Goal: Task Accomplishment & Management: Manage account settings

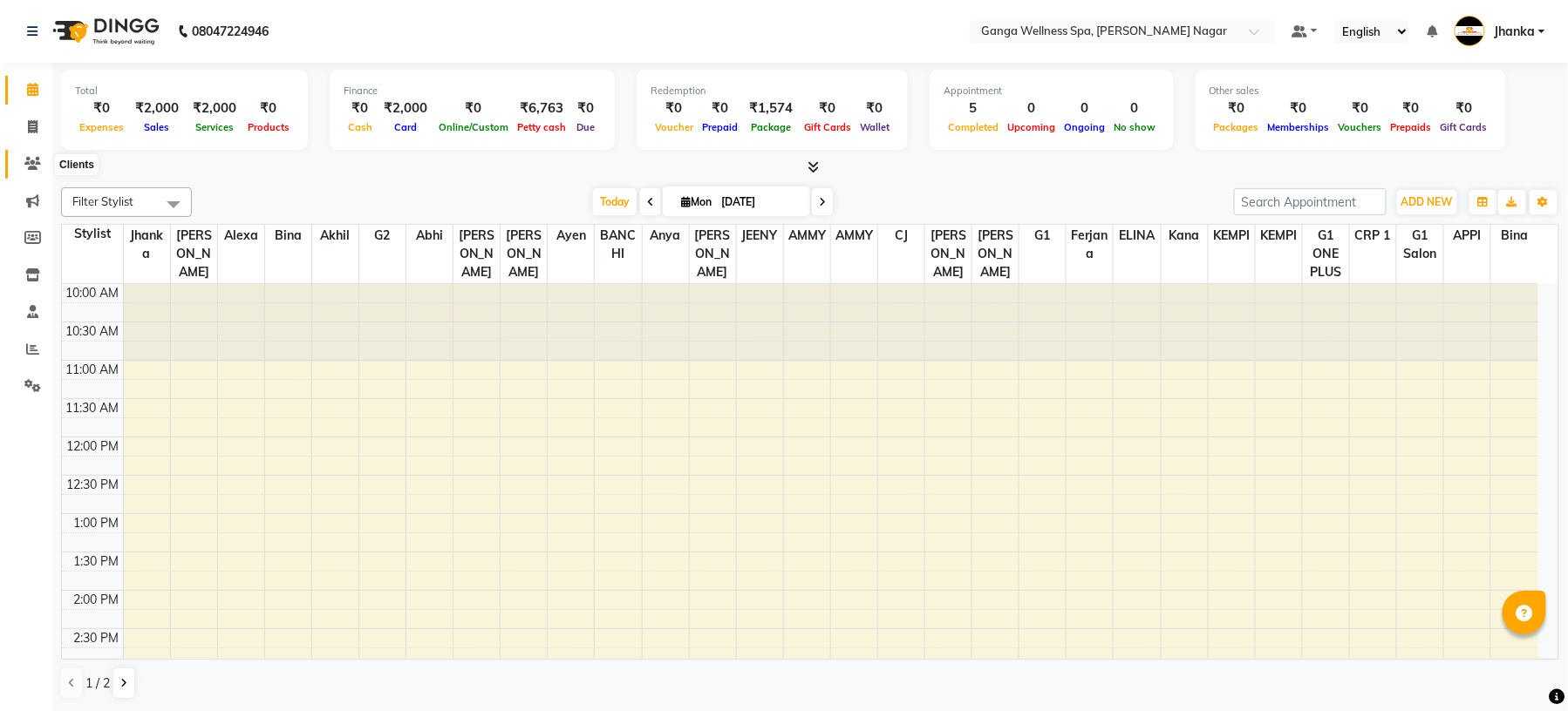
click at [36, 155] on span at bounding box center [32, 164] width 30 height 20
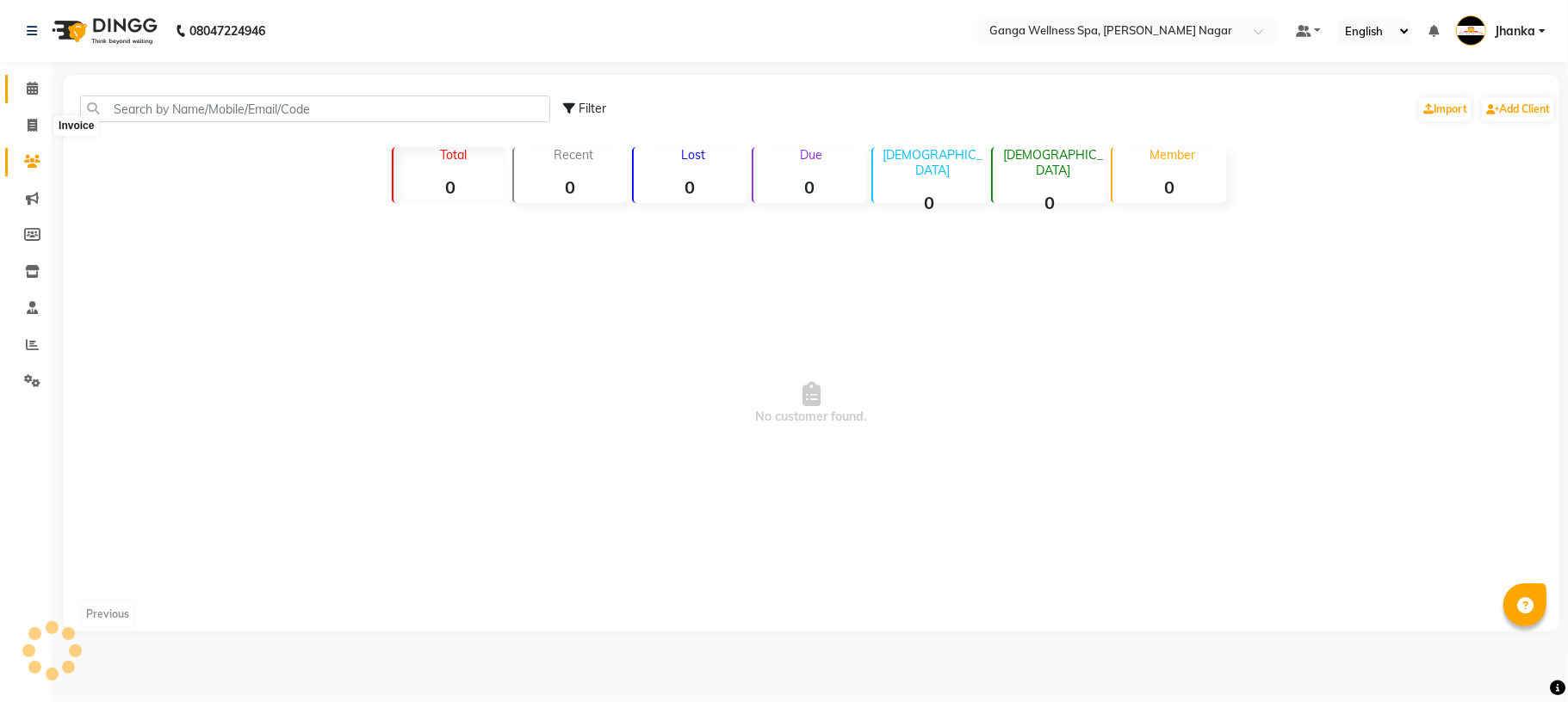
click at [40, 98] on link "Calendar" at bounding box center [26, 89] width 41 height 29
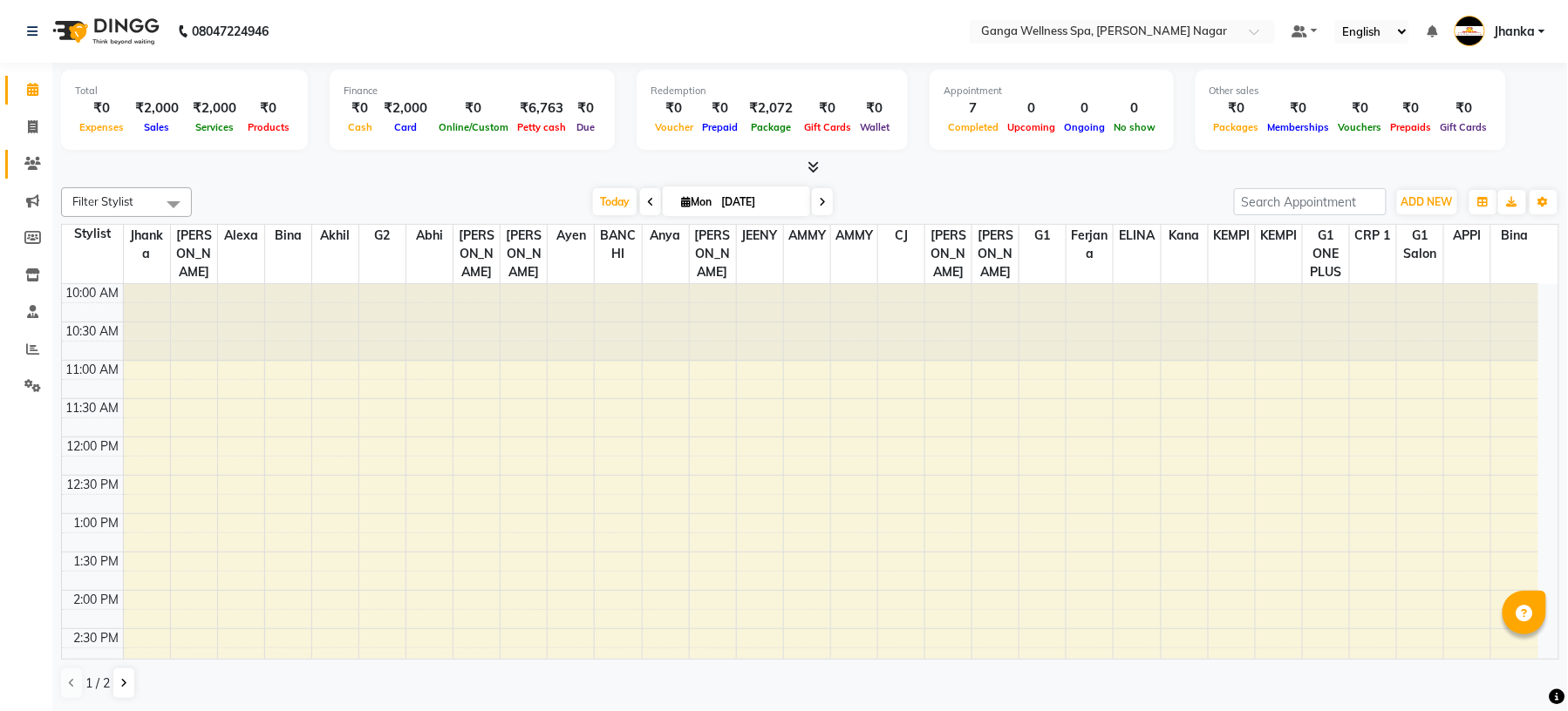
click at [22, 178] on link "Clients" at bounding box center [26, 165] width 42 height 29
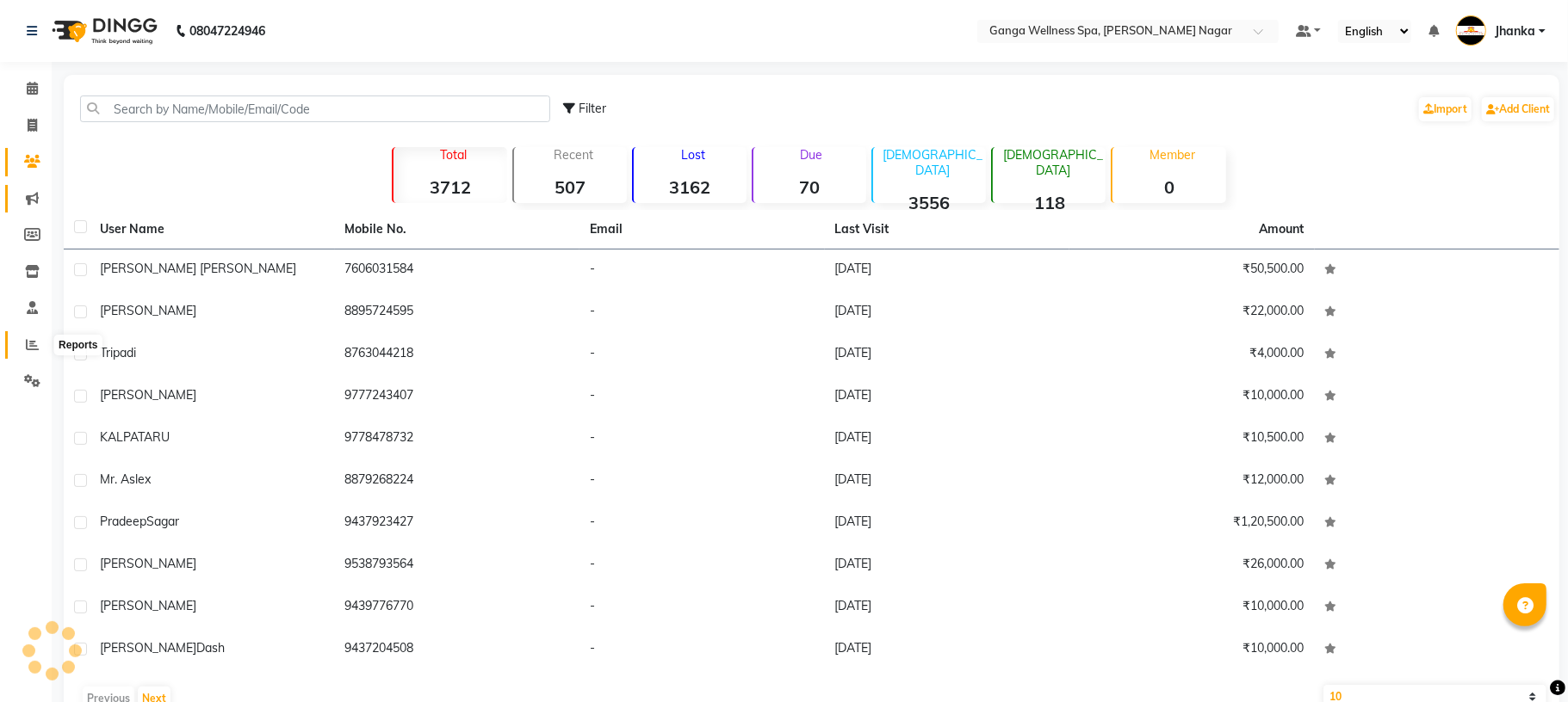
click at [30, 346] on icon at bounding box center [32, 345] width 13 height 13
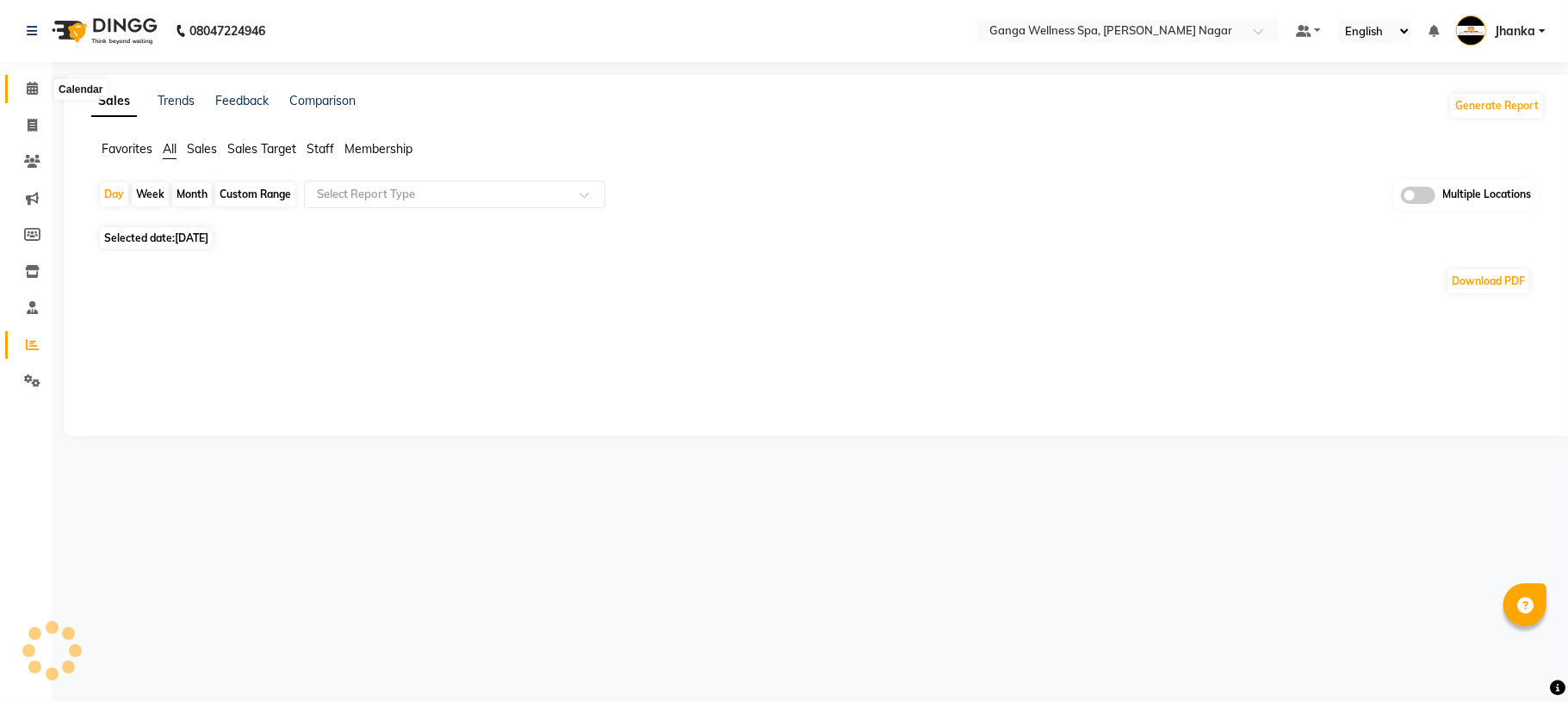
click at [31, 96] on span at bounding box center [32, 89] width 30 height 20
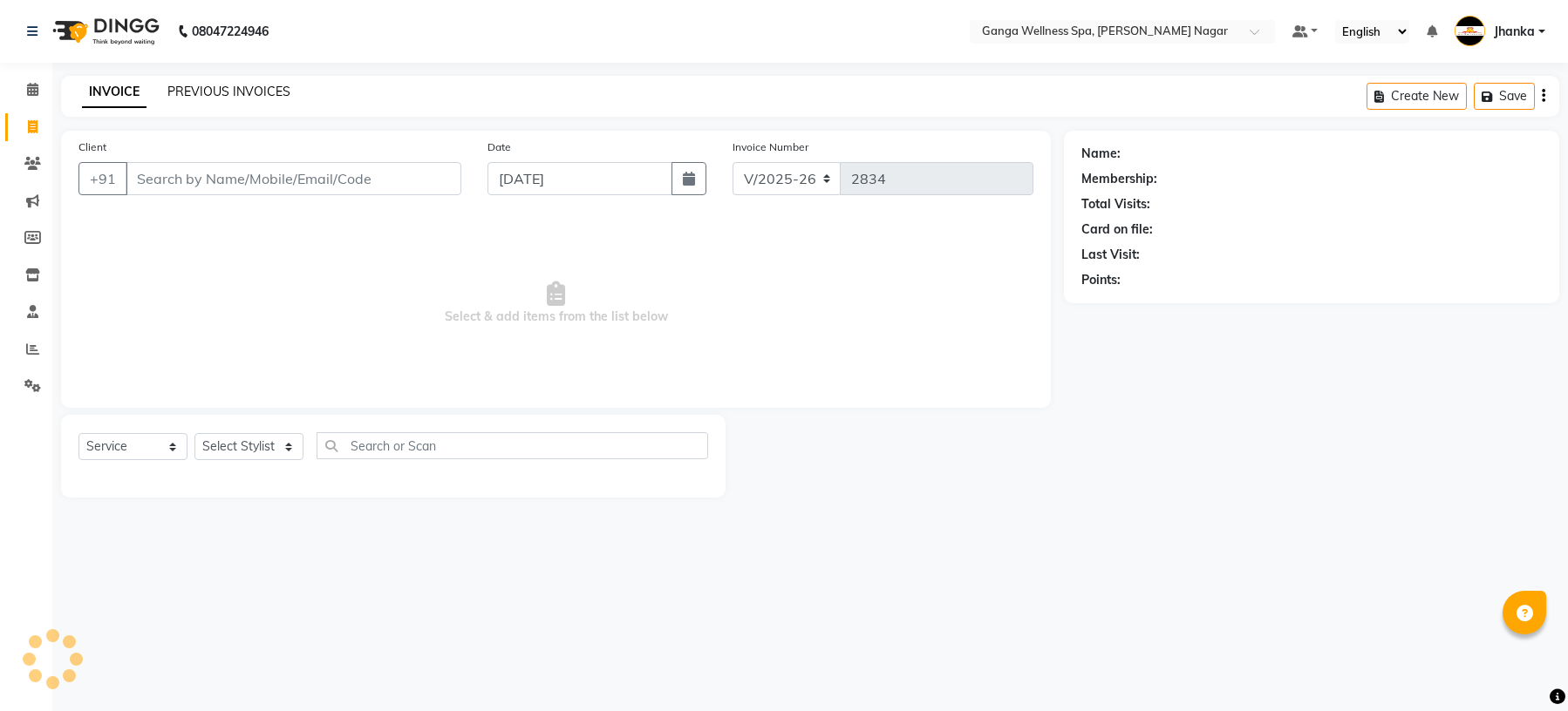
click at [228, 86] on link "PREVIOUS INVOICES" at bounding box center [229, 91] width 123 height 15
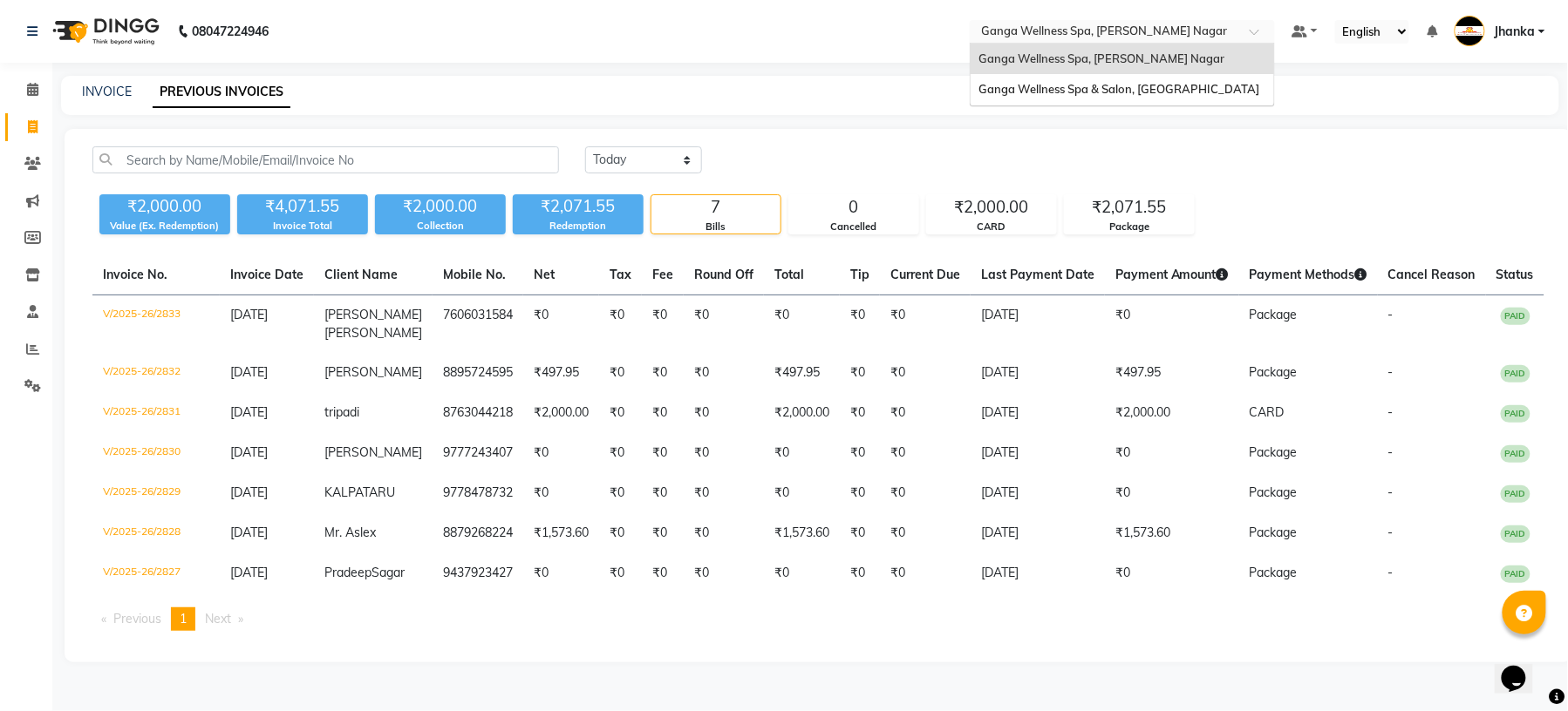
click at [1191, 25] on input "text" at bounding box center [1104, 33] width 253 height 17
click at [1194, 85] on span "Ganga Wellness Spa & Salon, Crp Square" at bounding box center [1119, 88] width 281 height 14
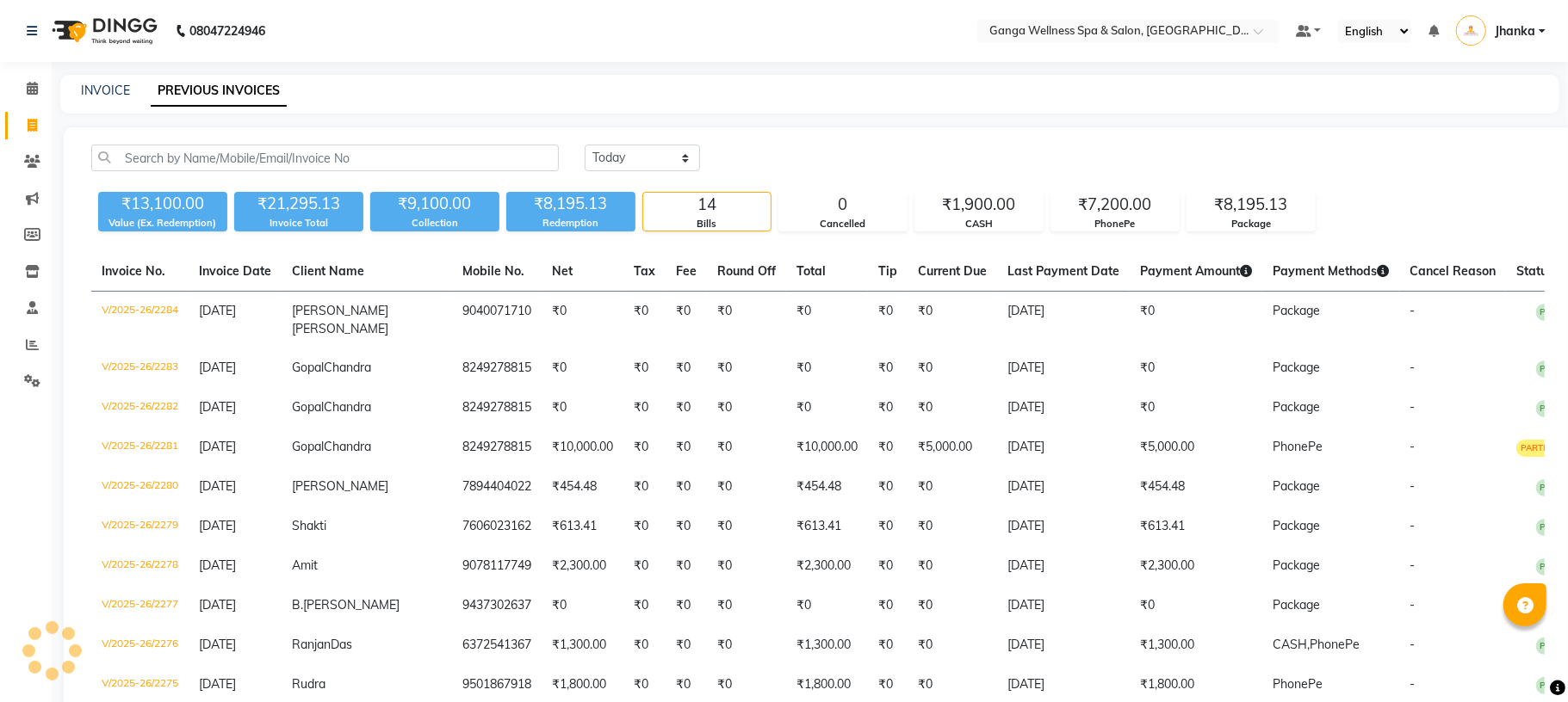
select select "en"
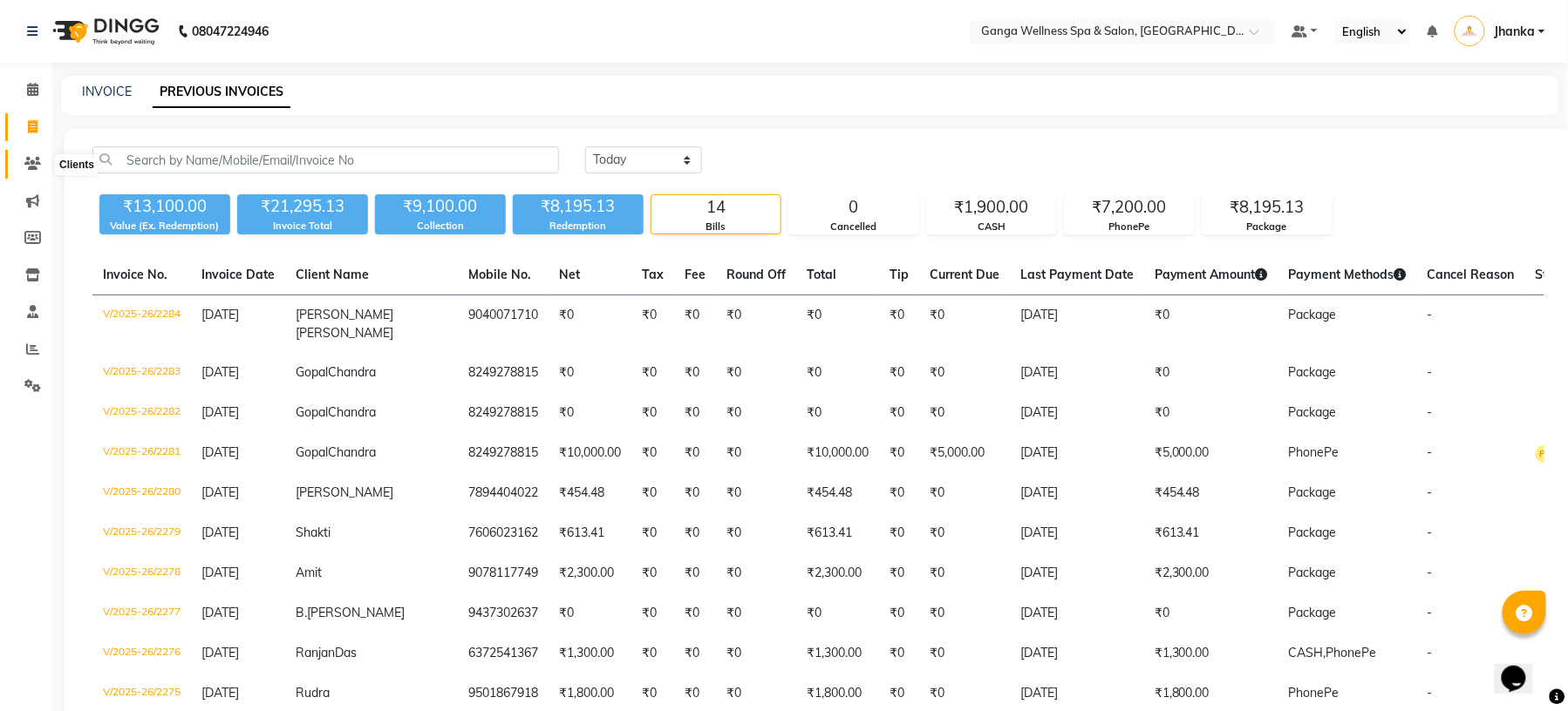
click at [32, 165] on icon at bounding box center [33, 163] width 16 height 13
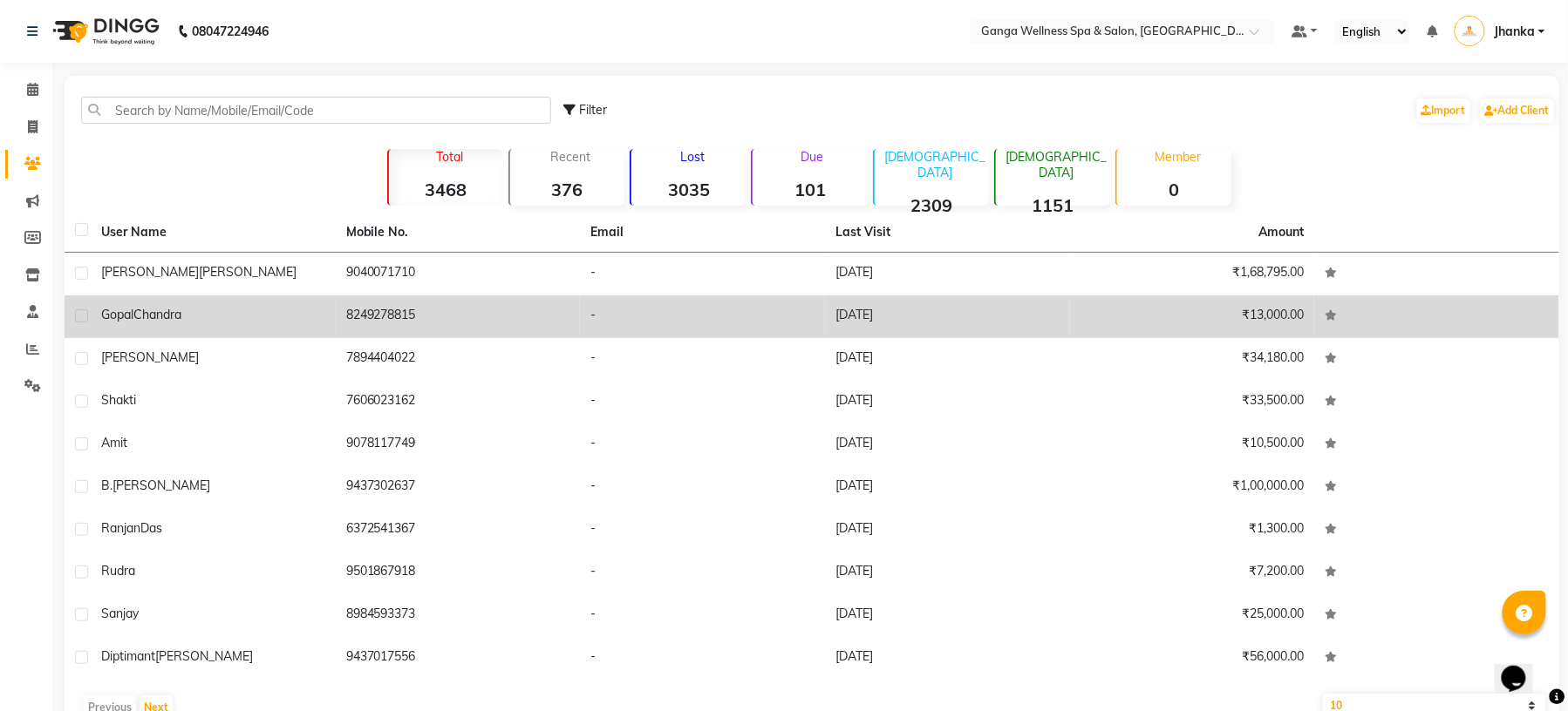
click at [378, 309] on td "8249278815" at bounding box center [458, 316] width 245 height 43
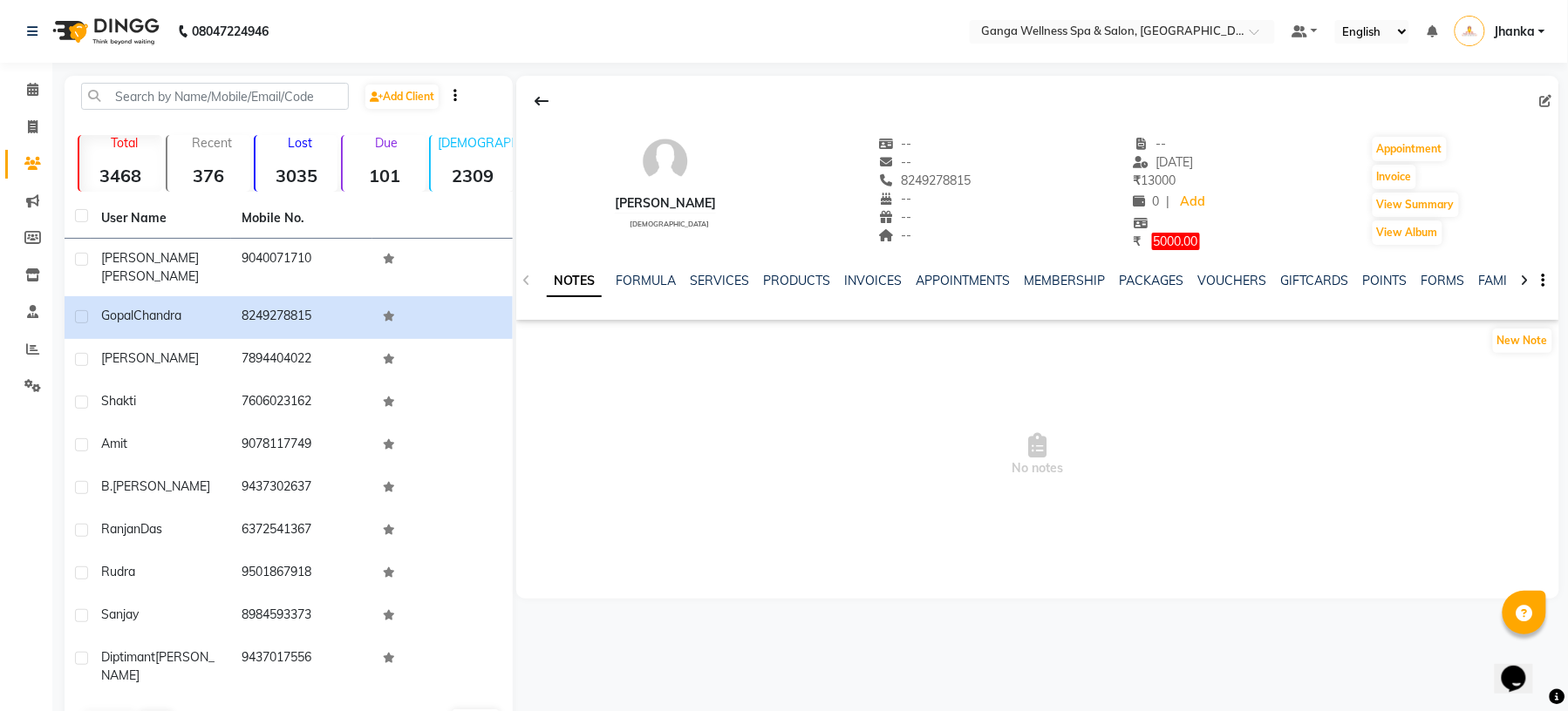
click at [1187, 277] on ul "NOTES FORMULA SERVICES PRODUCTS INVOICES APPOINTMENTS MEMBERSHIP PACKAGES VOUCH…" at bounding box center [1100, 281] width 1108 height 18
click at [1162, 286] on link "PACKAGES" at bounding box center [1150, 280] width 65 height 15
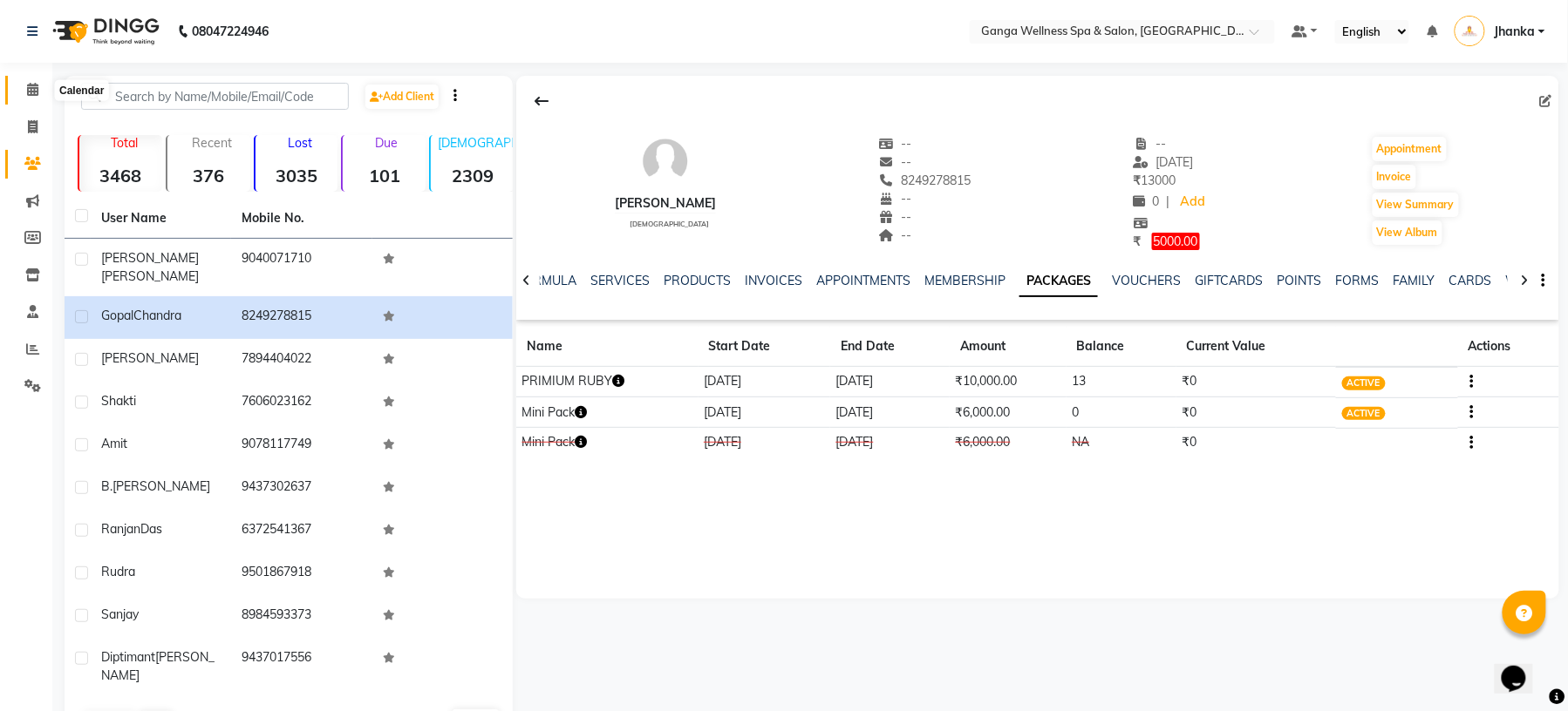
click at [27, 95] on icon at bounding box center [33, 89] width 11 height 13
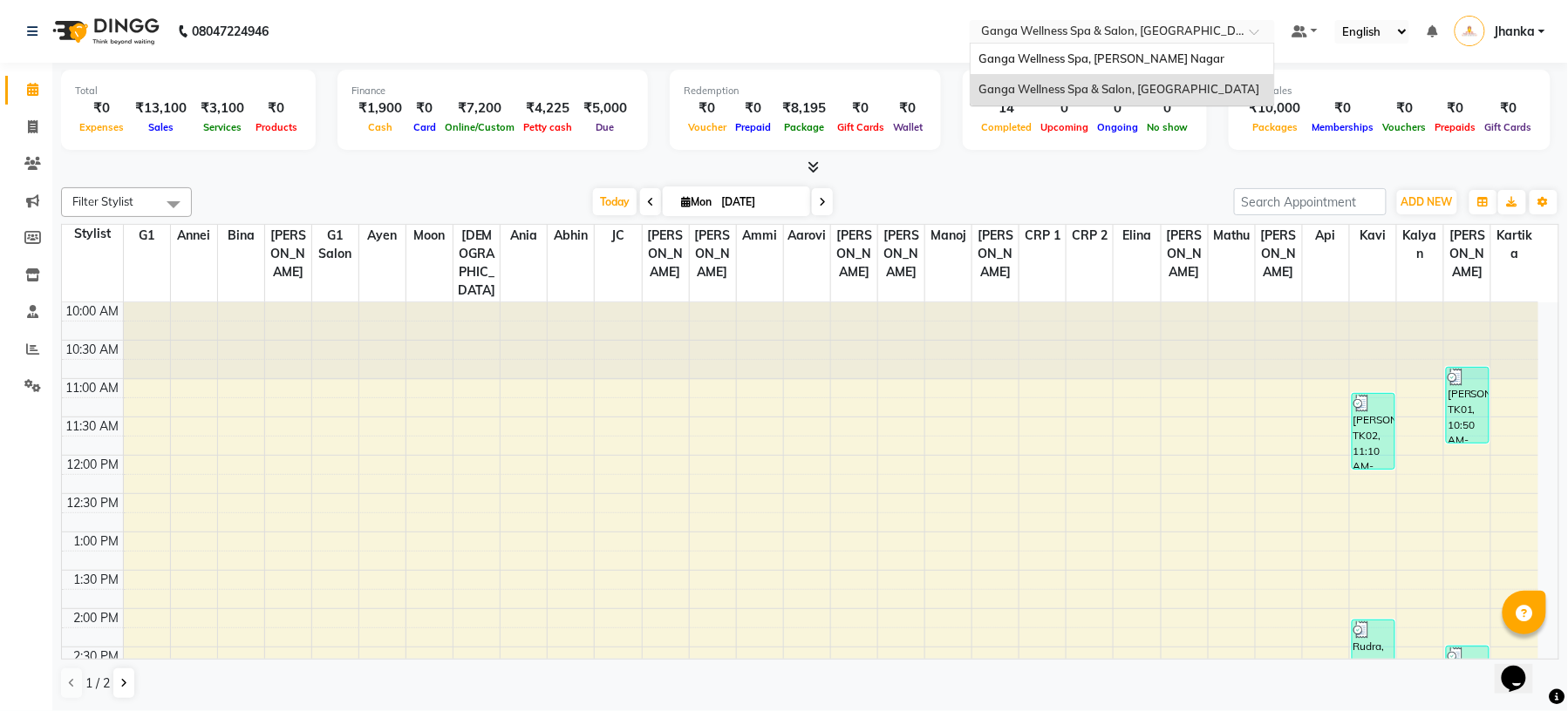
click at [1111, 25] on input "text" at bounding box center [1104, 33] width 253 height 17
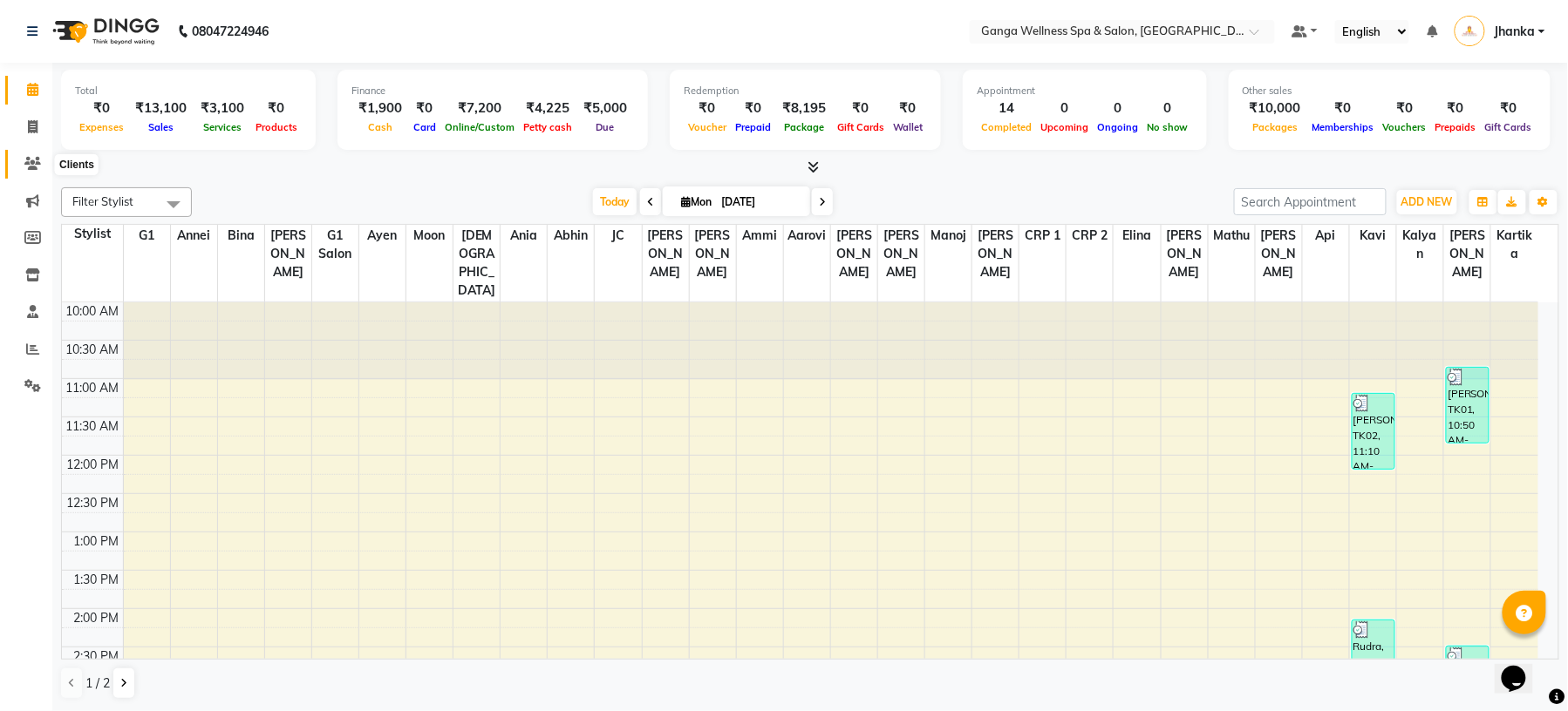
click at [29, 162] on icon at bounding box center [33, 163] width 16 height 13
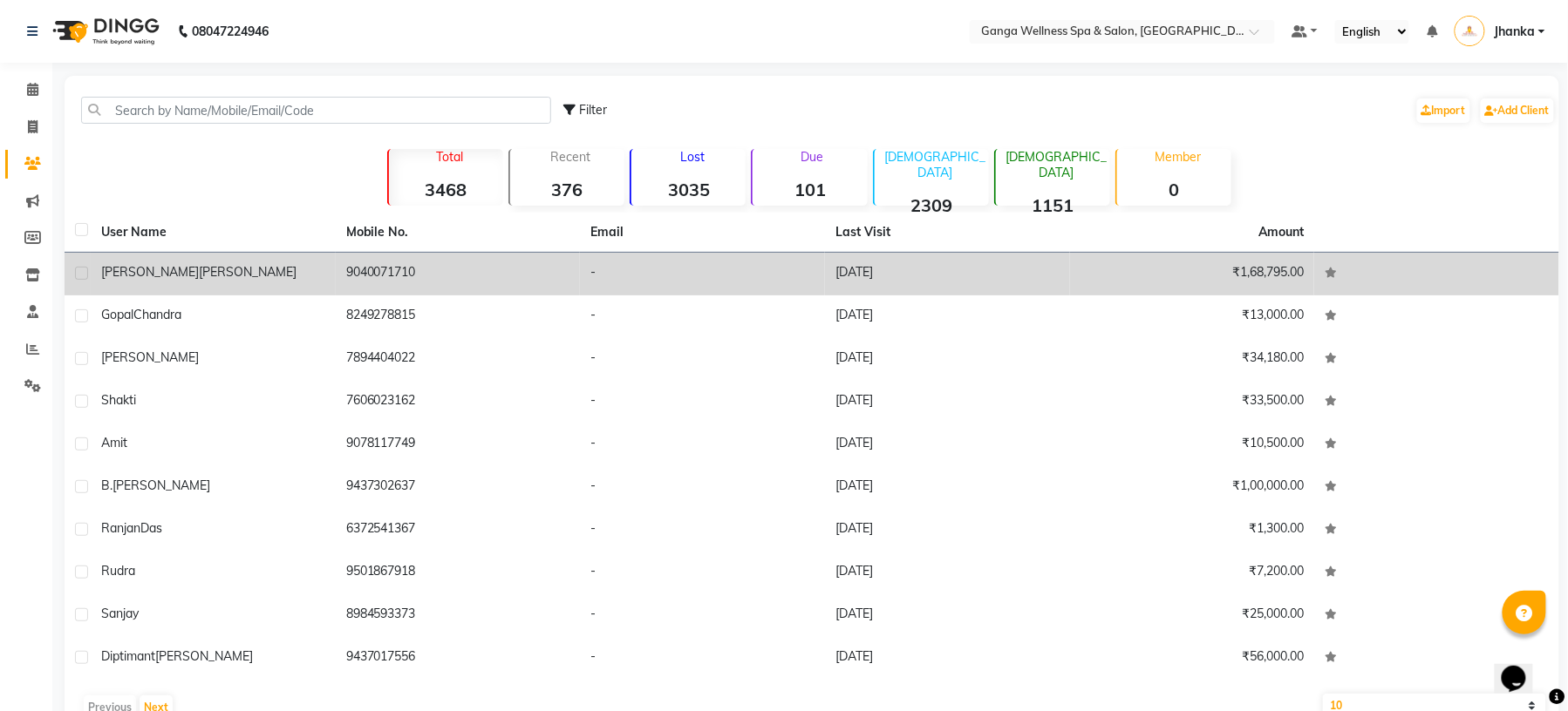
click at [242, 291] on td "Ritesh Mahipal" at bounding box center [212, 273] width 245 height 43
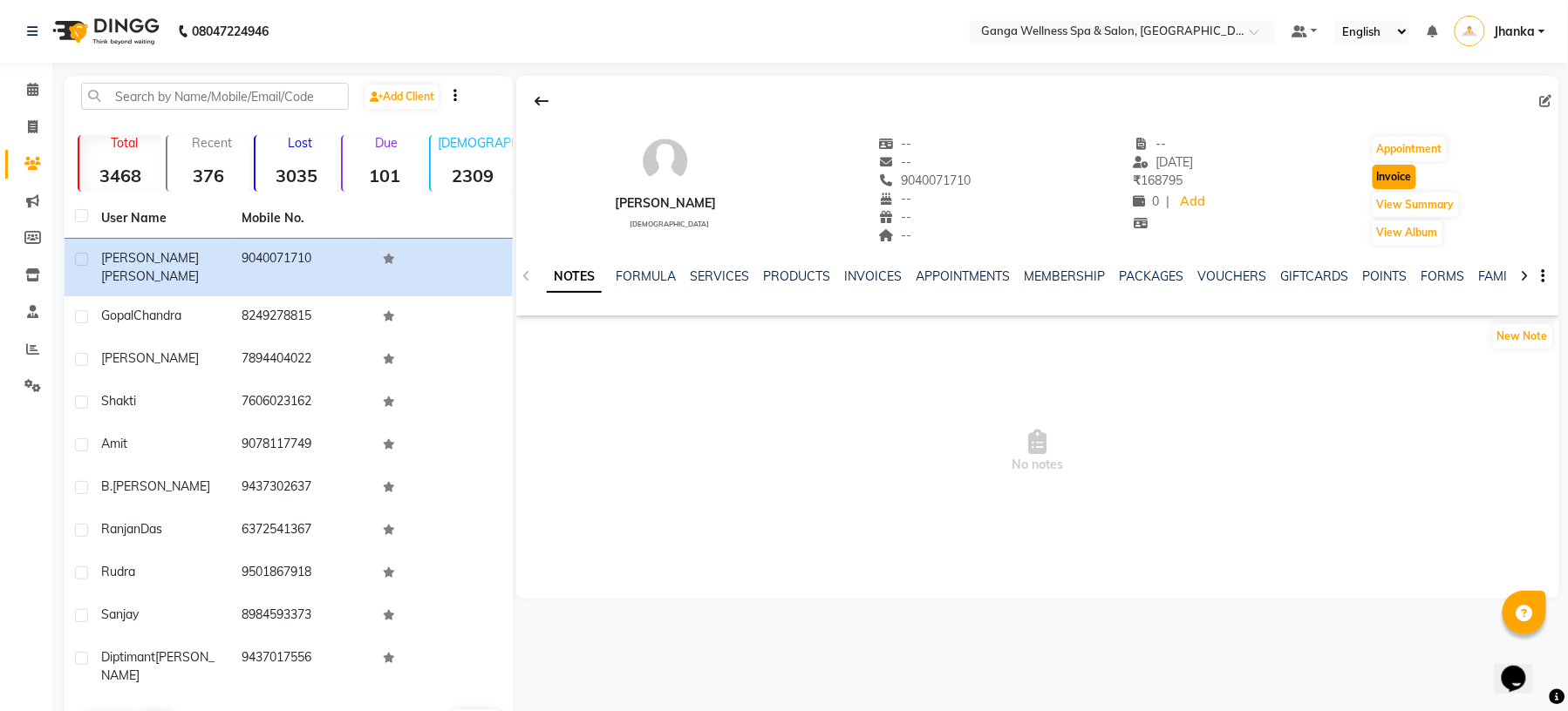
click at [1393, 178] on button "Invoice" at bounding box center [1395, 177] width 44 height 25
select select "715"
select select "service"
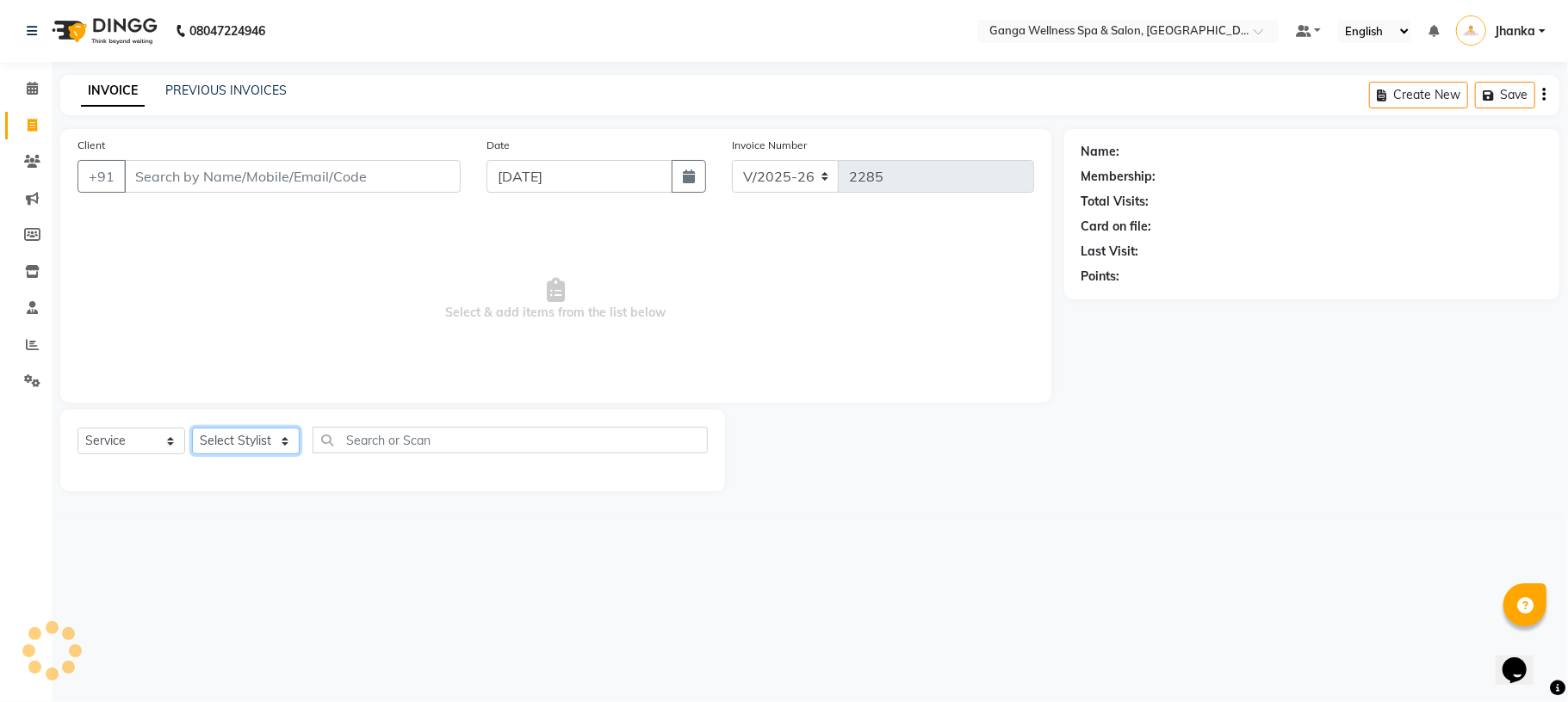
click at [279, 441] on select "Select Stylist" at bounding box center [246, 441] width 108 height 27
type input "9040071710"
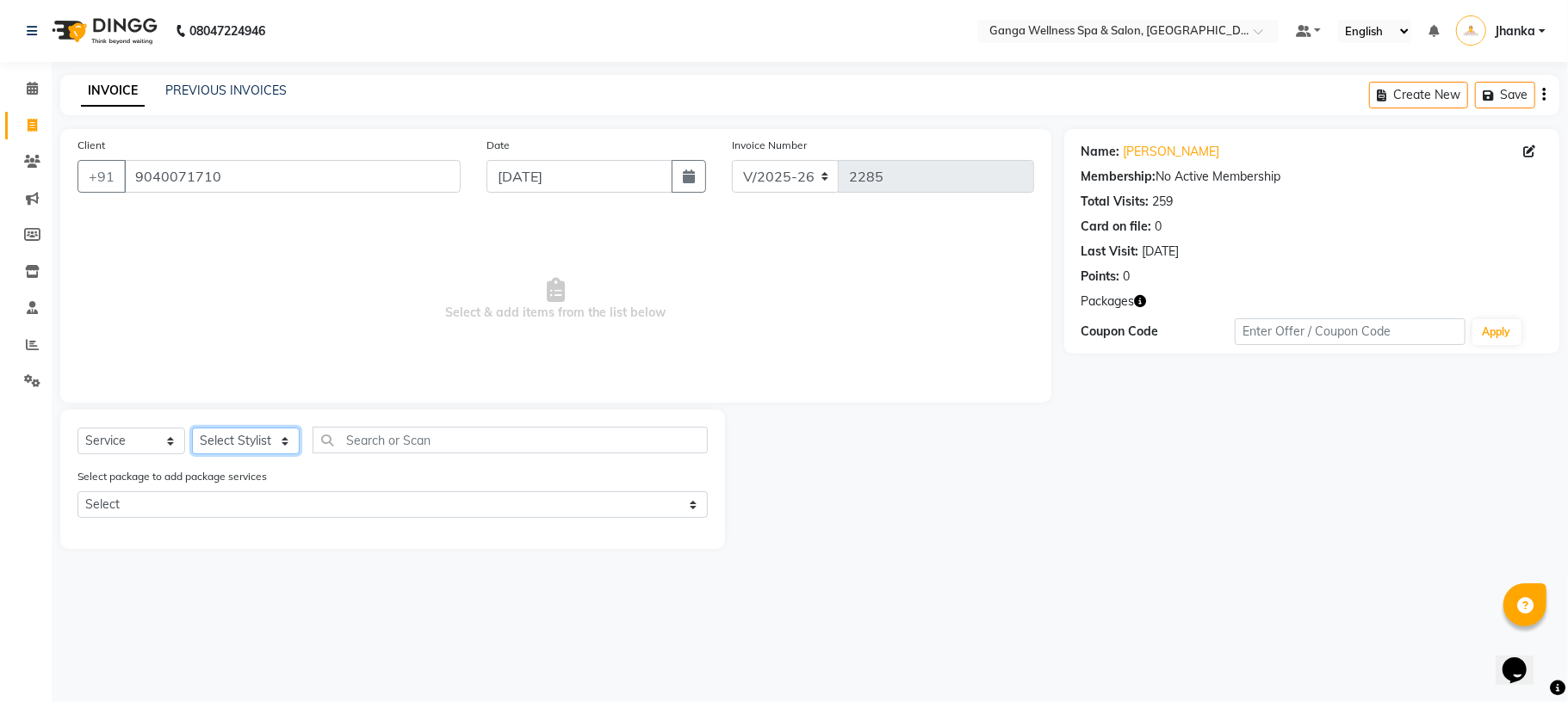
select select "83729"
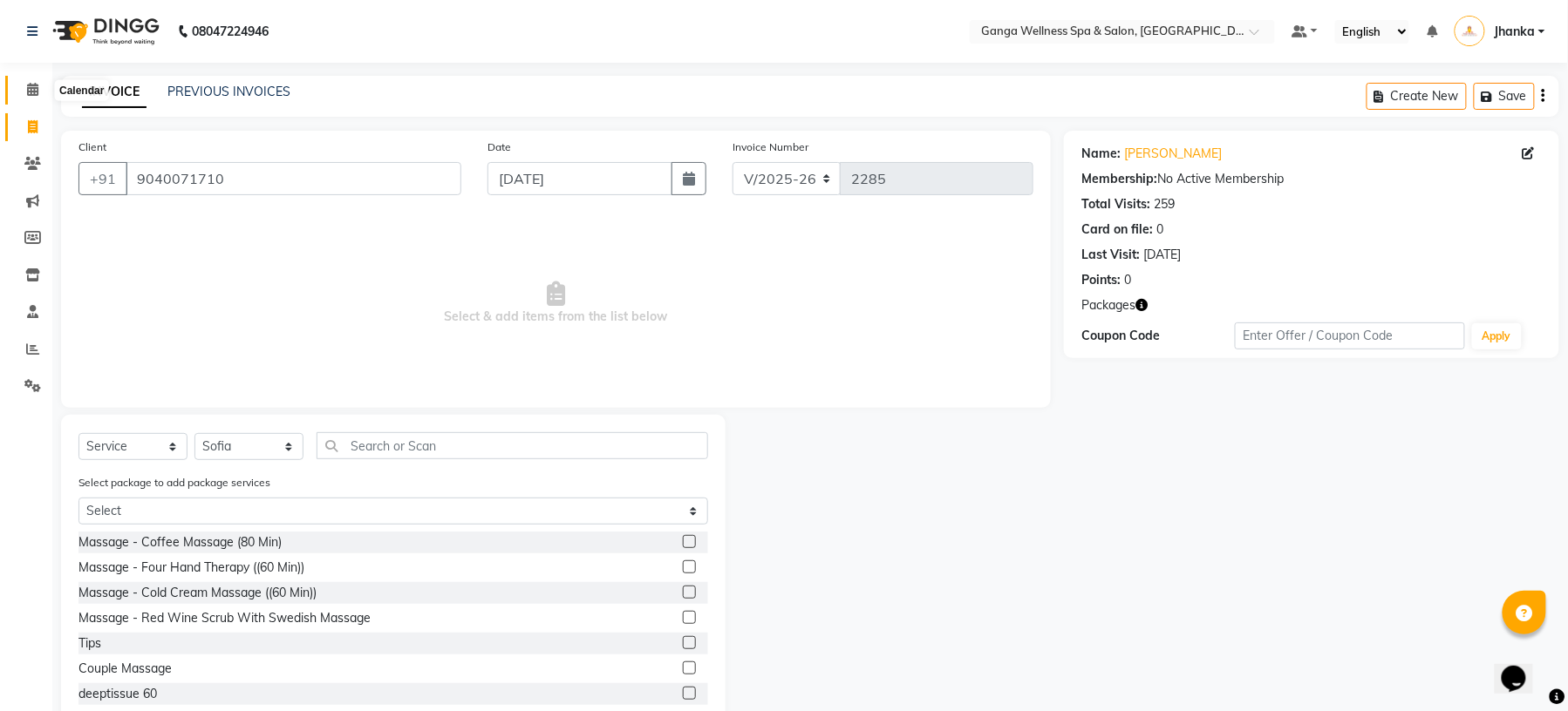
click at [30, 88] on icon at bounding box center [33, 89] width 11 height 13
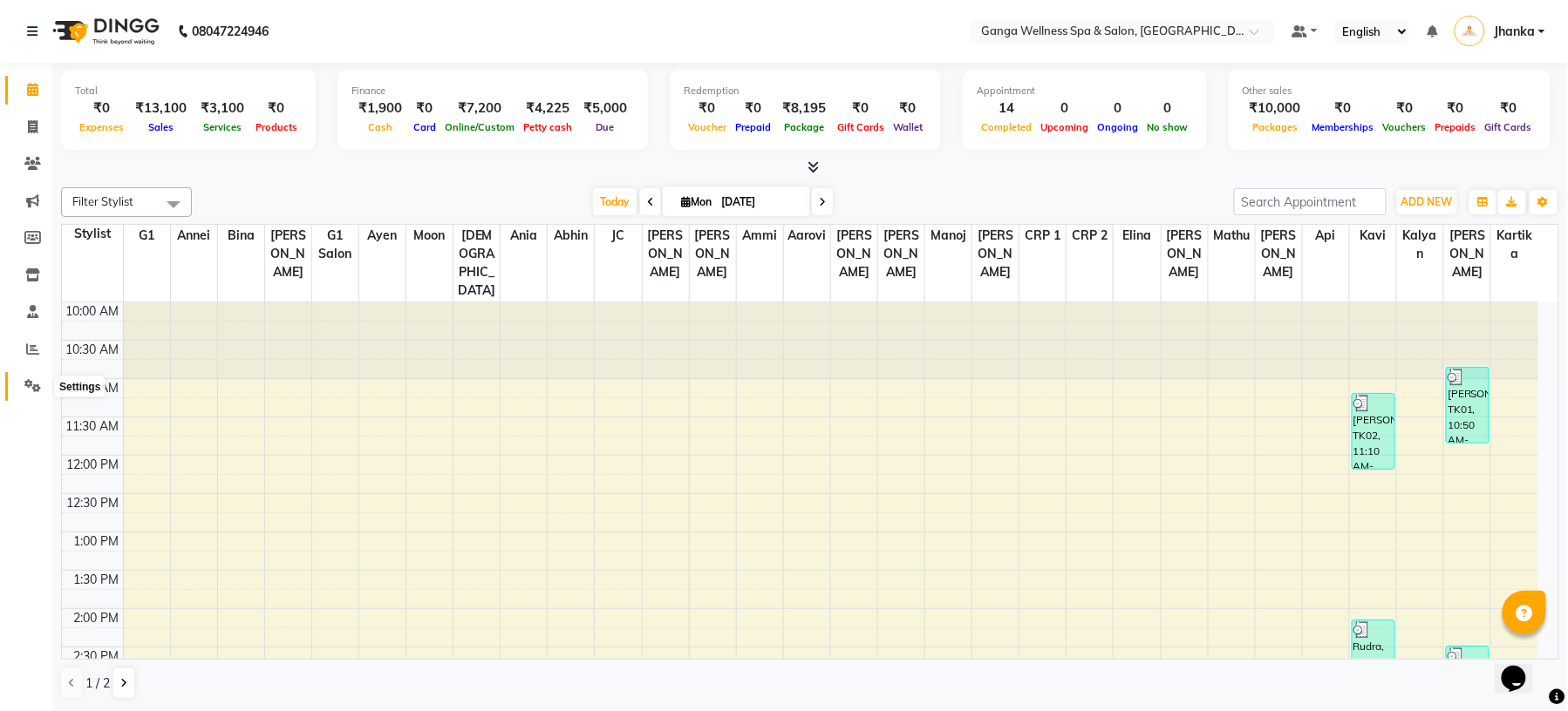
click at [19, 395] on span at bounding box center [32, 386] width 30 height 20
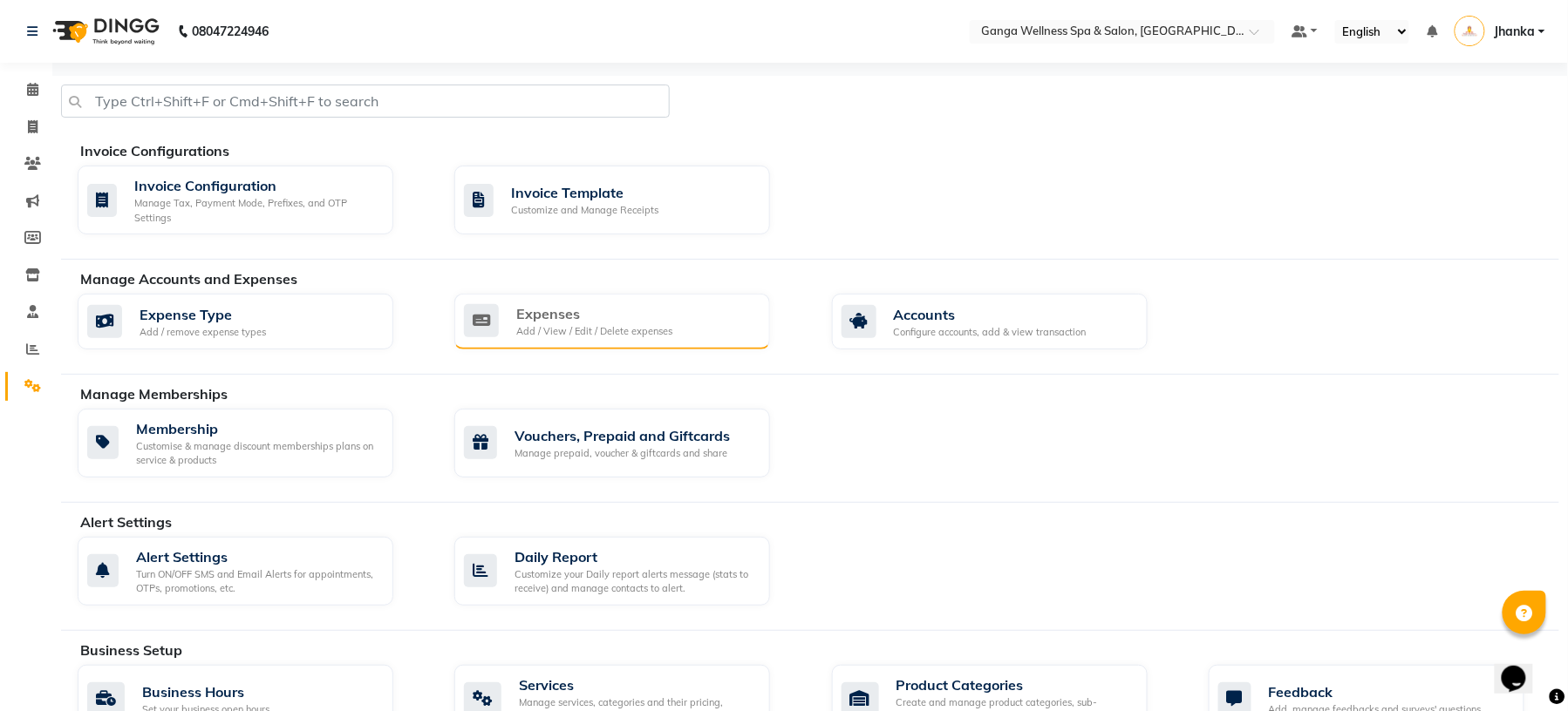
click at [612, 304] on div "Expenses" at bounding box center [593, 314] width 156 height 21
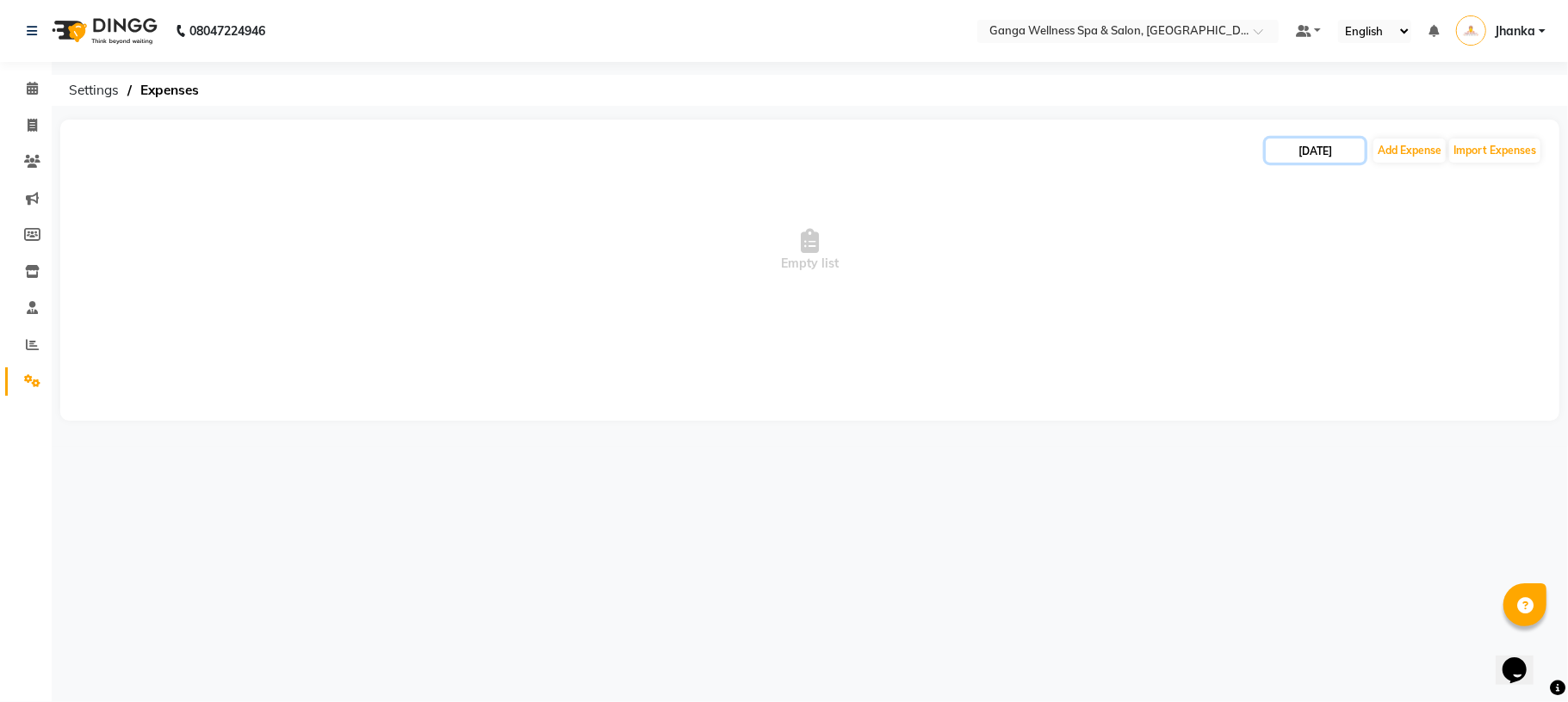
click at [1311, 147] on input "[DATE]" at bounding box center [1315, 150] width 99 height 24
select select "9"
select select "2025"
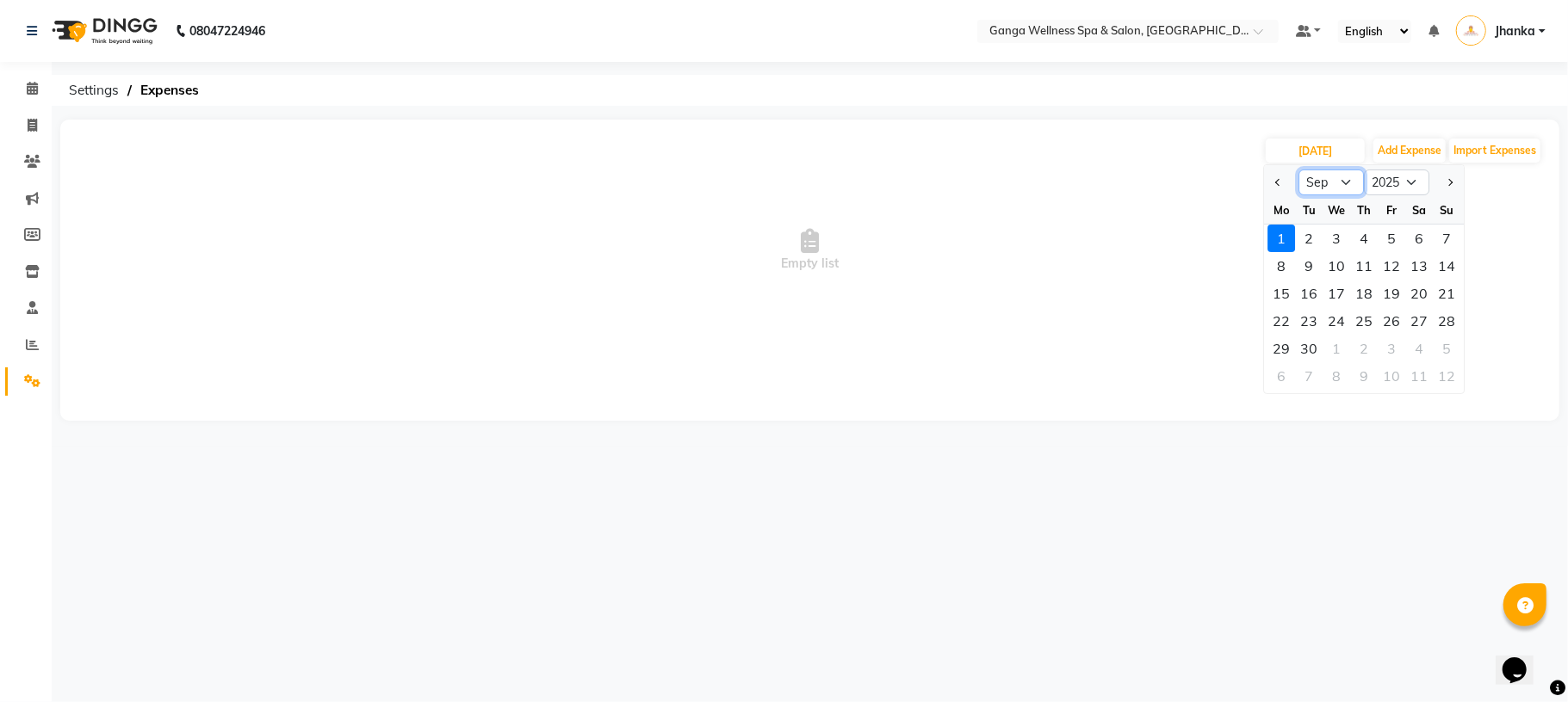
click at [1323, 184] on select "Jan Feb Mar Apr May Jun Jul Aug Sep Oct Nov Dec" at bounding box center [1330, 182] width 66 height 26
select select "8"
click at [1298, 169] on select "Jan Feb Mar Apr May Jun Jul Aug Sep Oct Nov Dec" at bounding box center [1330, 182] width 66 height 26
click at [1455, 351] on div "31" at bounding box center [1446, 348] width 28 height 28
type input "[DATE]"
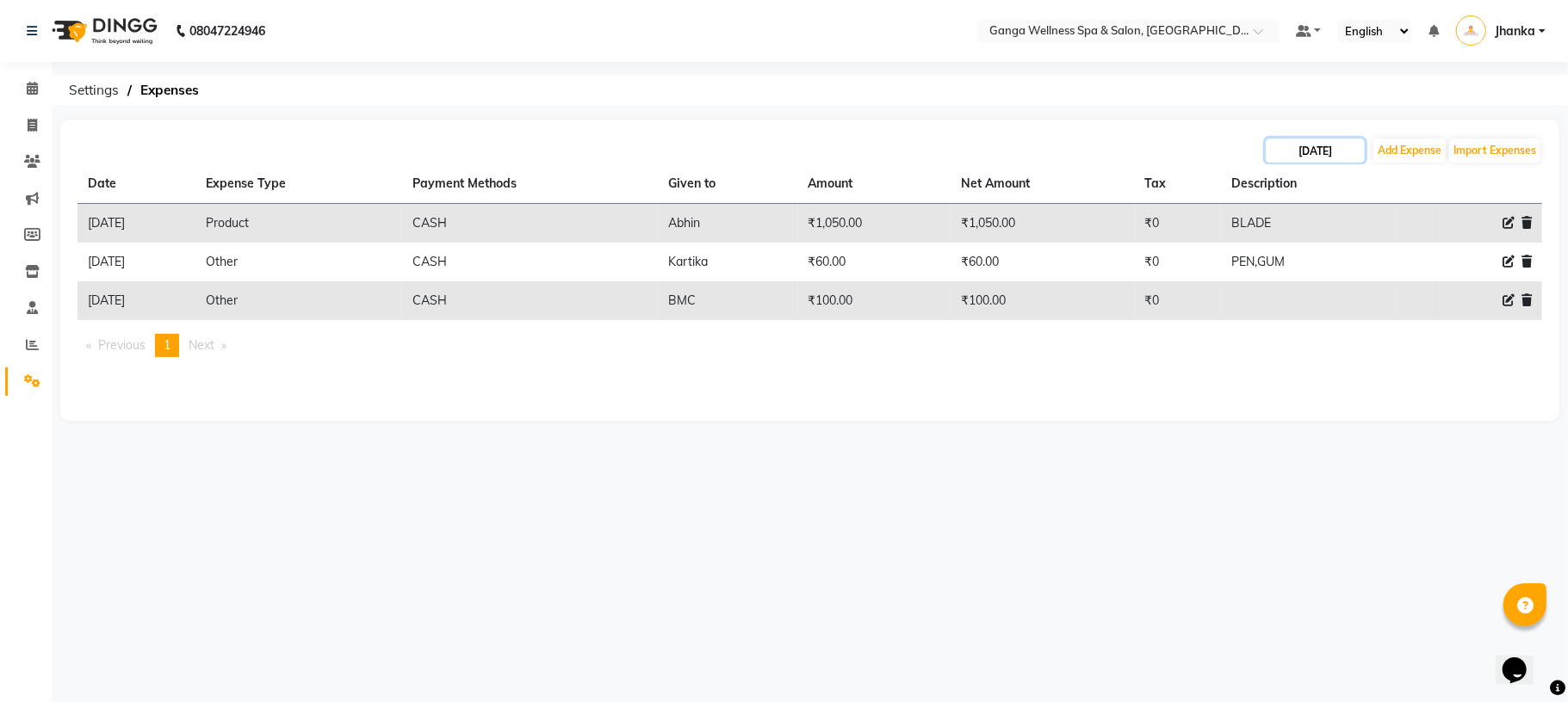
click at [1341, 146] on input "[DATE]" at bounding box center [1315, 150] width 99 height 24
select select "8"
select select "2025"
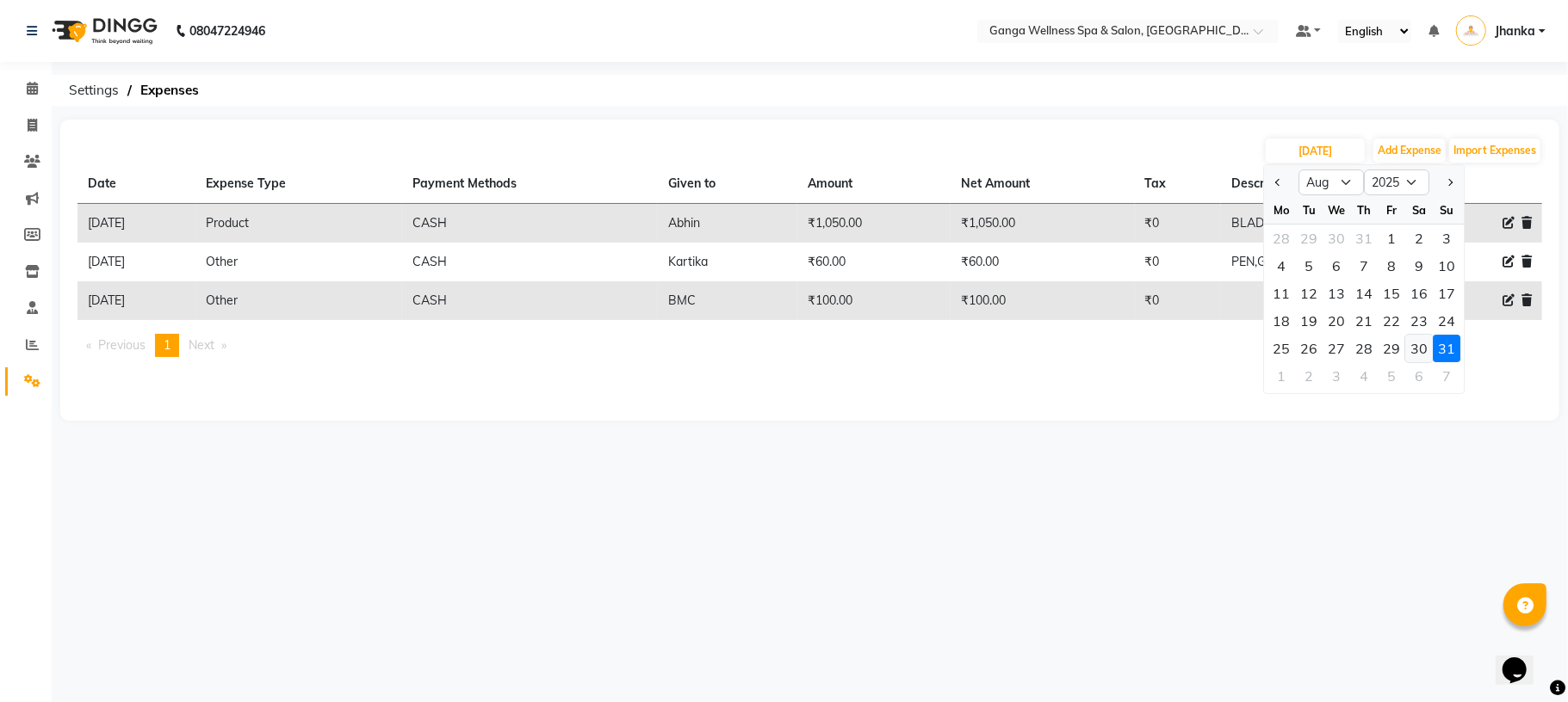
click at [1409, 346] on div "30" at bounding box center [1419, 348] width 28 height 28
type input "30-08-2025"
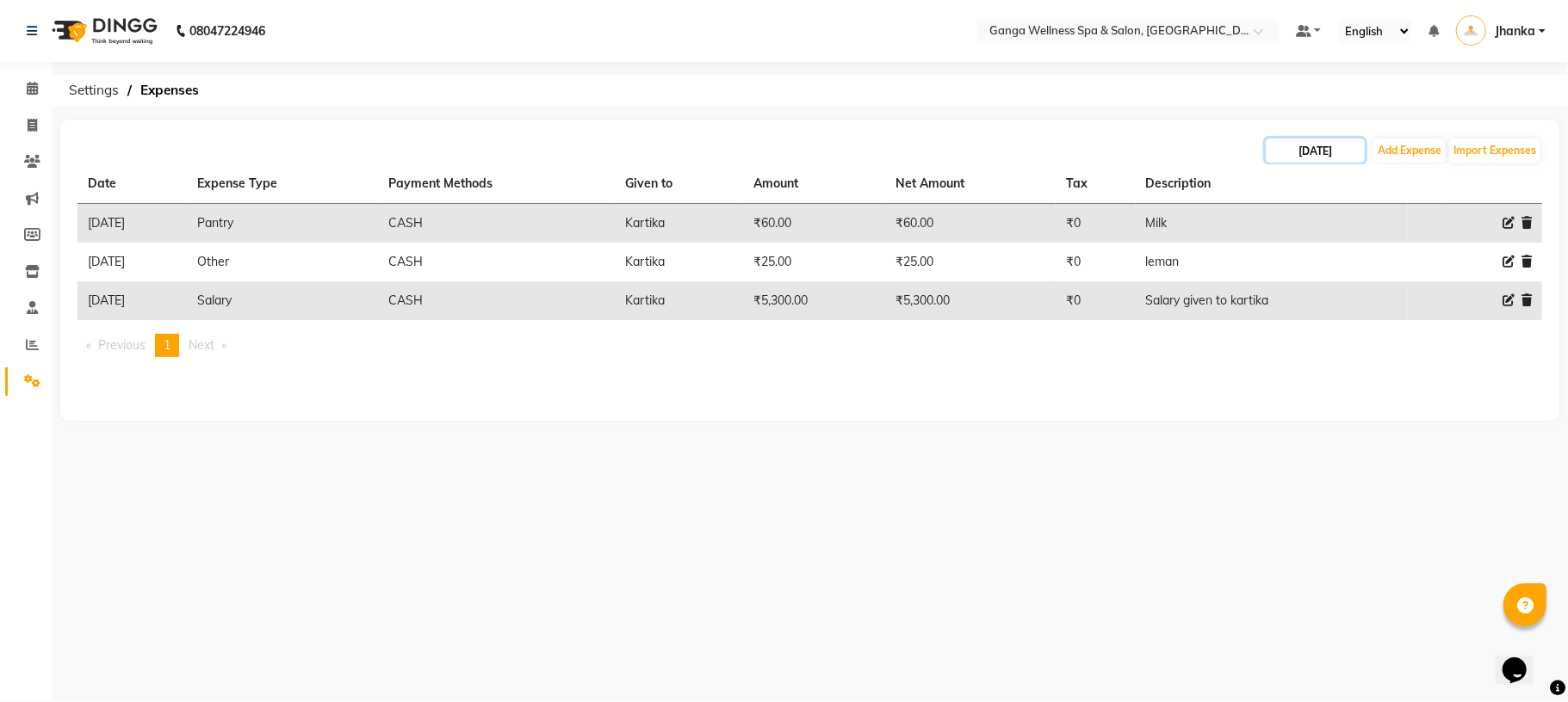
click at [1289, 143] on input "30-08-2025" at bounding box center [1315, 150] width 99 height 24
select select "8"
select select "2025"
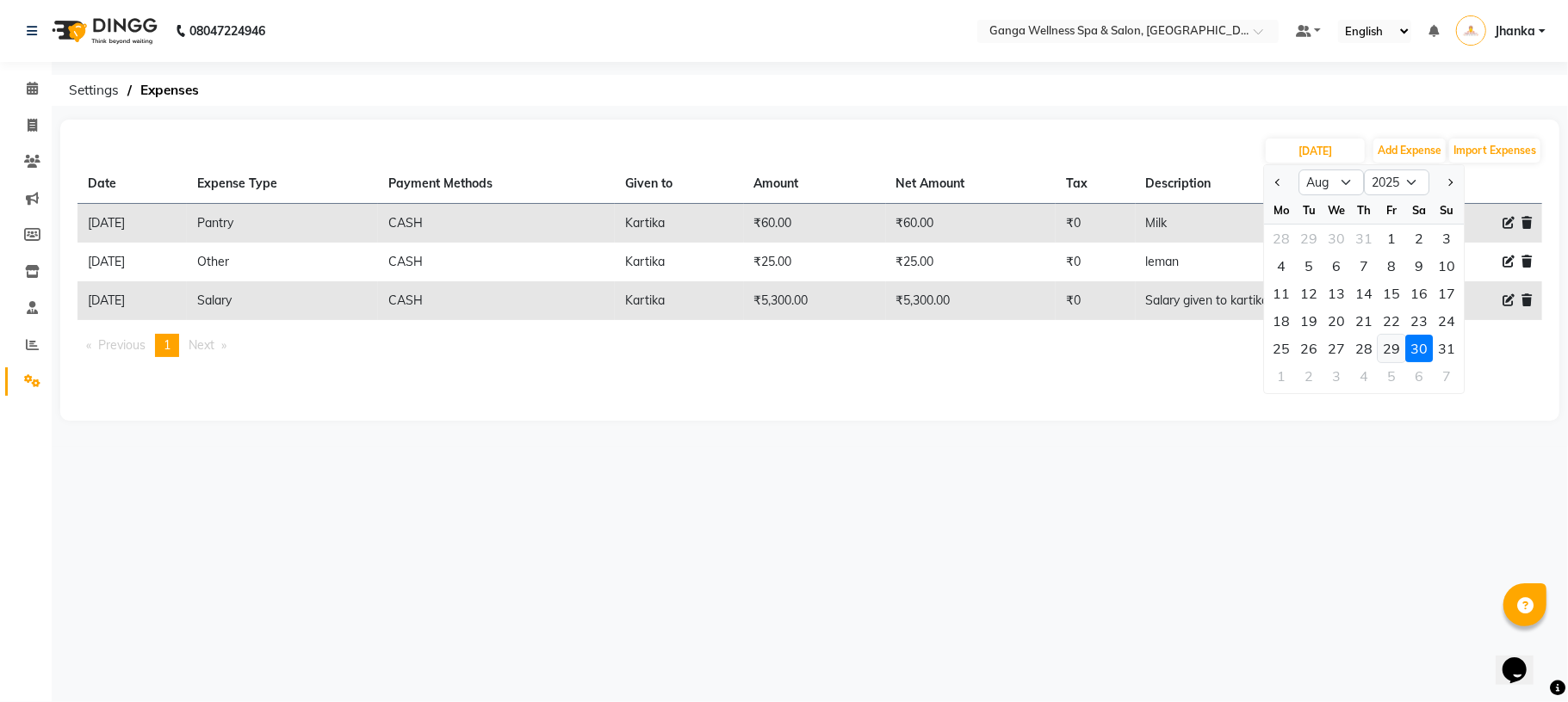
click at [1382, 349] on div "29" at bounding box center [1391, 348] width 28 height 28
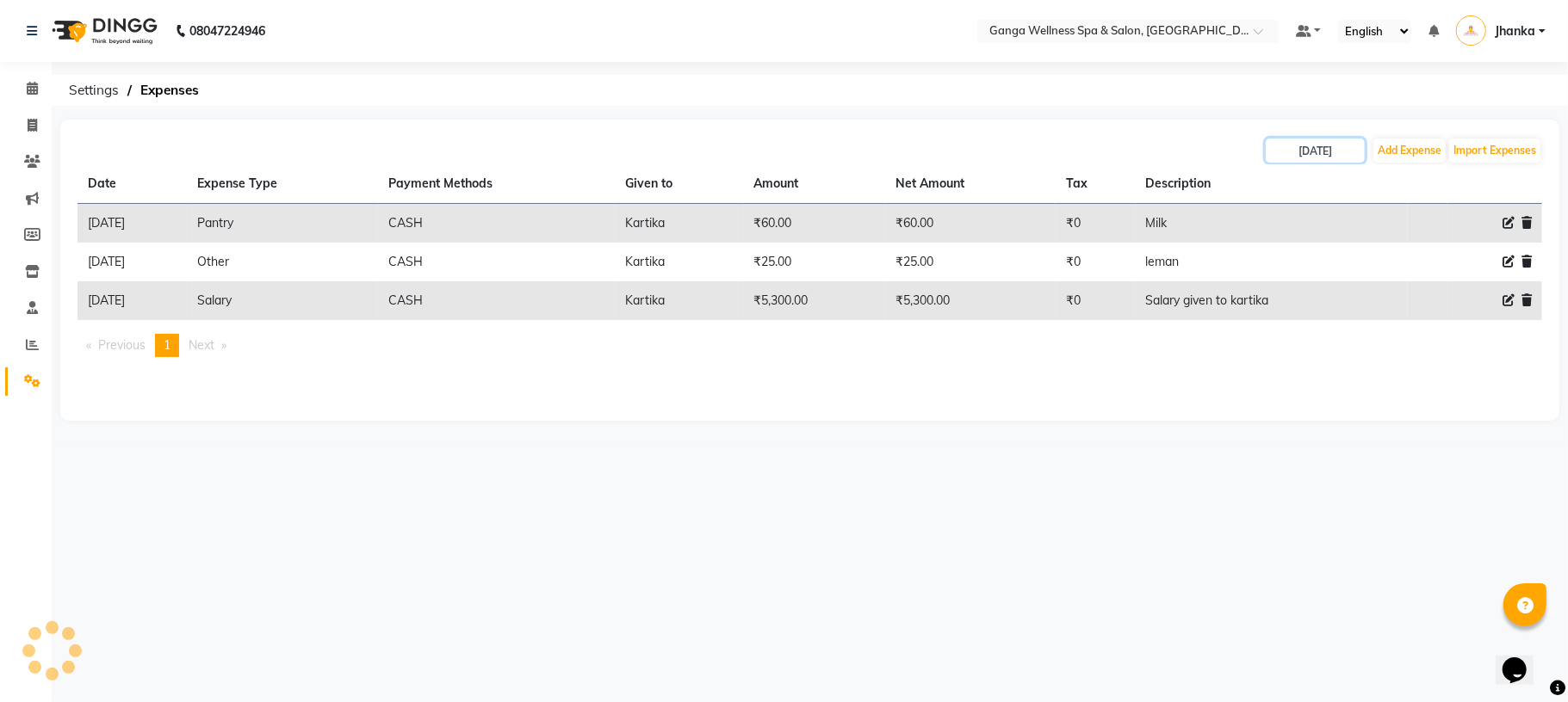
type input "29-08-2025"
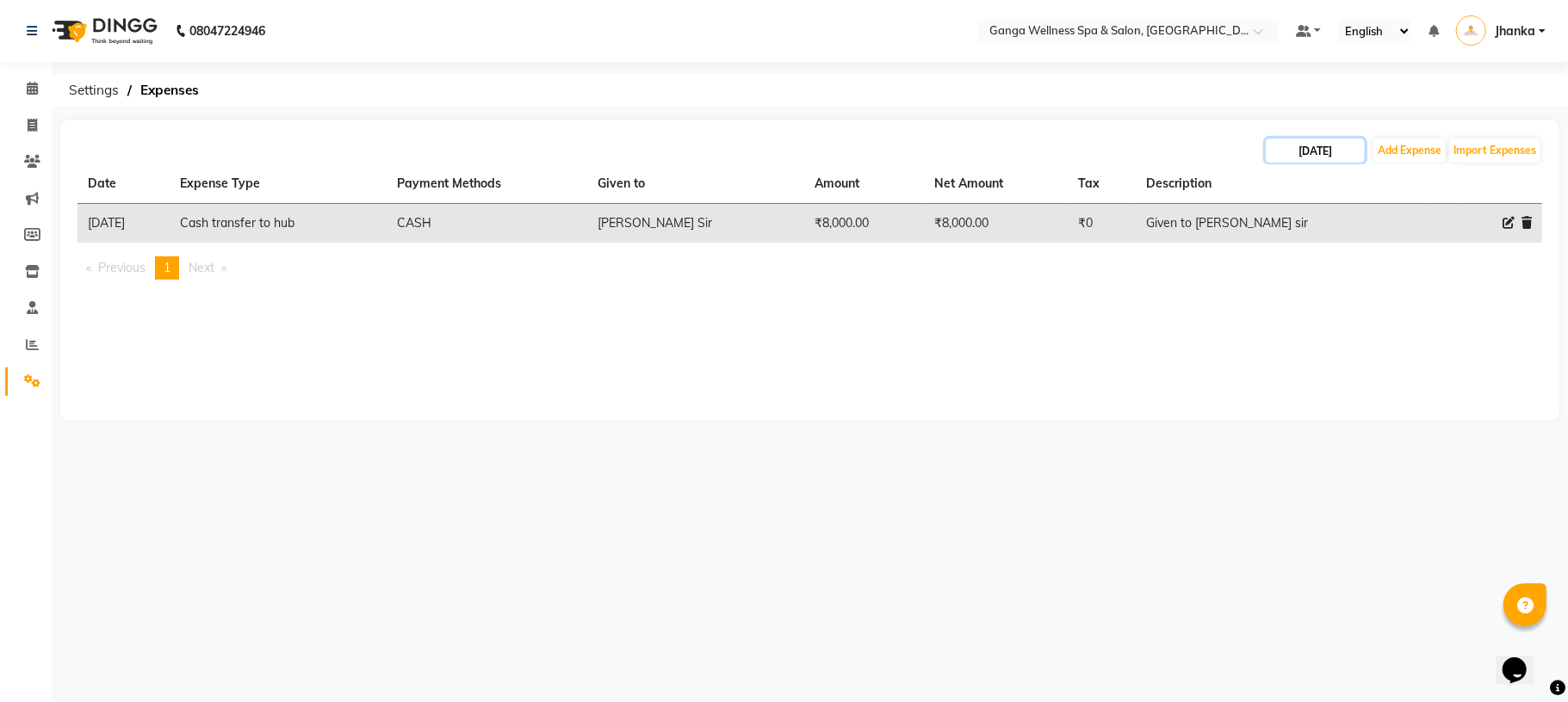
click at [1317, 151] on input "29-08-2025" at bounding box center [1315, 150] width 99 height 24
select select "8"
select select "2025"
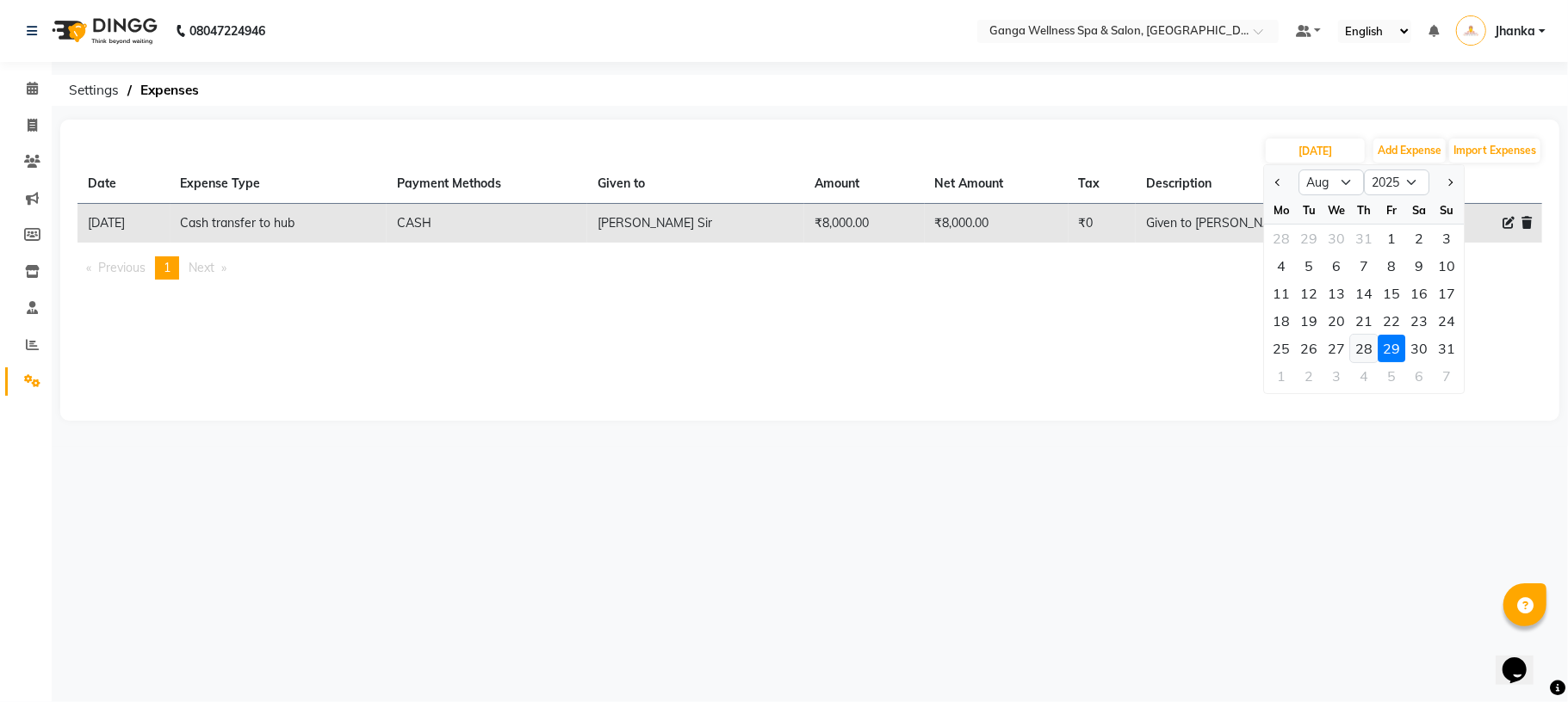
click at [1365, 345] on div "28" at bounding box center [1364, 348] width 28 height 28
type input "28-08-2025"
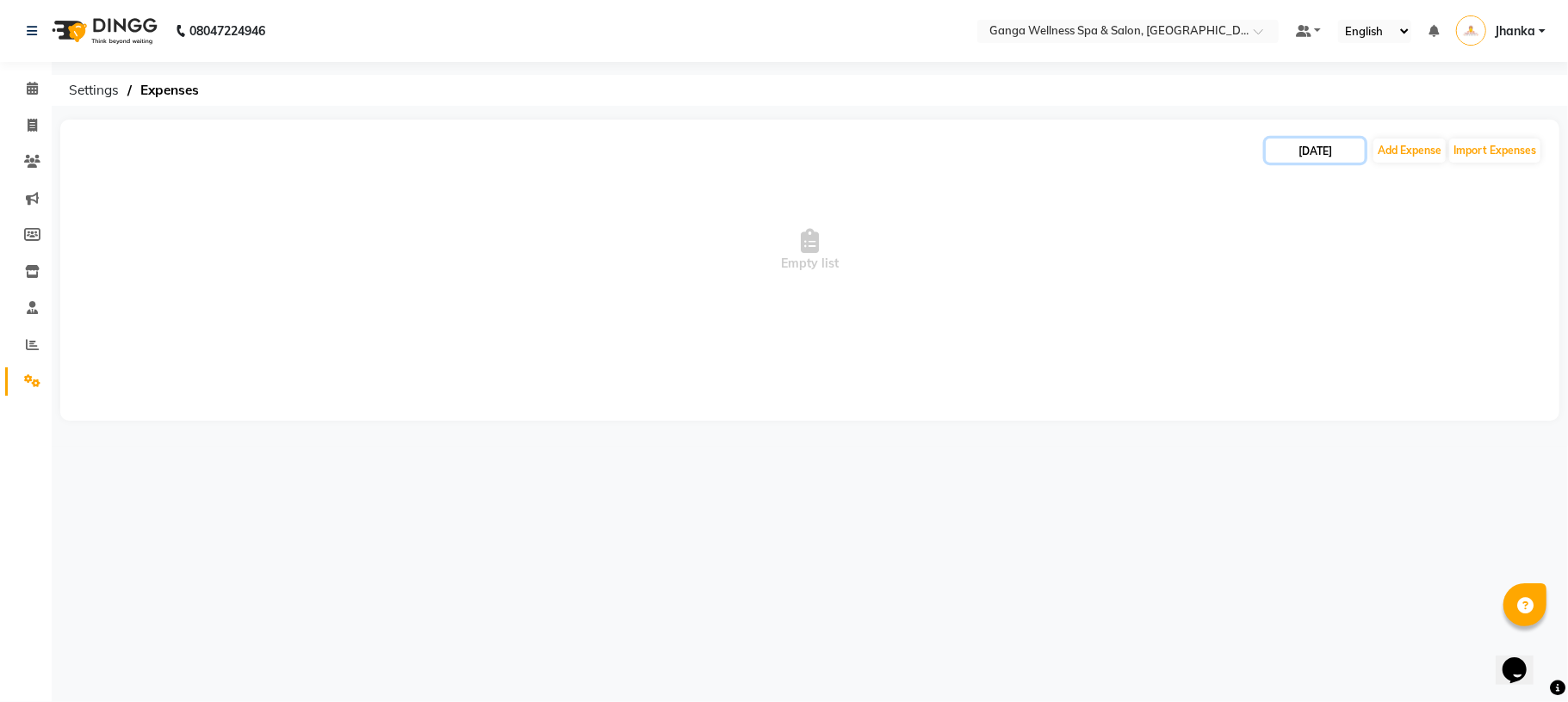
click at [1316, 147] on input "28-08-2025" at bounding box center [1315, 150] width 99 height 24
select select "8"
select select "2025"
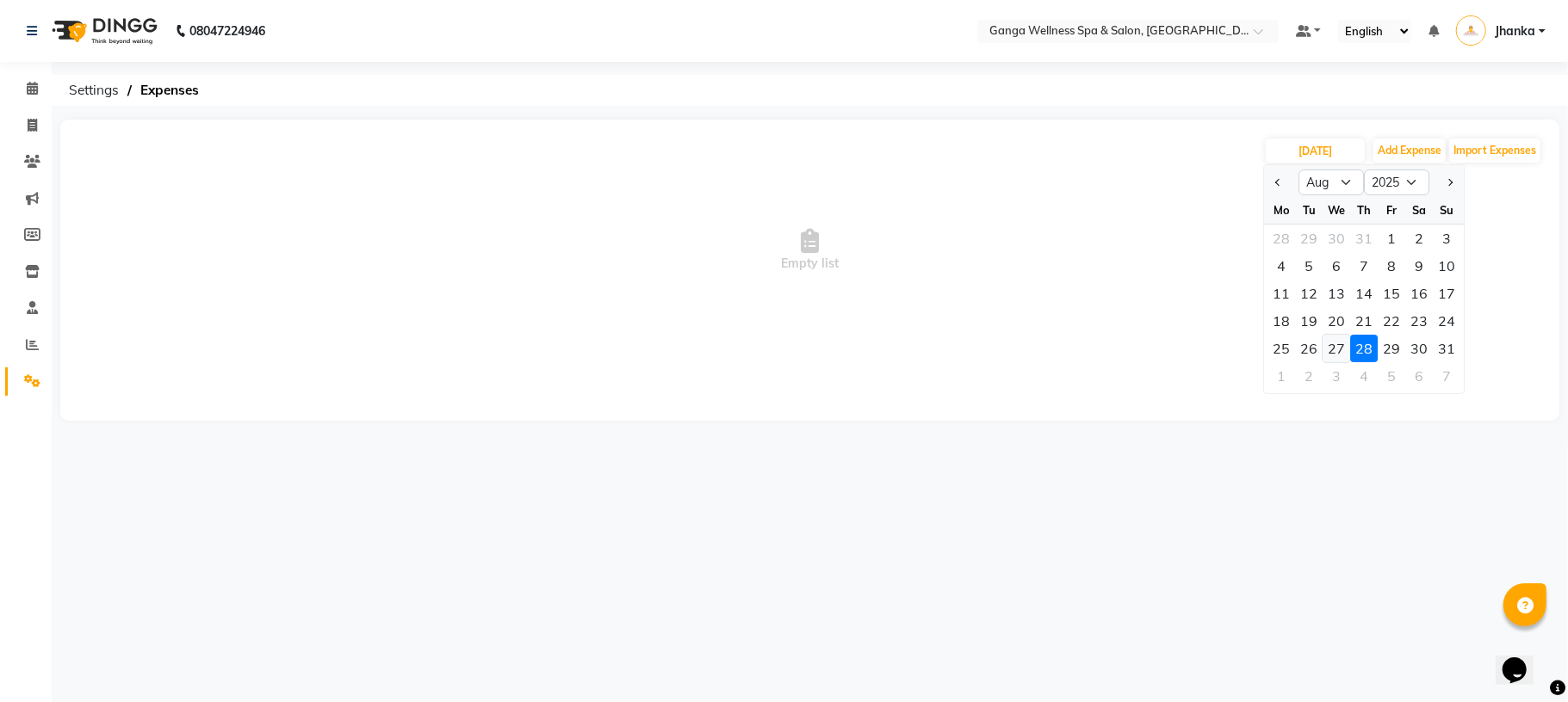
click at [1335, 360] on div "27" at bounding box center [1336, 348] width 28 height 28
type input "27-08-2025"
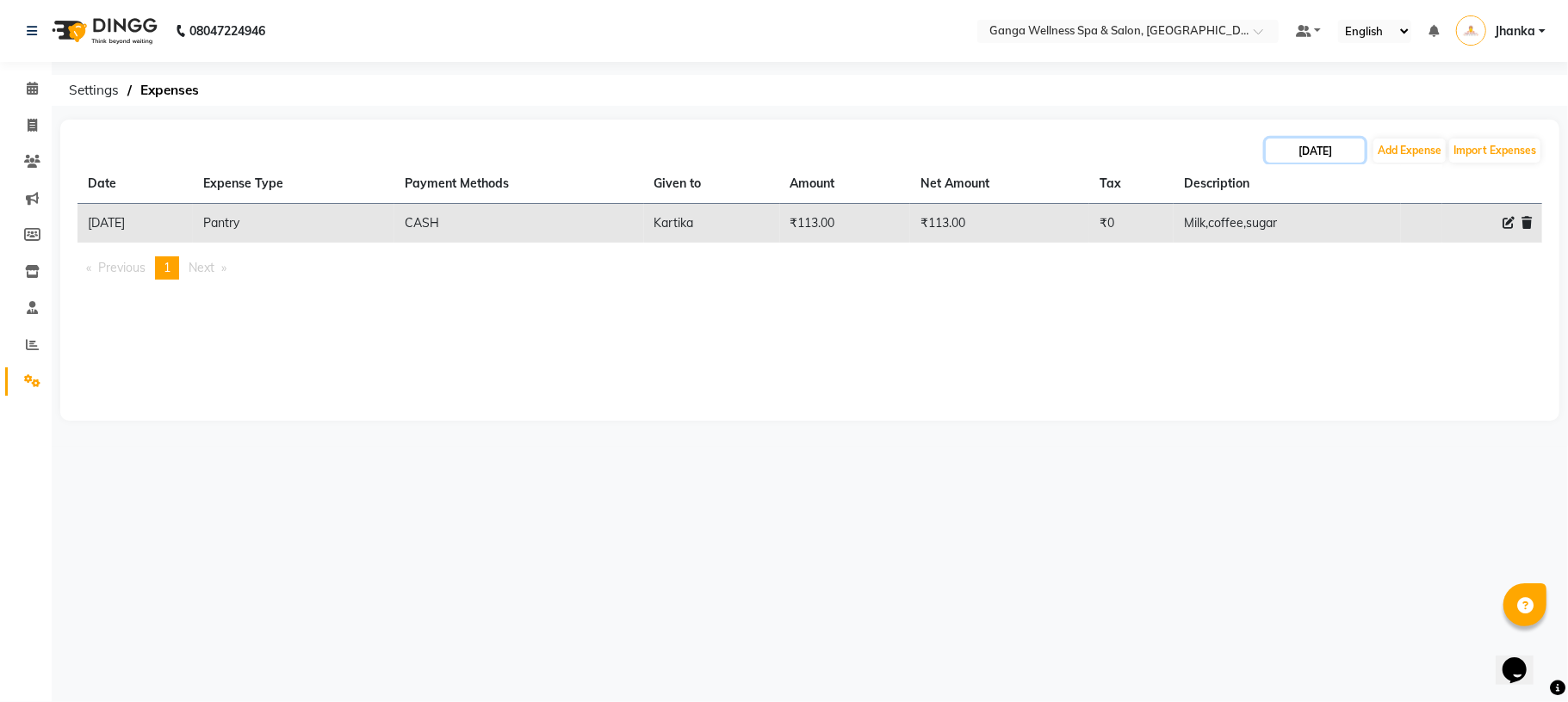
click at [1311, 155] on input "27-08-2025" at bounding box center [1315, 150] width 99 height 24
select select "8"
select select "2025"
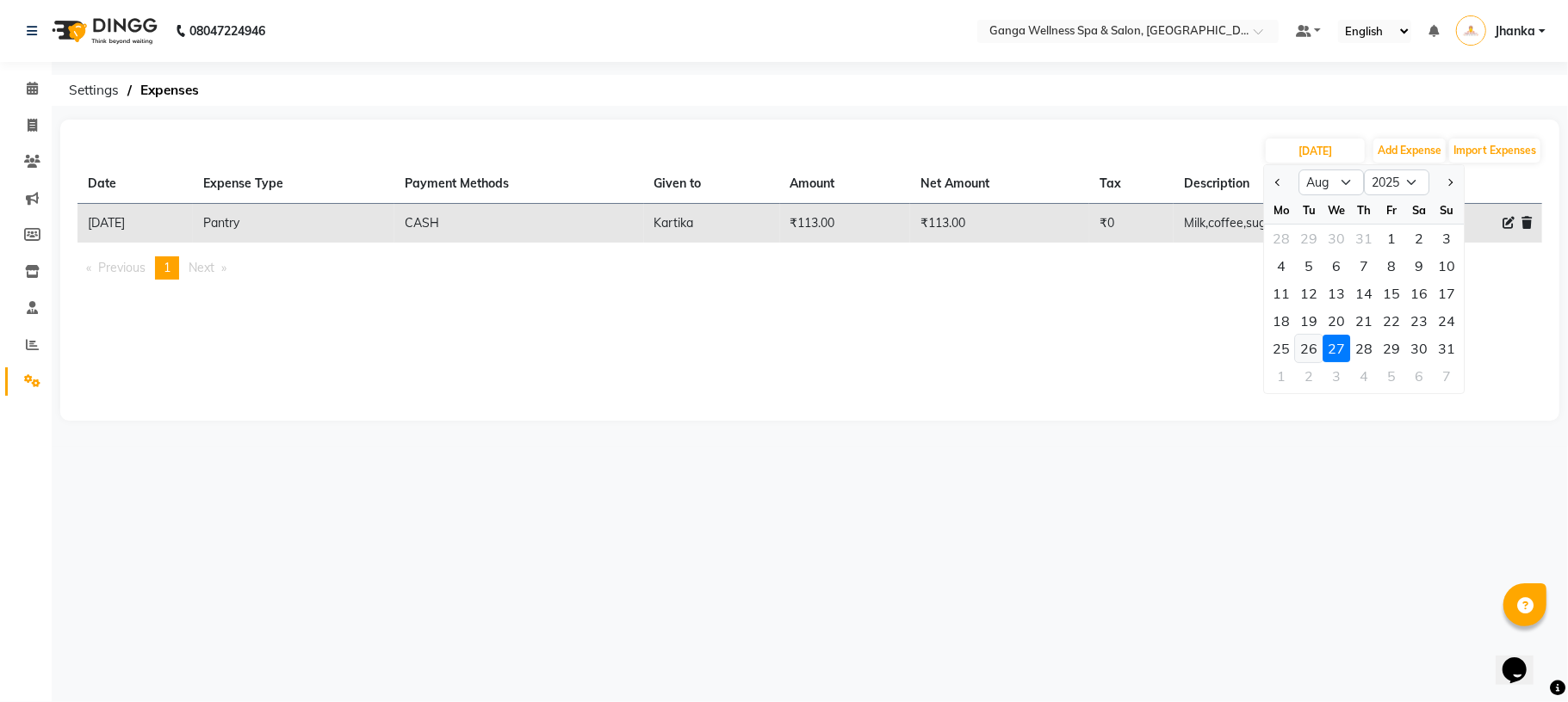
click at [1312, 355] on div "26" at bounding box center [1309, 348] width 28 height 28
type input "26-08-2025"
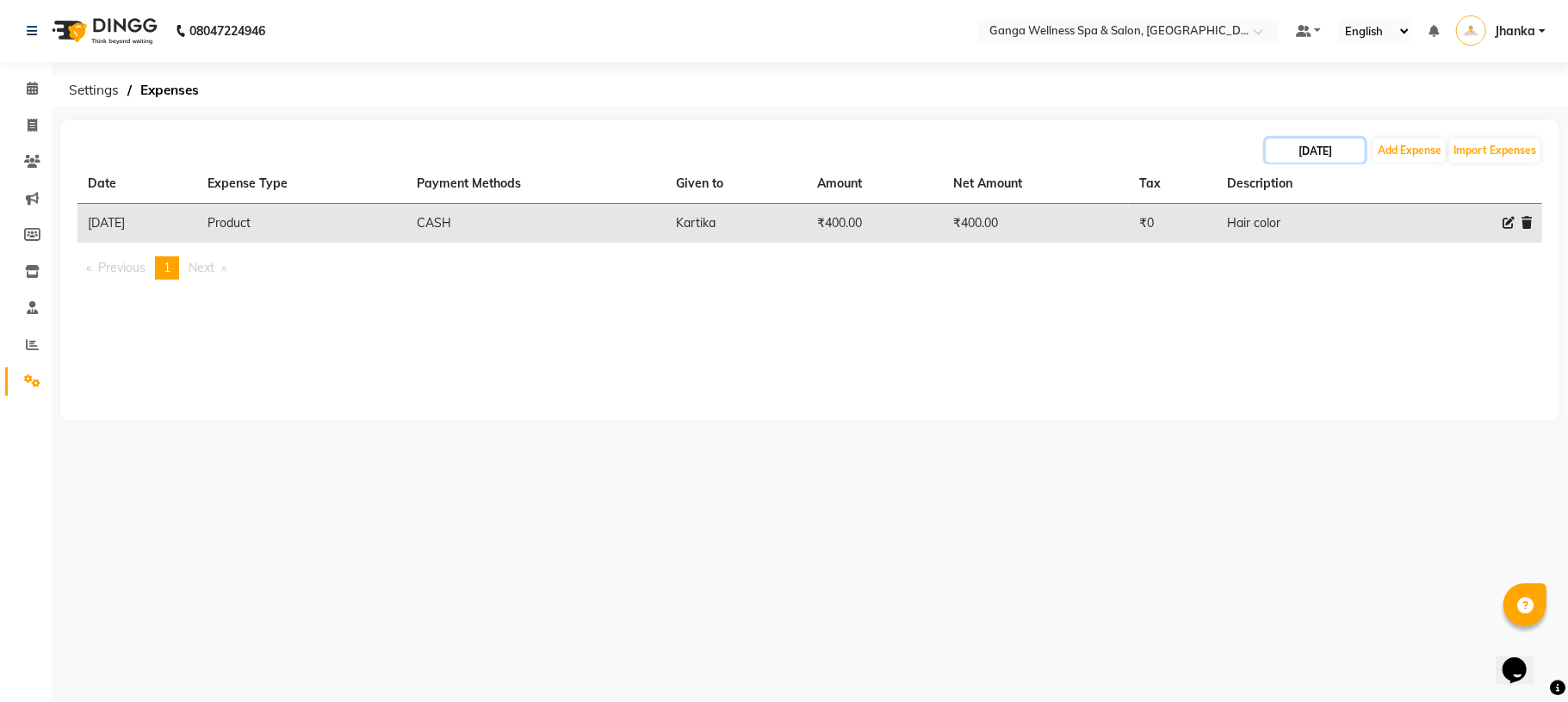
click at [1307, 148] on input "26-08-2025" at bounding box center [1315, 150] width 99 height 24
select select "8"
select select "2025"
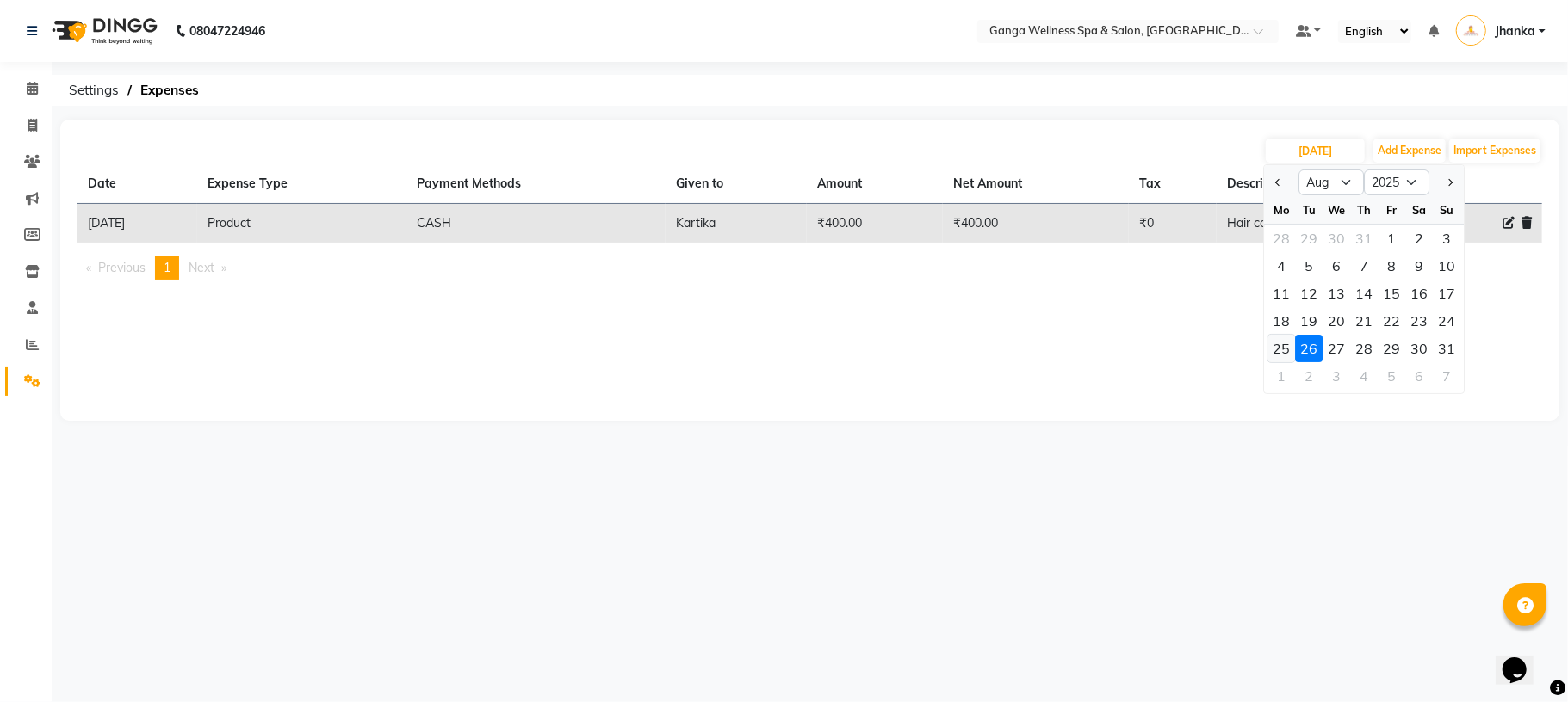
click at [1279, 351] on div "25" at bounding box center [1281, 348] width 28 height 28
type input "25-08-2025"
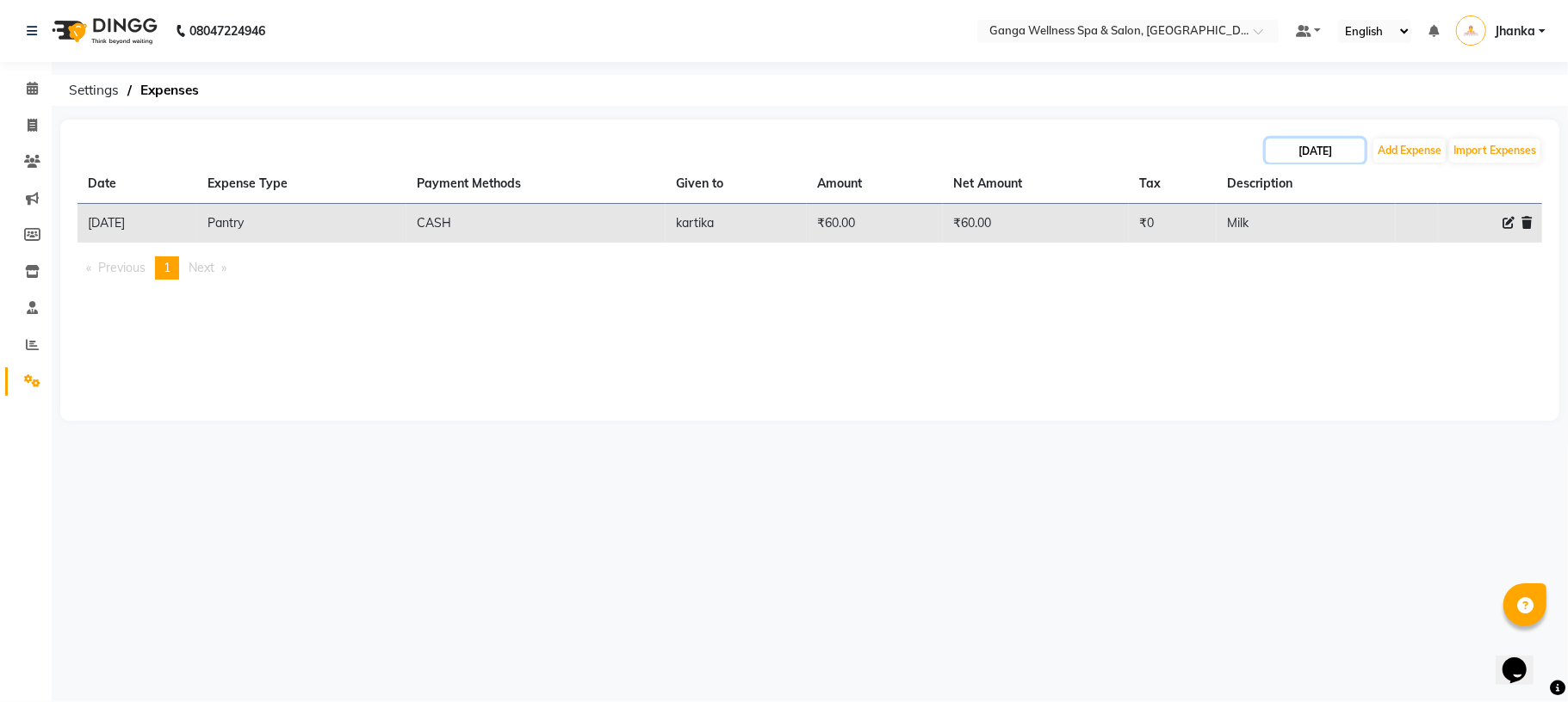
click at [1300, 142] on input "25-08-2025" at bounding box center [1315, 150] width 99 height 24
select select "8"
select select "2025"
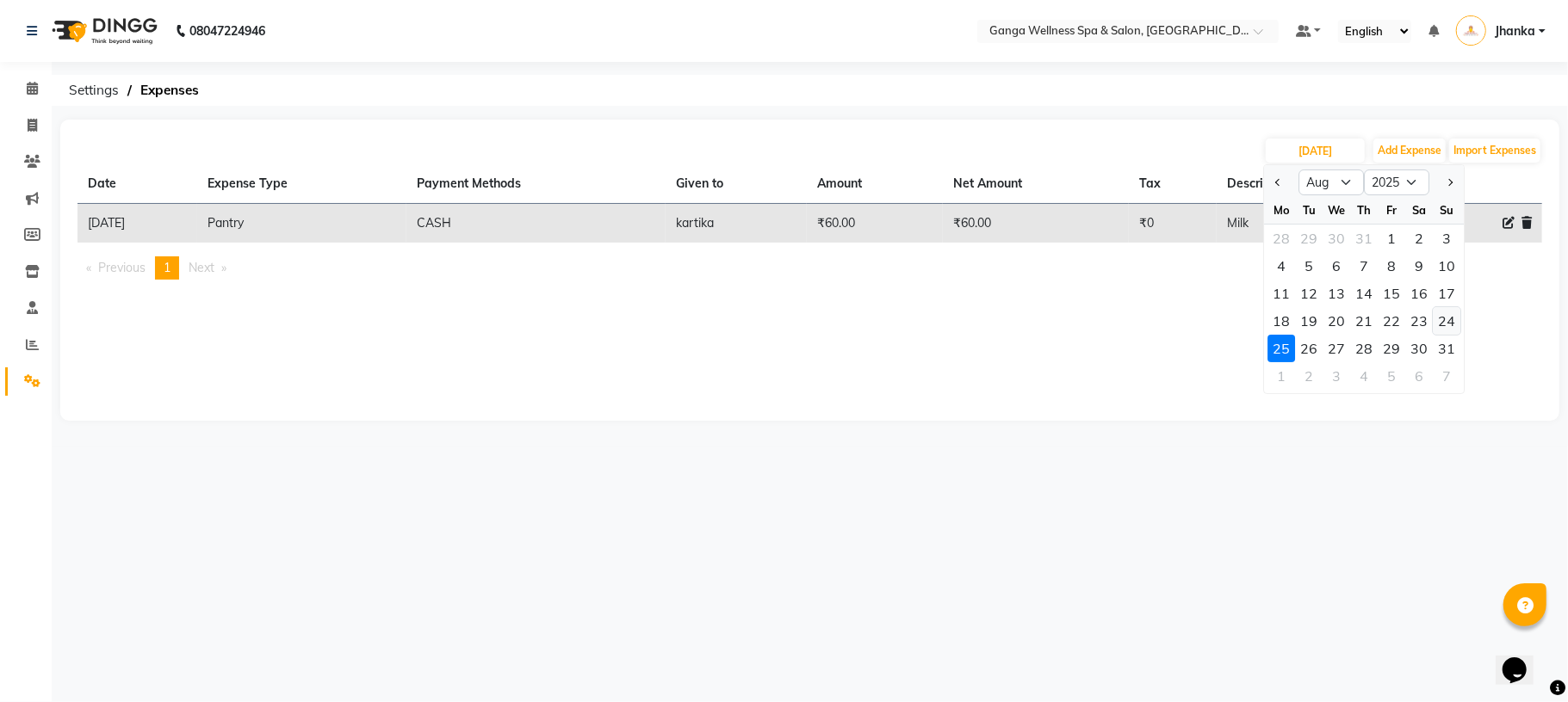
click at [1440, 318] on div "24" at bounding box center [1446, 320] width 28 height 28
type input "24-08-2025"
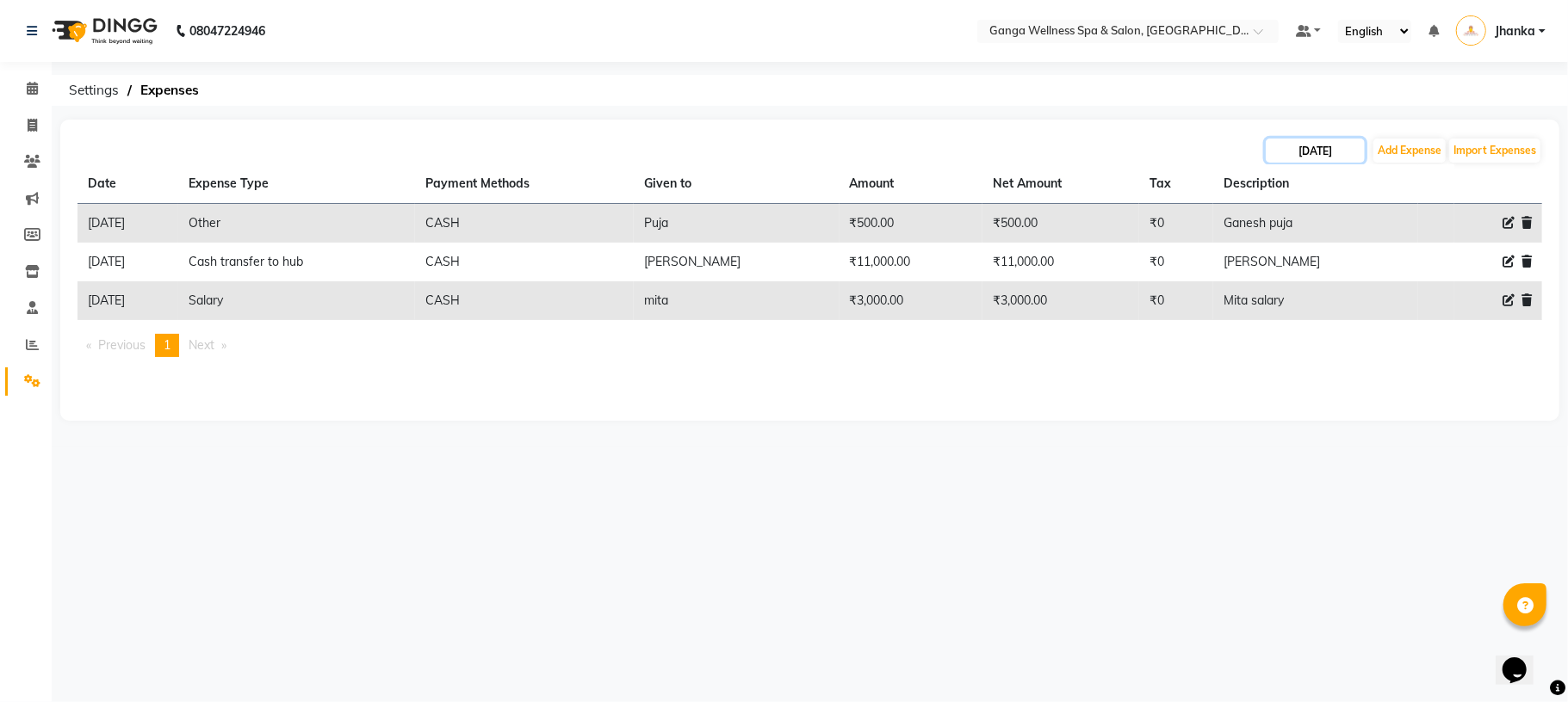
click at [1299, 156] on input "24-08-2025" at bounding box center [1315, 150] width 99 height 24
select select "8"
select select "2025"
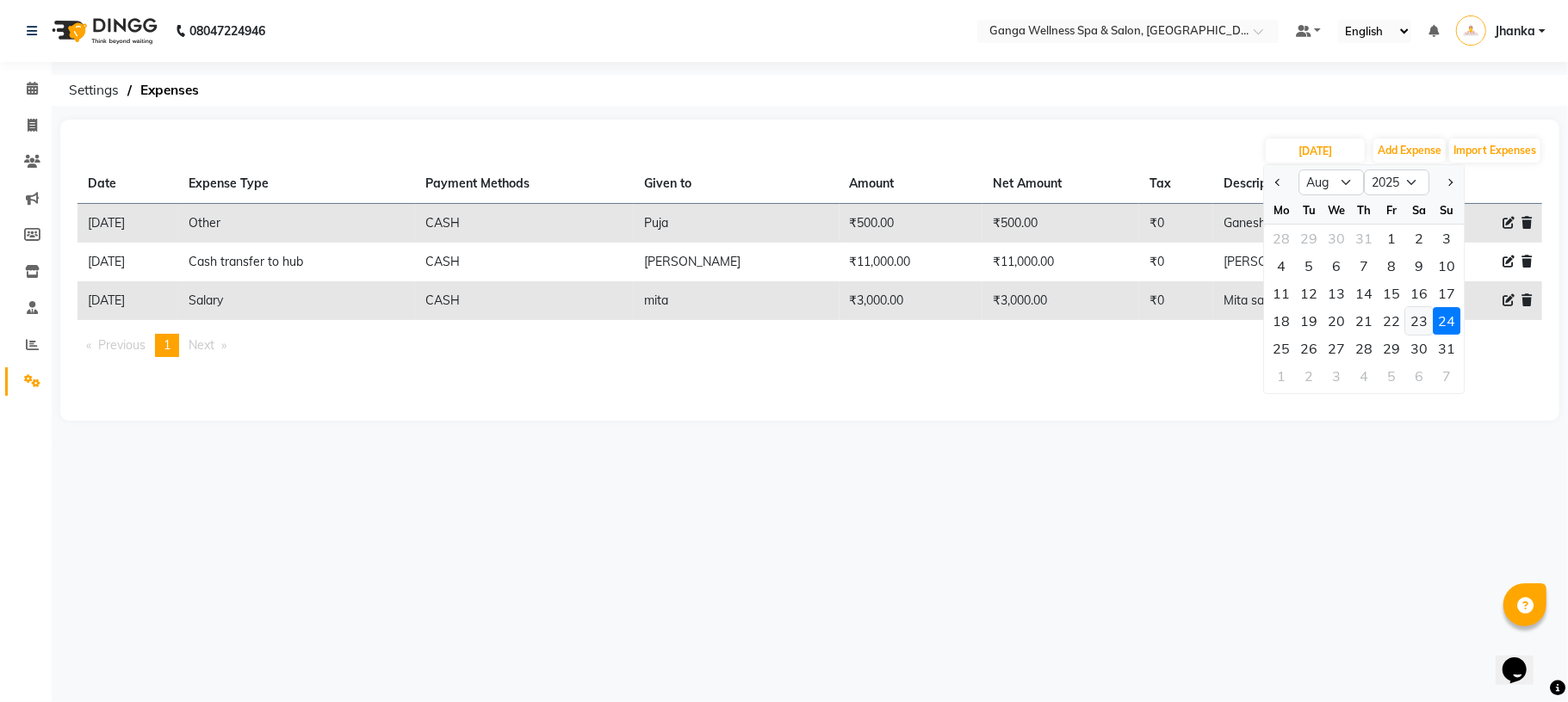
click at [1427, 328] on div "23" at bounding box center [1419, 320] width 28 height 28
type input "23-08-2025"
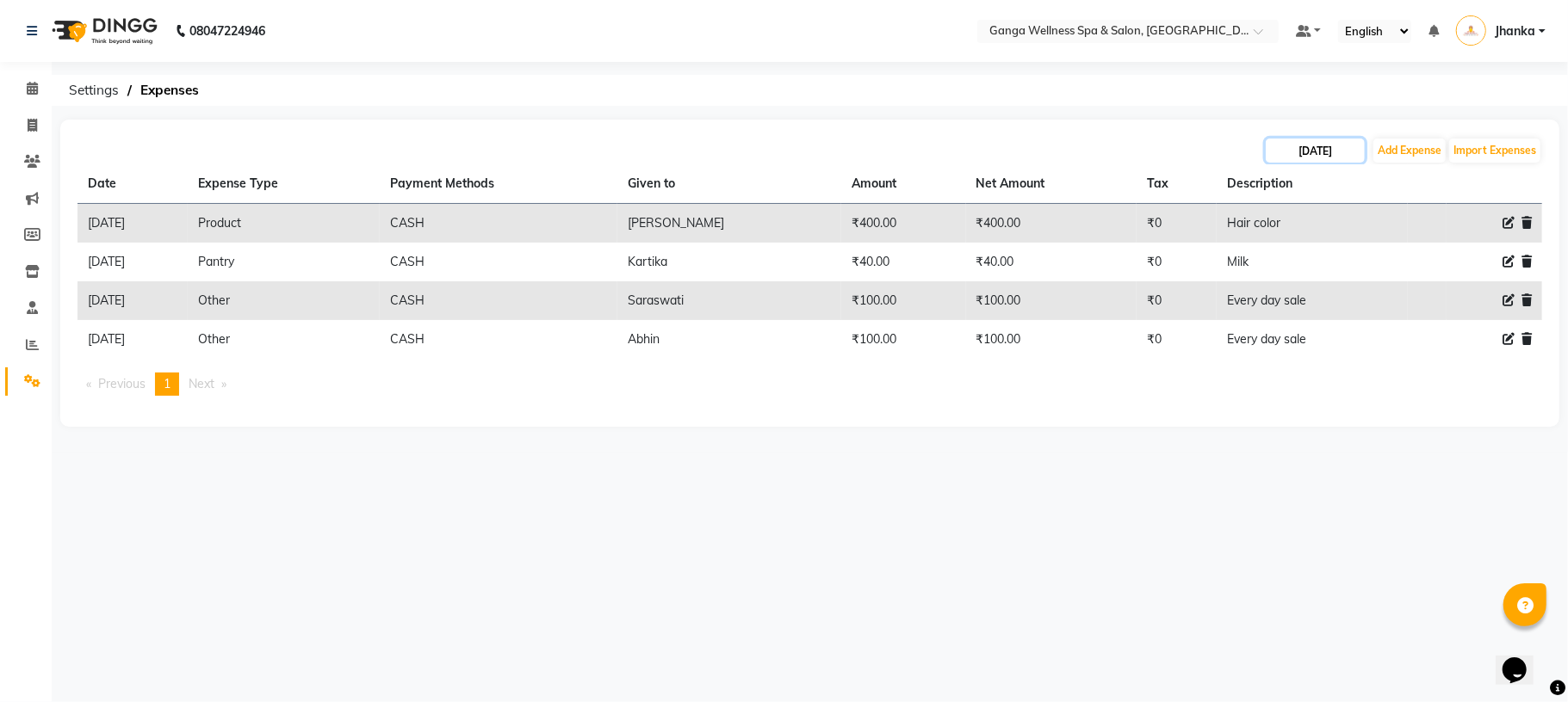
click at [1324, 140] on input "23-08-2025" at bounding box center [1315, 150] width 99 height 24
select select "8"
select select "2025"
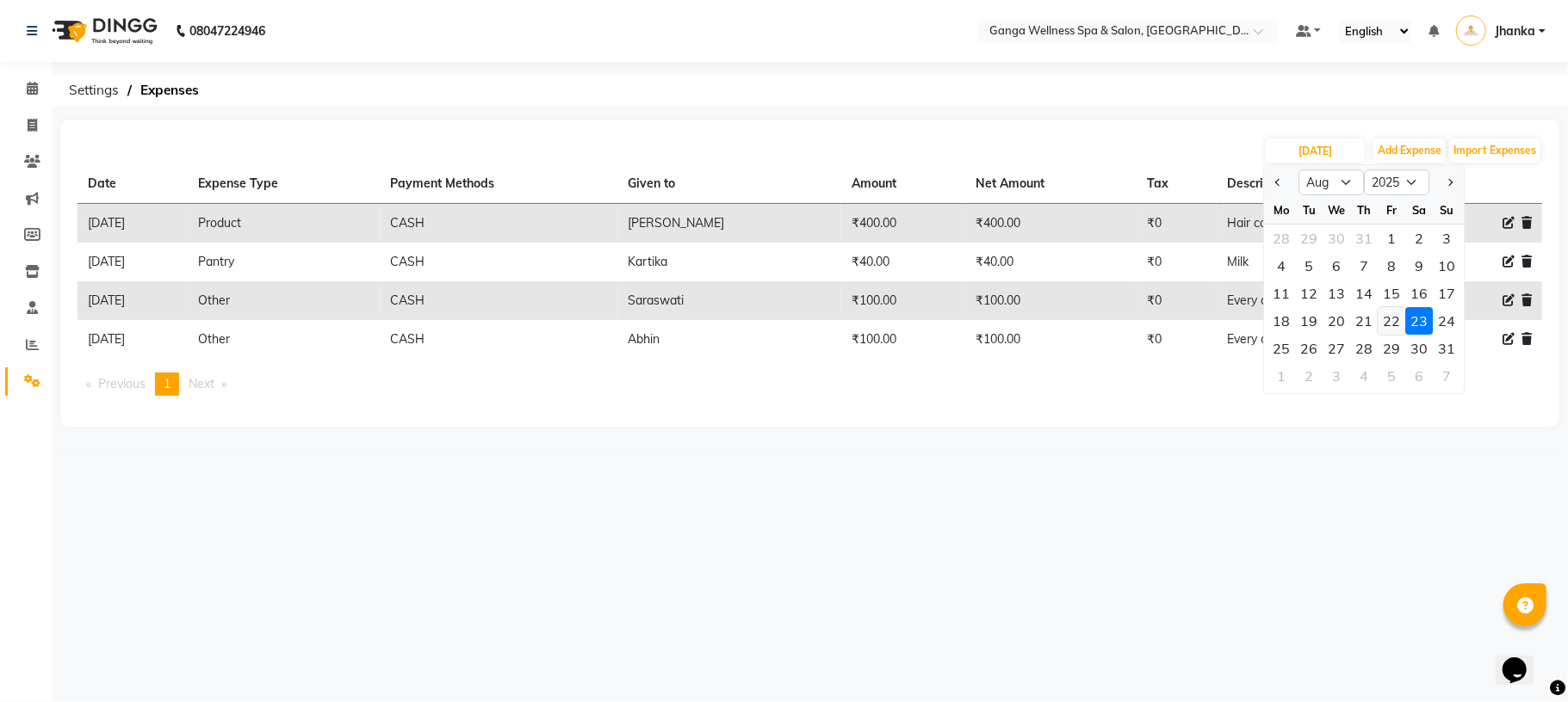
click at [1386, 310] on div "22" at bounding box center [1391, 320] width 28 height 28
type input "22-08-2025"
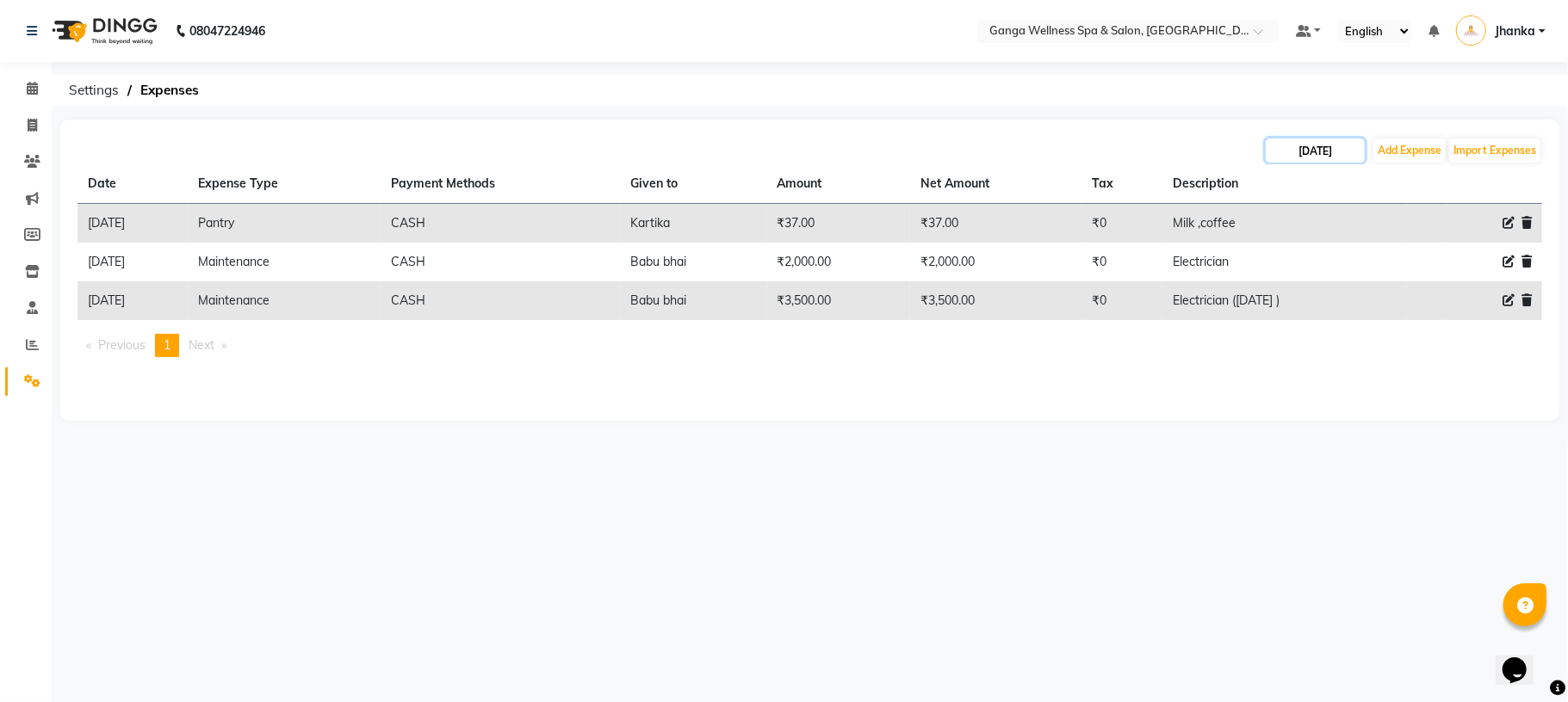
click at [1313, 151] on input "22-08-2025" at bounding box center [1315, 150] width 99 height 24
select select "8"
select select "2025"
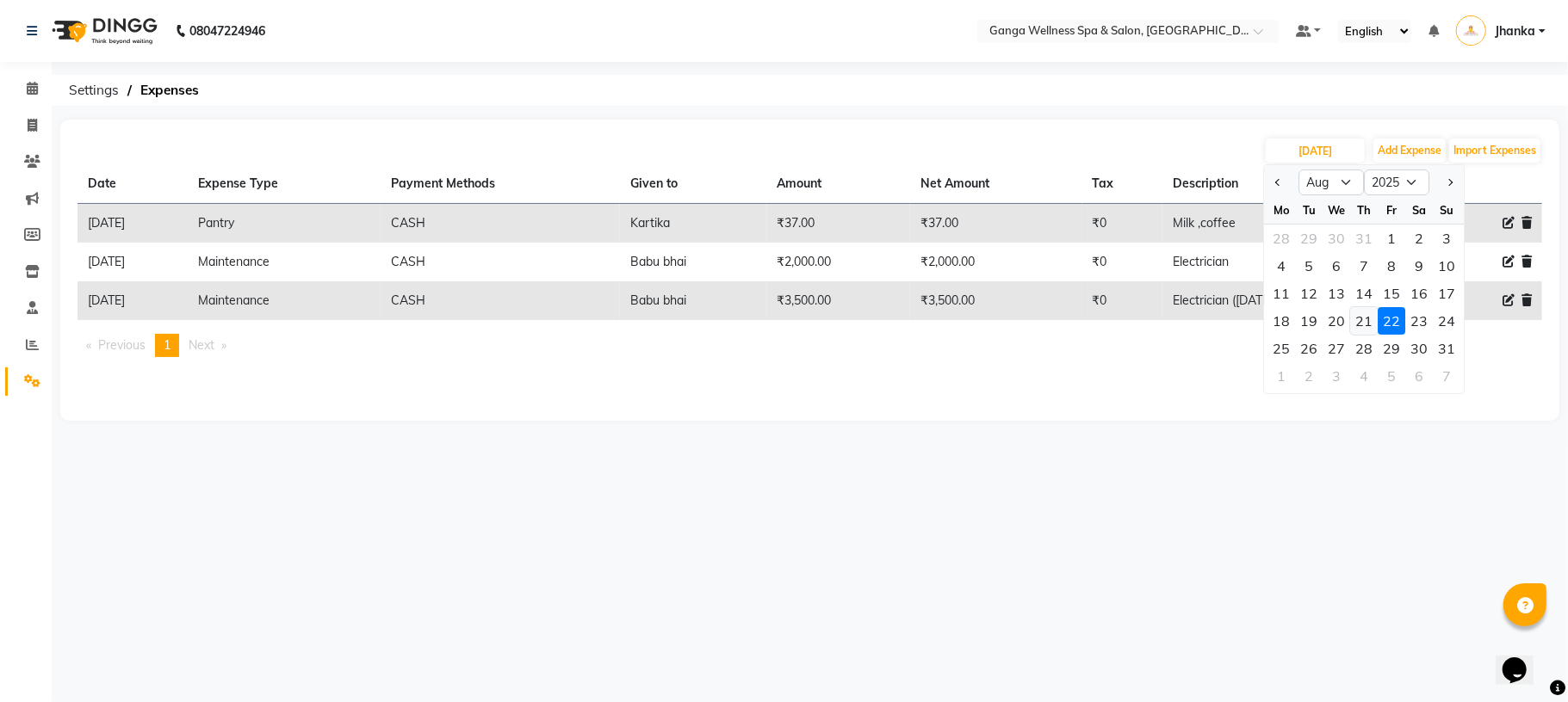
click at [1365, 326] on div "21" at bounding box center [1364, 320] width 28 height 28
type input "21-08-2025"
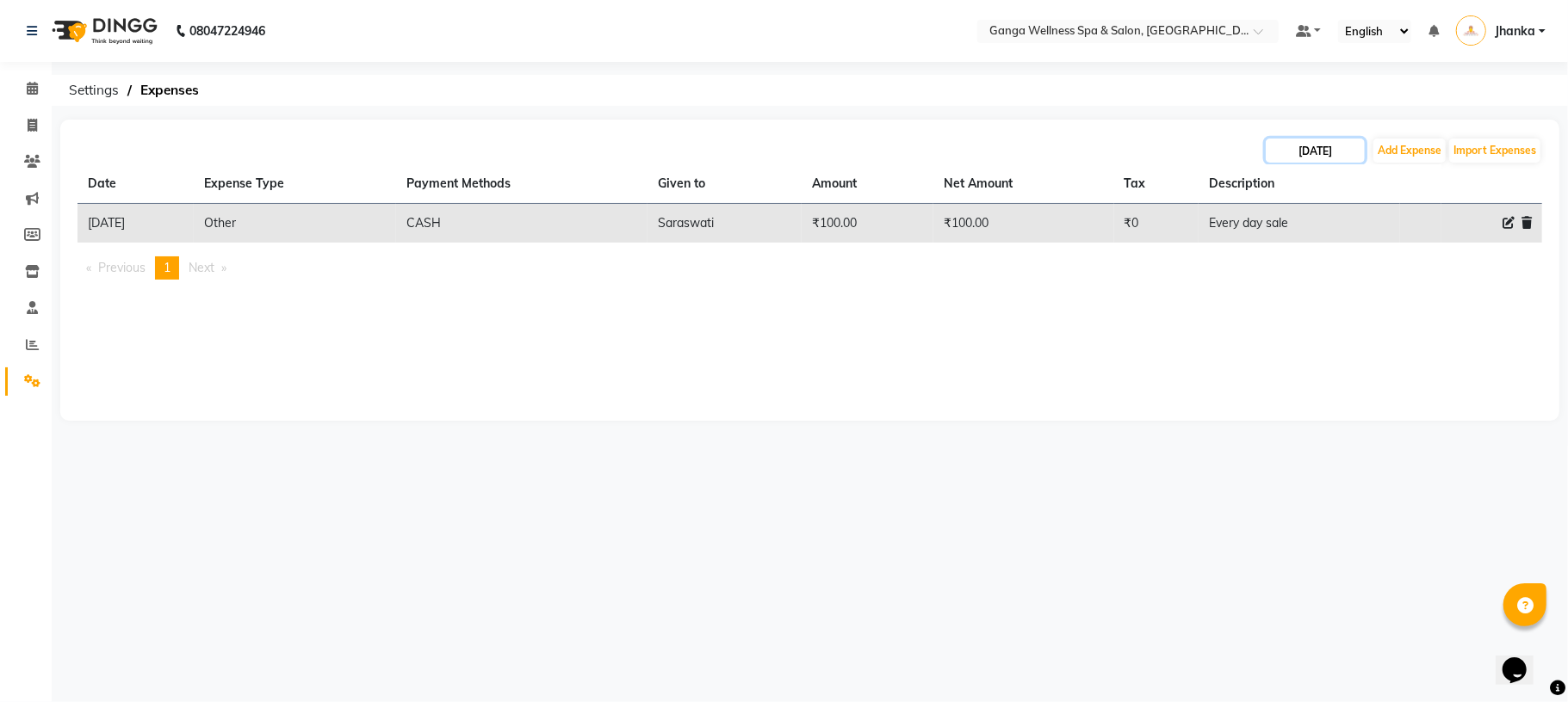
click at [1295, 151] on input "21-08-2025" at bounding box center [1315, 150] width 99 height 24
select select "8"
select select "2025"
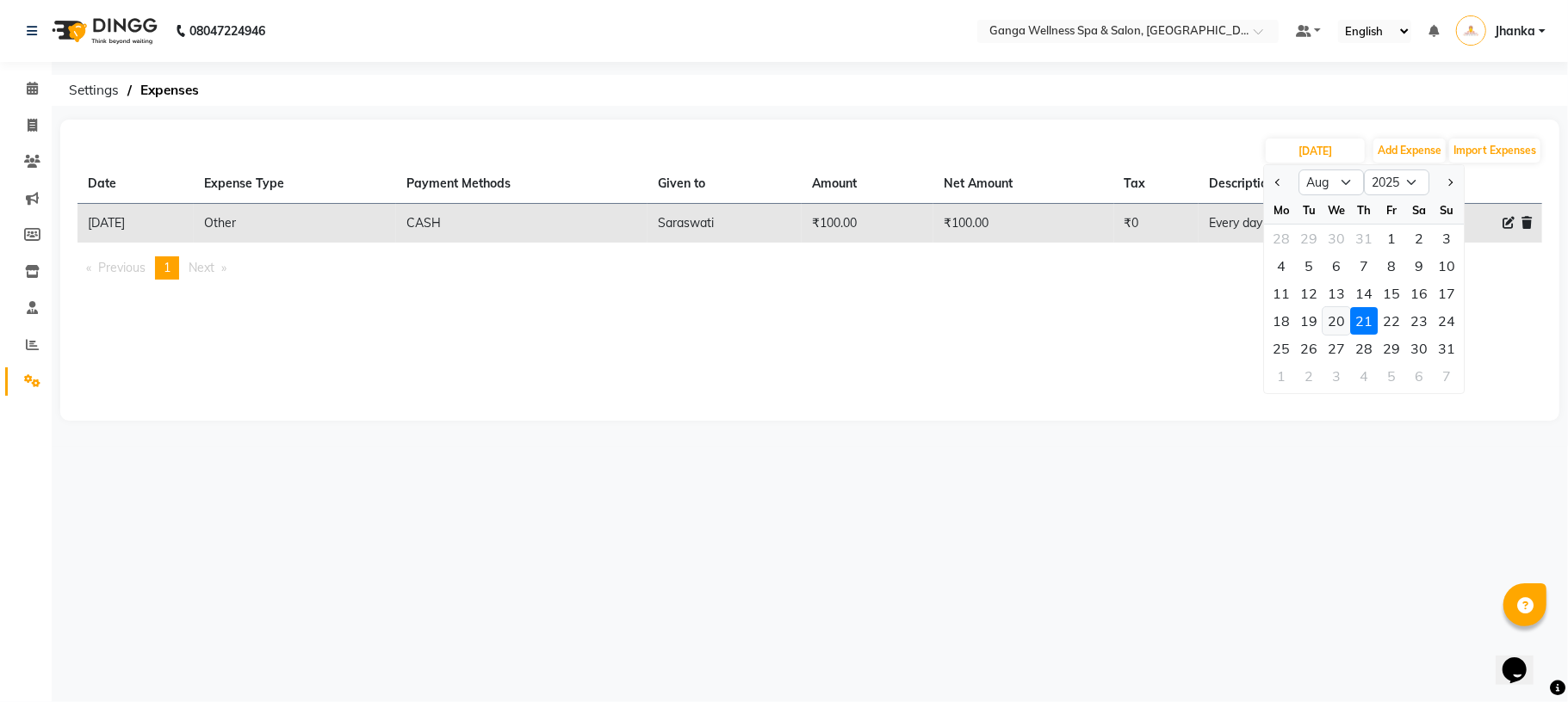
click at [1337, 310] on div "20" at bounding box center [1336, 320] width 28 height 28
type input "20-08-2025"
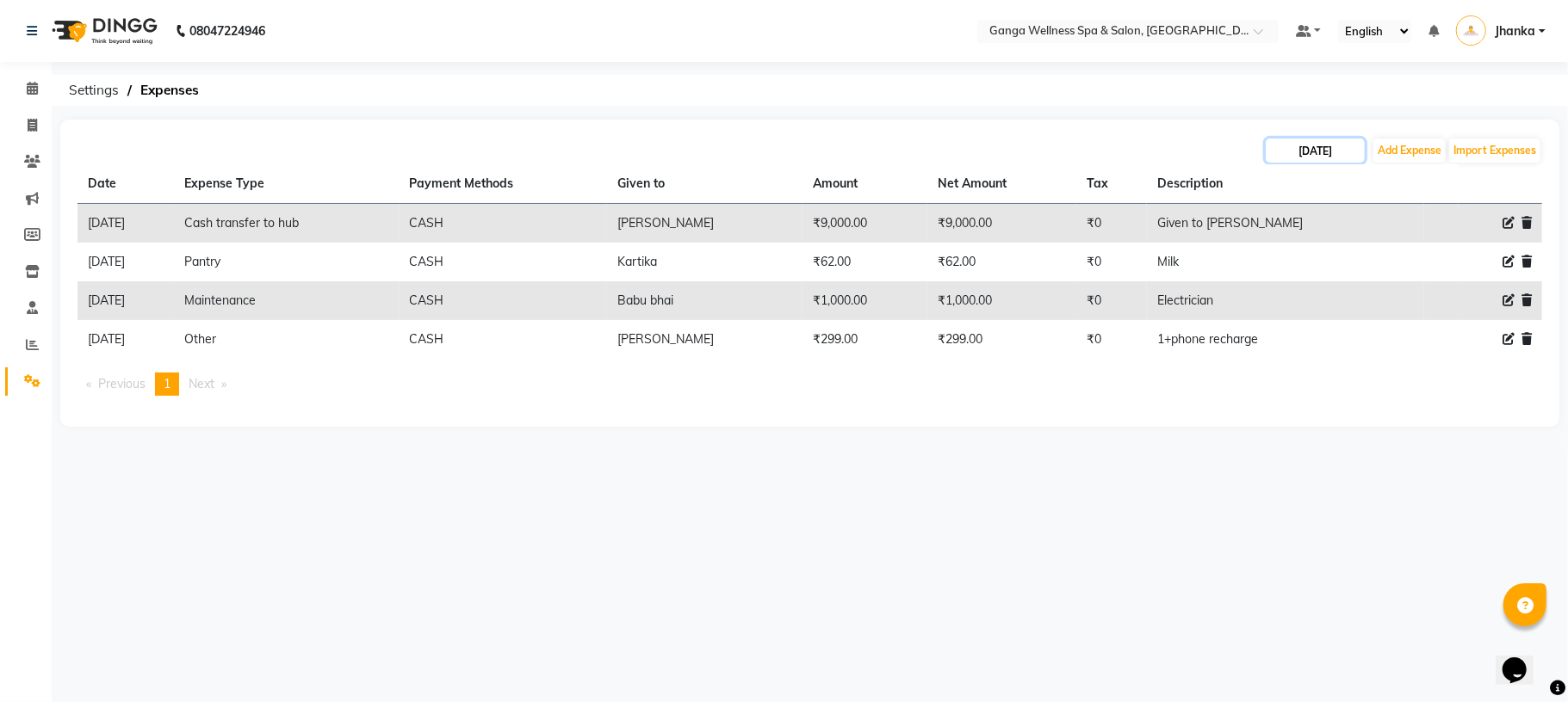
click at [1290, 157] on input "20-08-2025" at bounding box center [1315, 150] width 99 height 24
select select "8"
select select "2025"
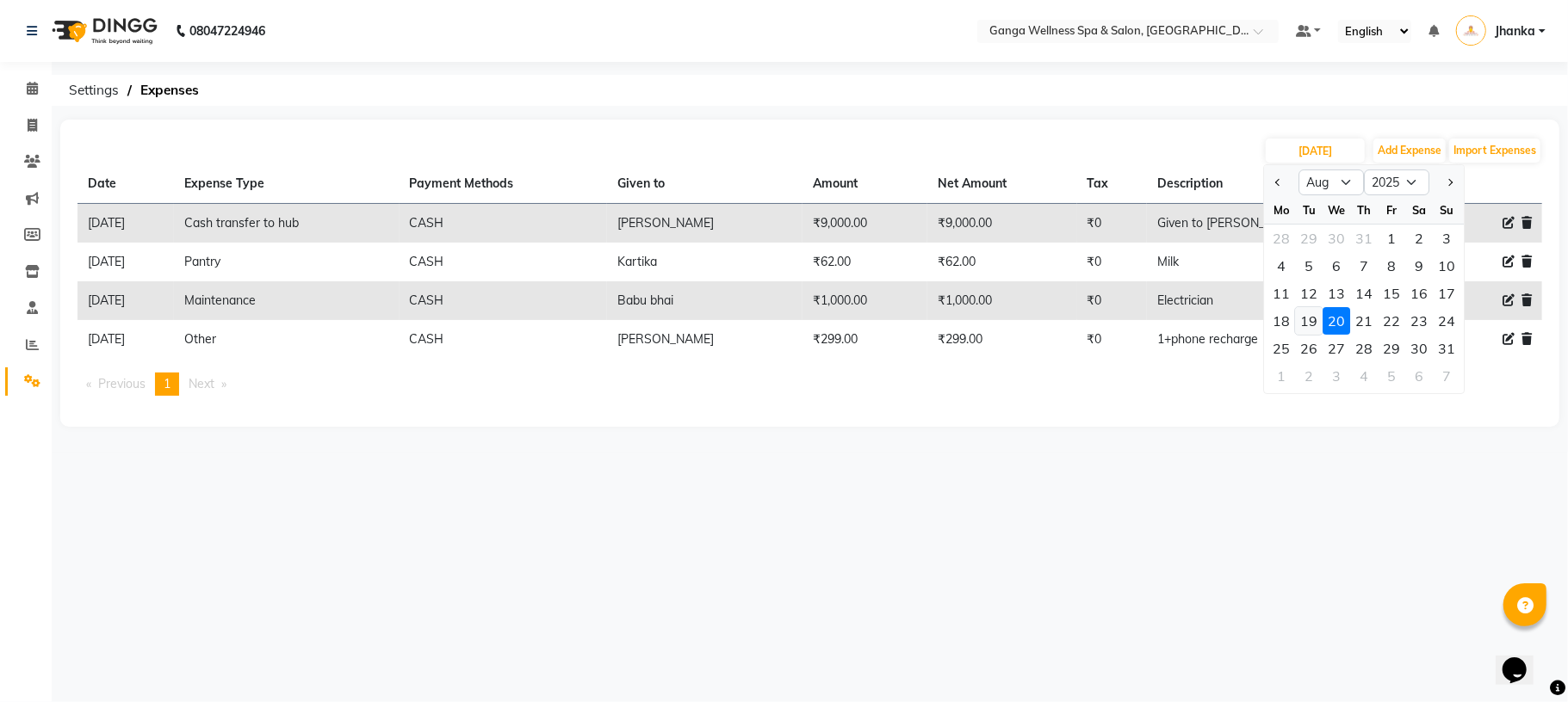
click at [1306, 319] on div "19" at bounding box center [1309, 320] width 28 height 28
type input "19-08-2025"
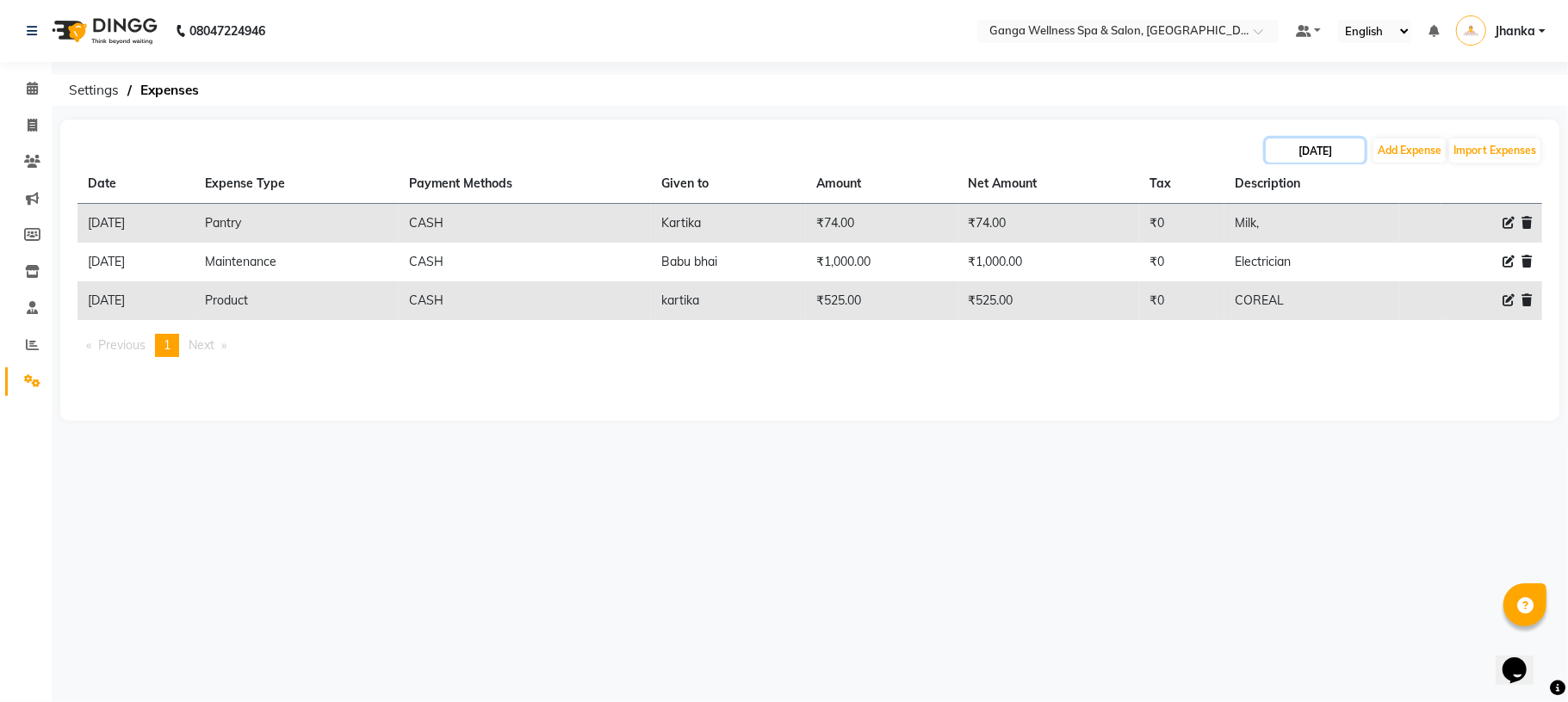
click at [1279, 146] on input "19-08-2025" at bounding box center [1315, 150] width 99 height 24
select select "8"
select select "2025"
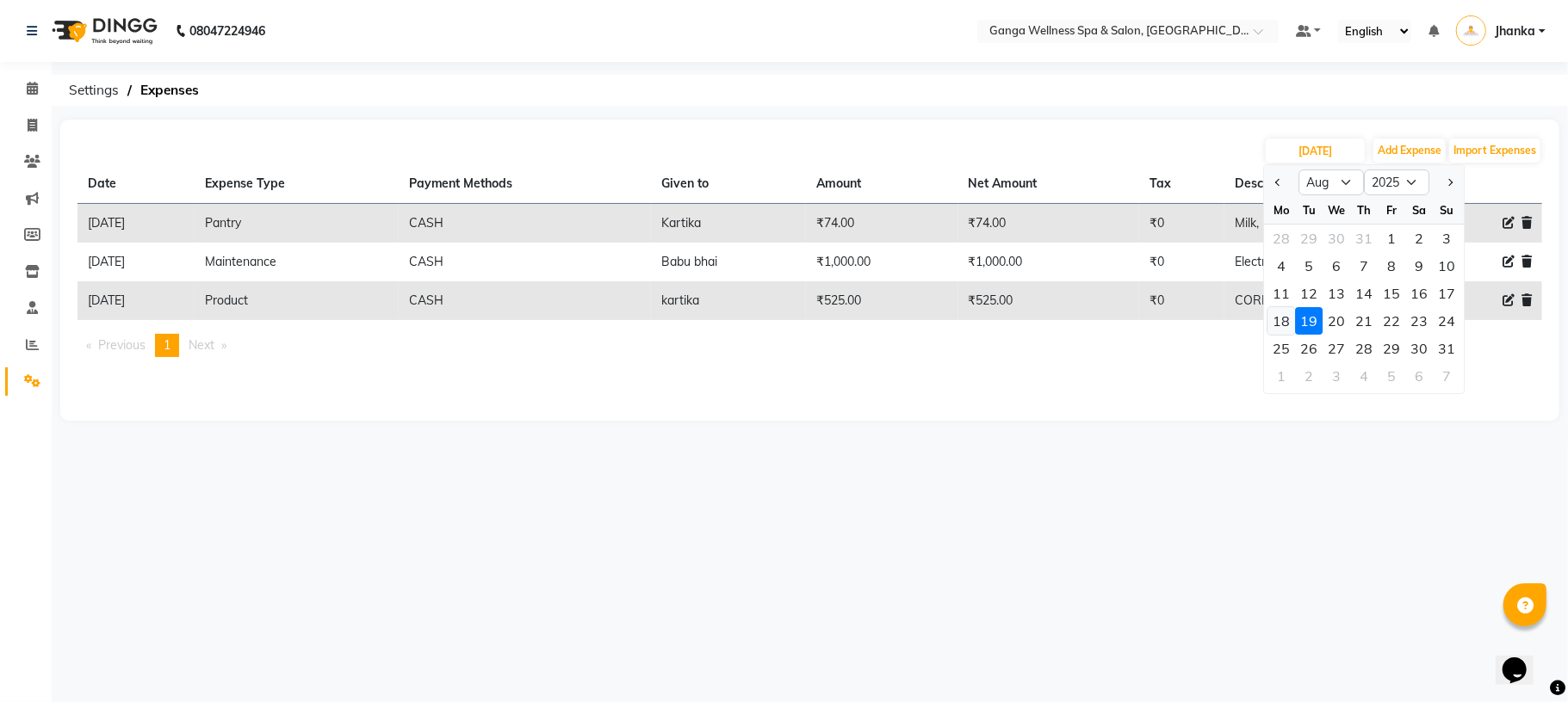
click at [1288, 321] on div "18" at bounding box center [1281, 320] width 28 height 28
type input "18-08-2025"
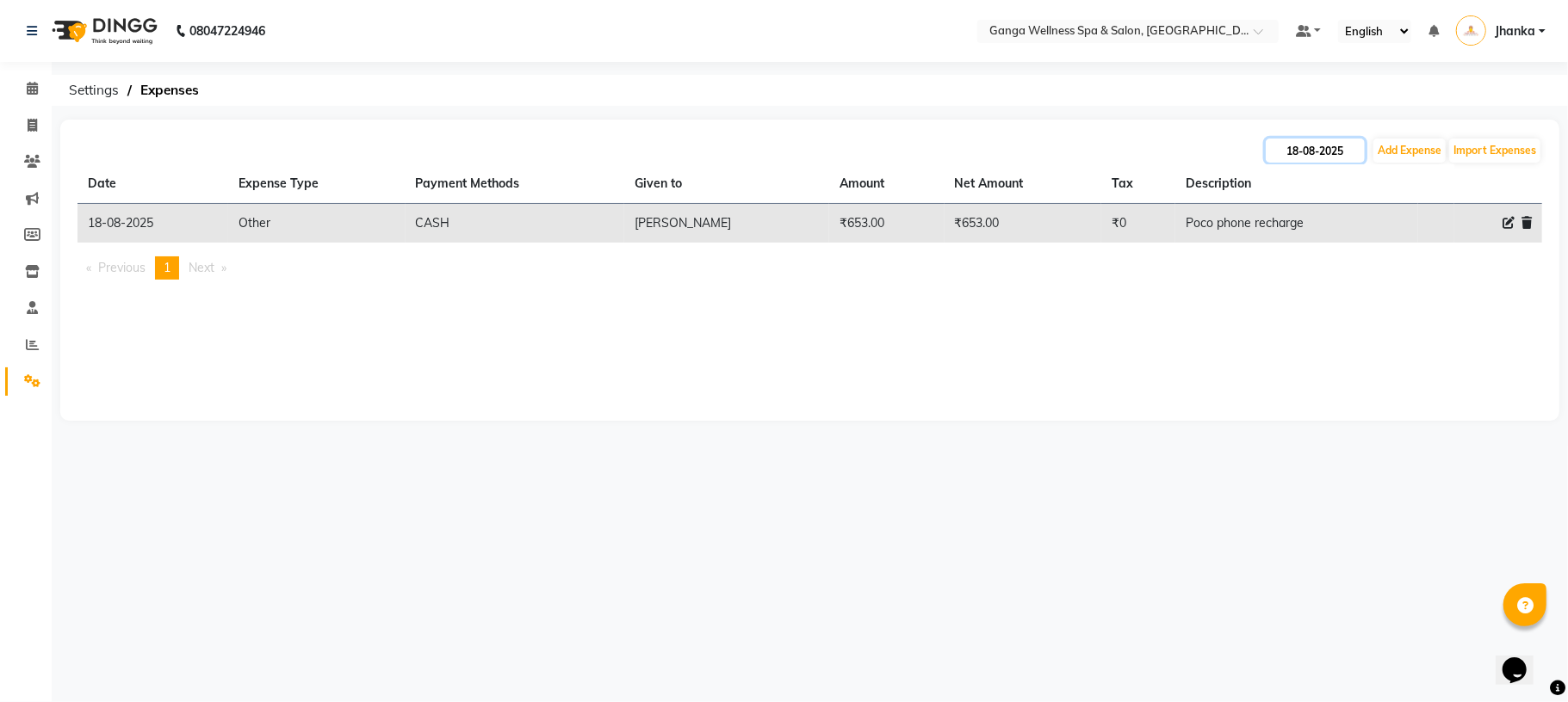
click at [1305, 143] on input "18-08-2025" at bounding box center [1315, 150] width 99 height 24
select select "8"
select select "2025"
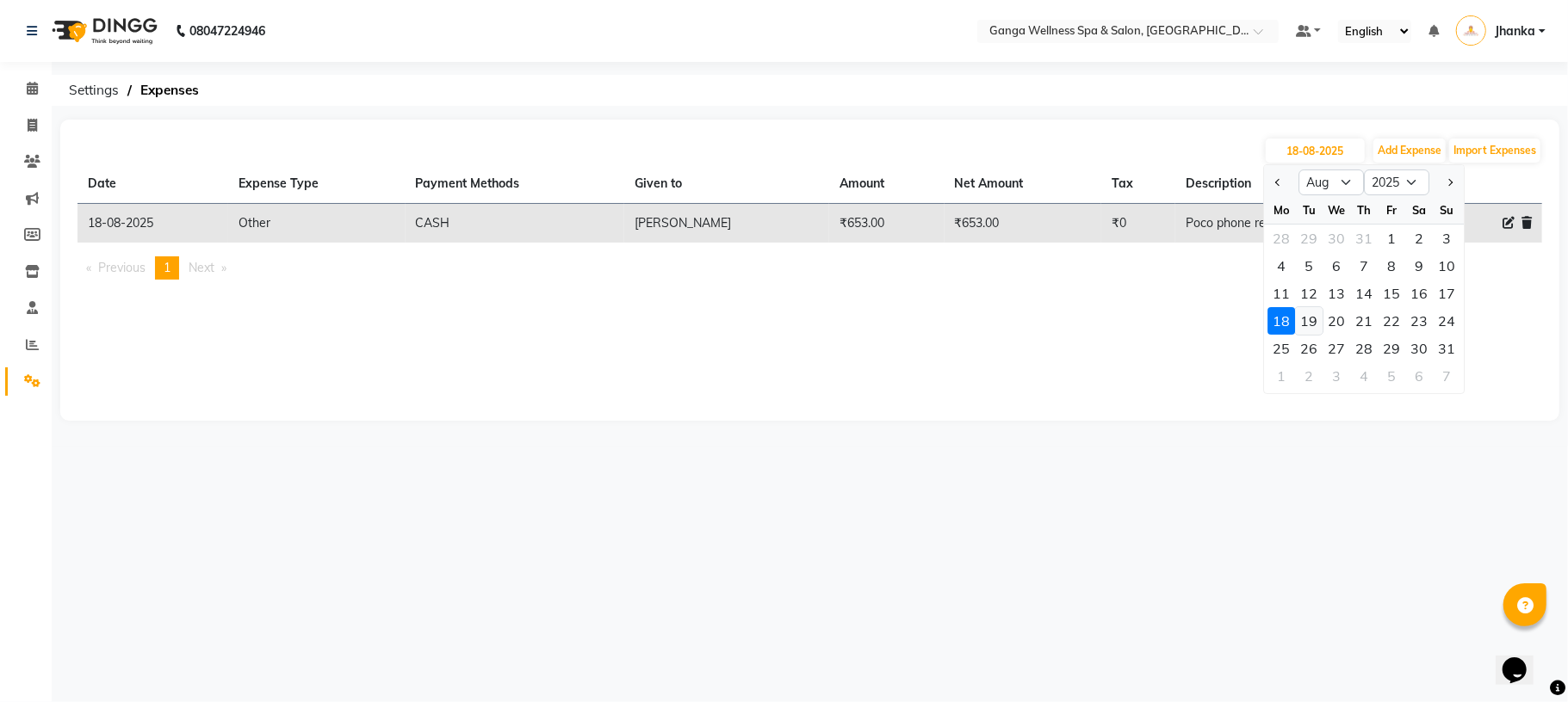
click at [1296, 321] on div "19" at bounding box center [1309, 320] width 28 height 28
type input "19-08-2025"
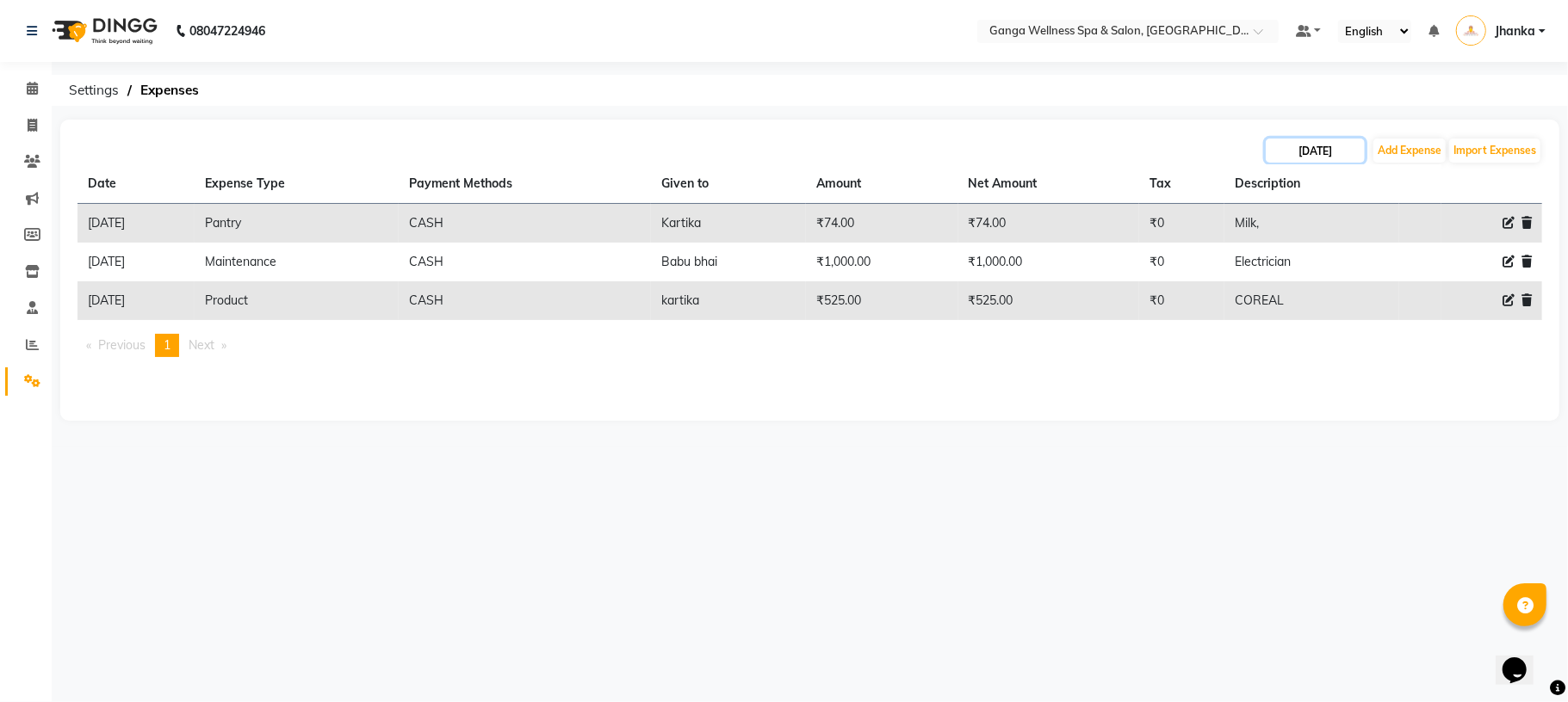
click at [1334, 141] on input "19-08-2025" at bounding box center [1315, 150] width 99 height 24
select select "8"
select select "2025"
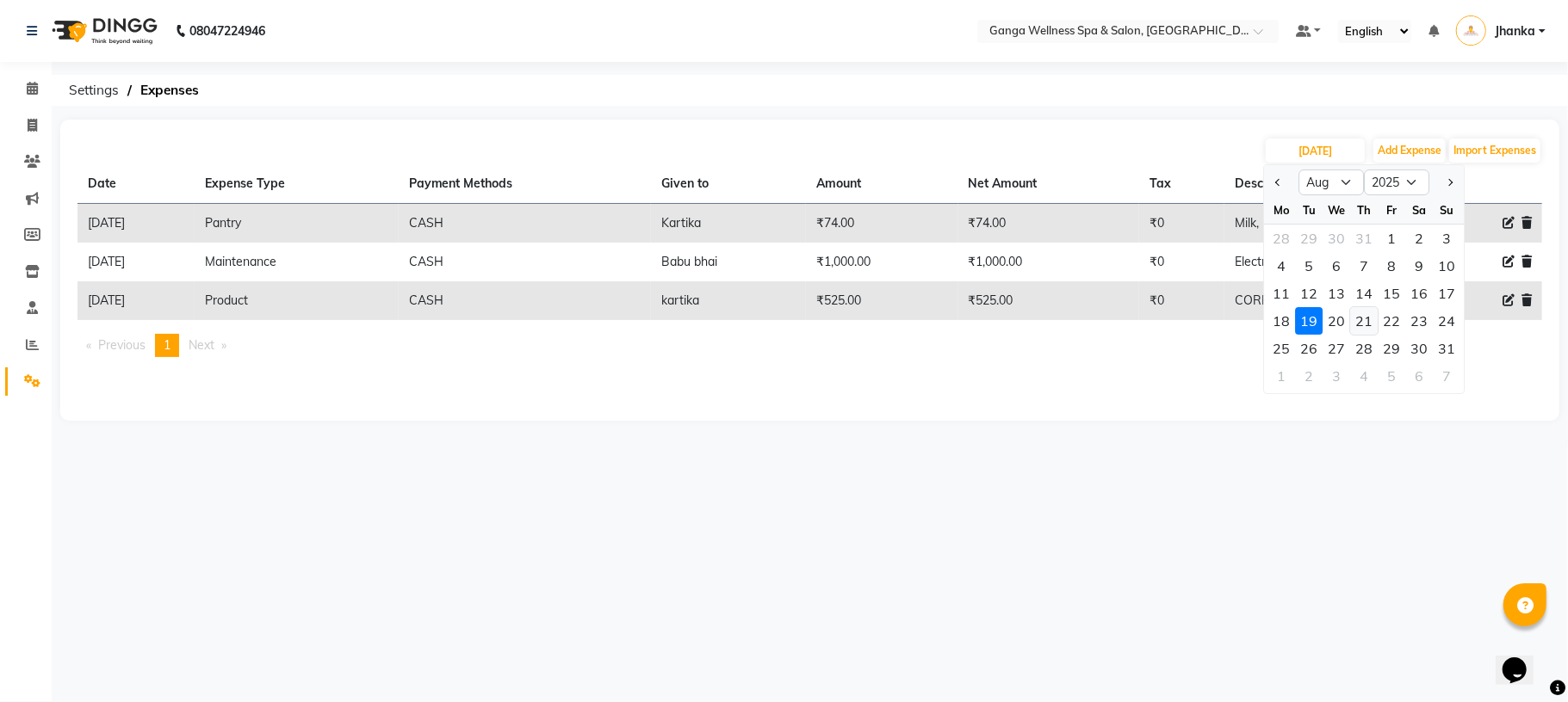
click at [1372, 317] on div "21" at bounding box center [1364, 320] width 28 height 28
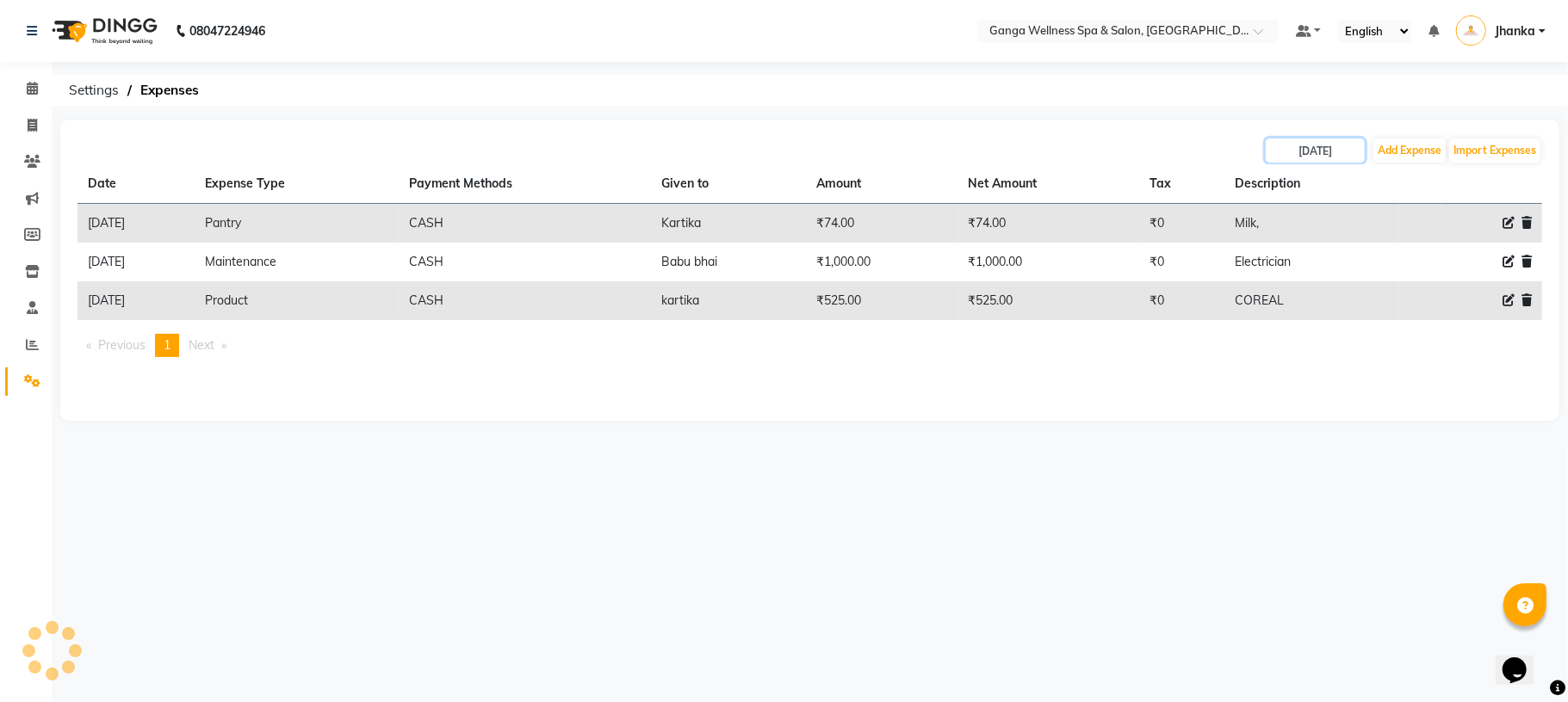
type input "21-08-2025"
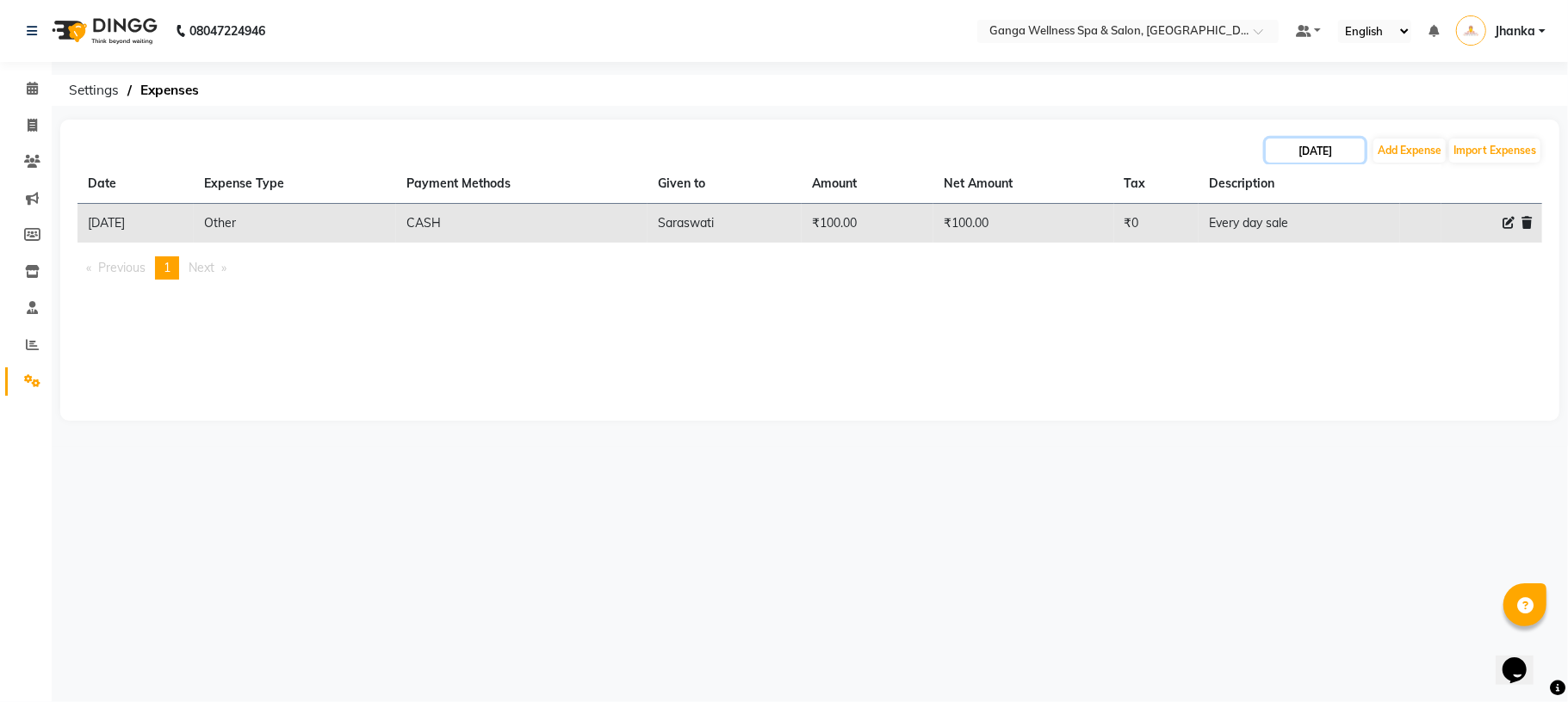
click at [1341, 155] on input "21-08-2025" at bounding box center [1315, 150] width 99 height 24
select select "8"
select select "2025"
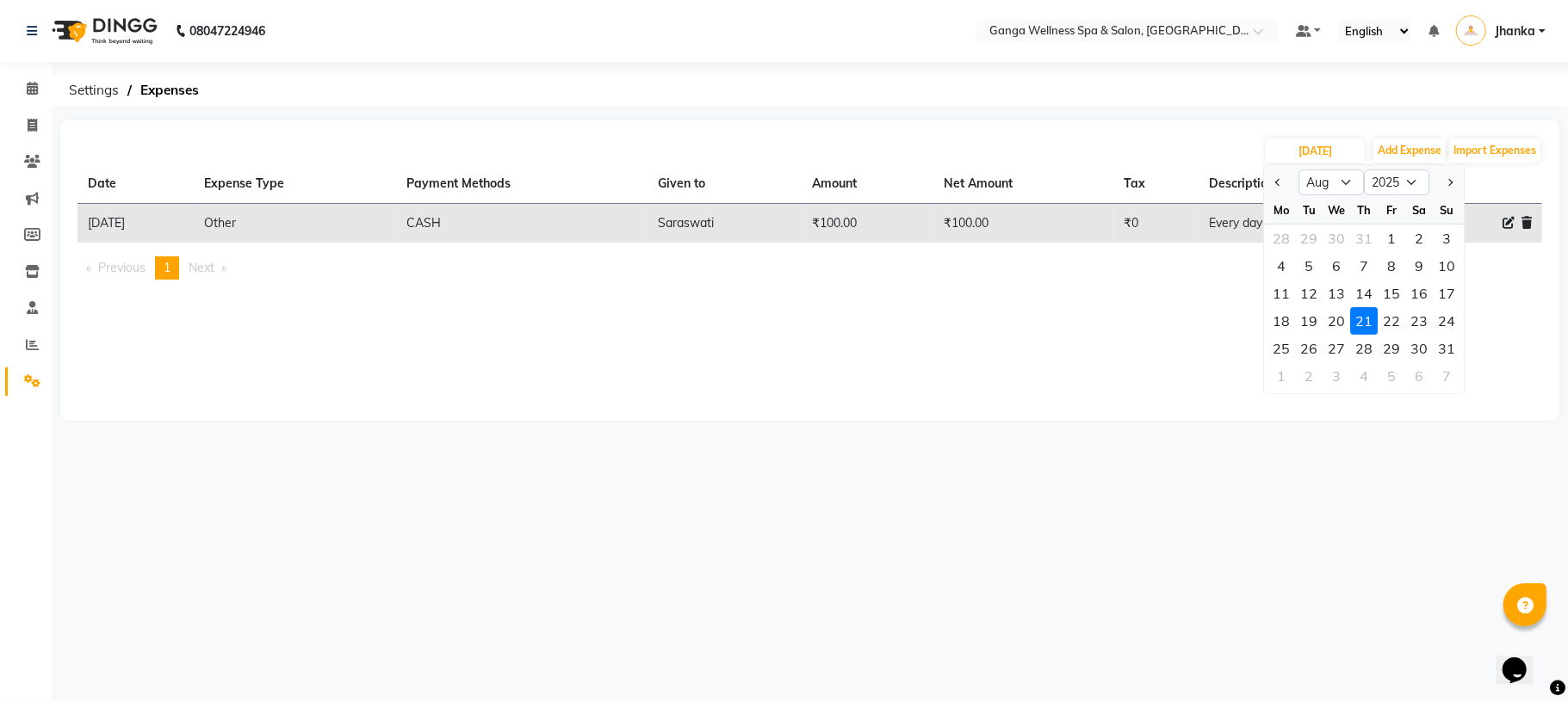
click at [1375, 320] on div "21" at bounding box center [1364, 320] width 28 height 28
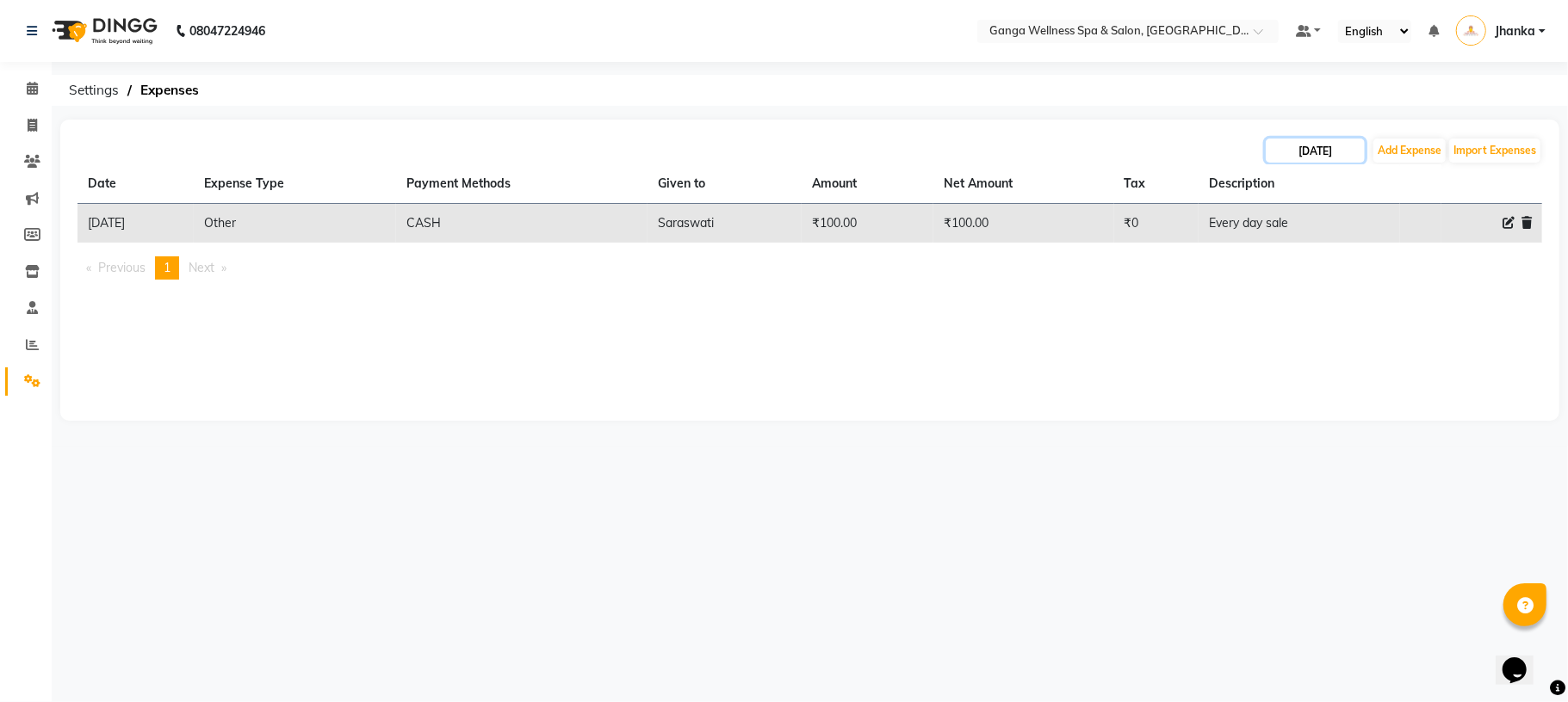
click at [1313, 155] on input "21-08-2025" at bounding box center [1315, 150] width 99 height 24
select select "8"
select select "2025"
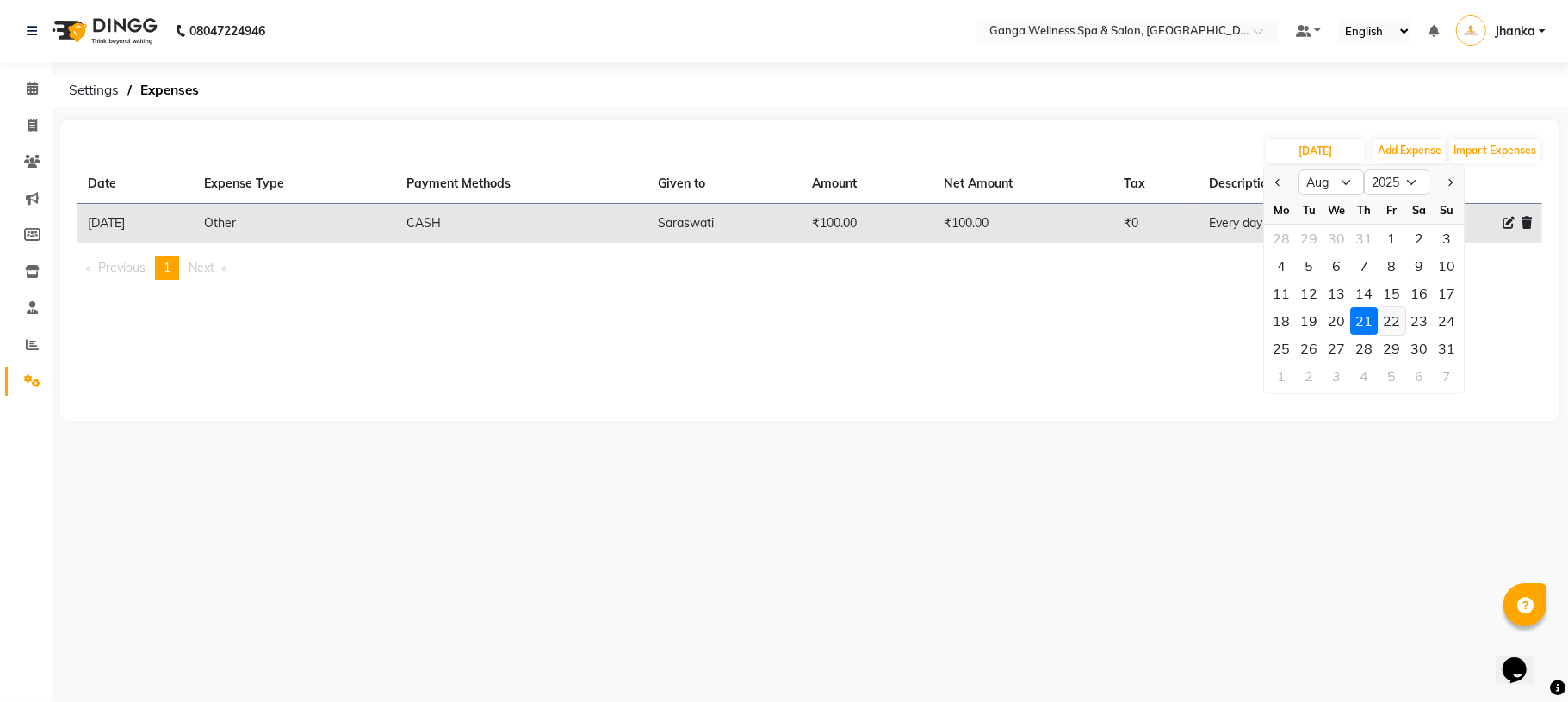
click at [1400, 320] on div "22" at bounding box center [1391, 320] width 28 height 28
type input "22-08-2025"
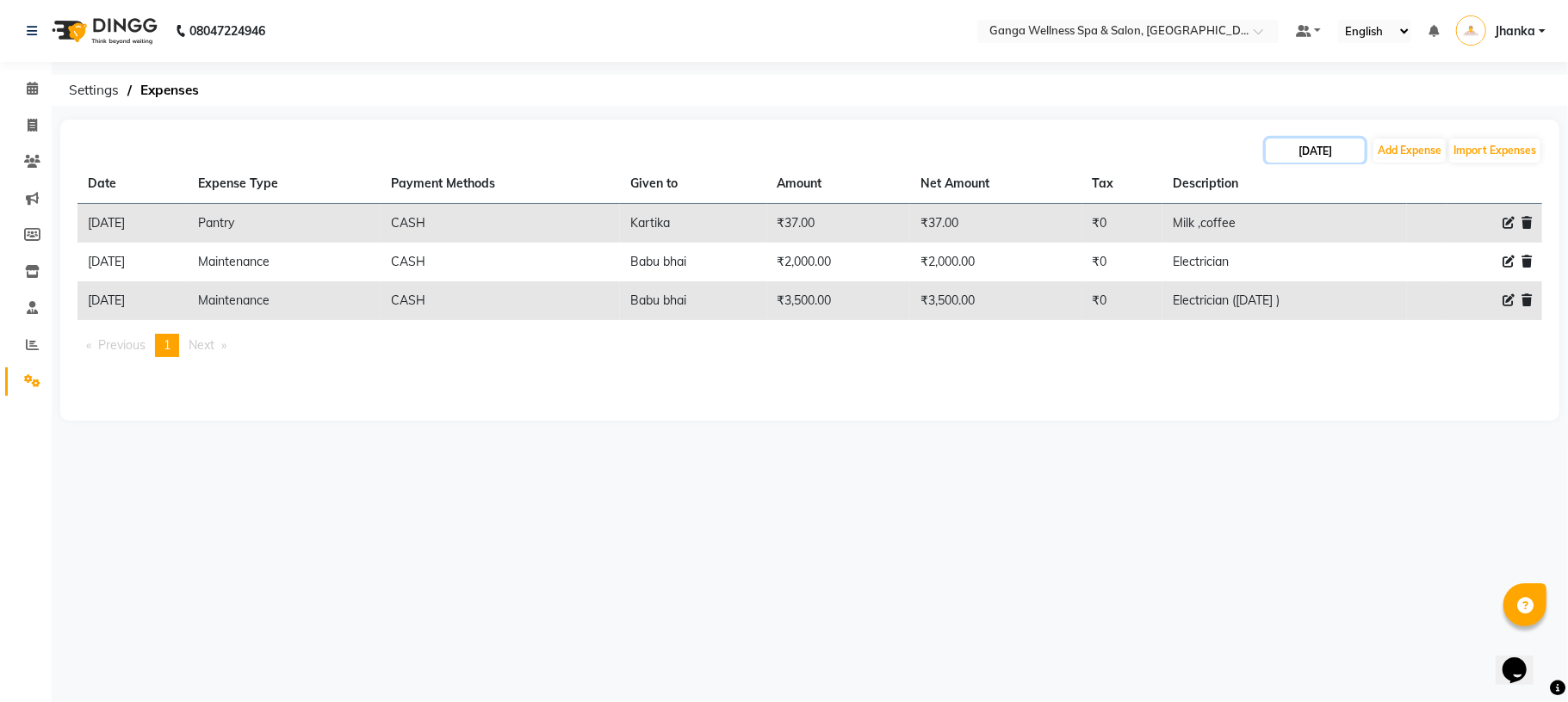
click at [1327, 153] on input "22-08-2025" at bounding box center [1315, 150] width 99 height 24
select select "8"
select select "2025"
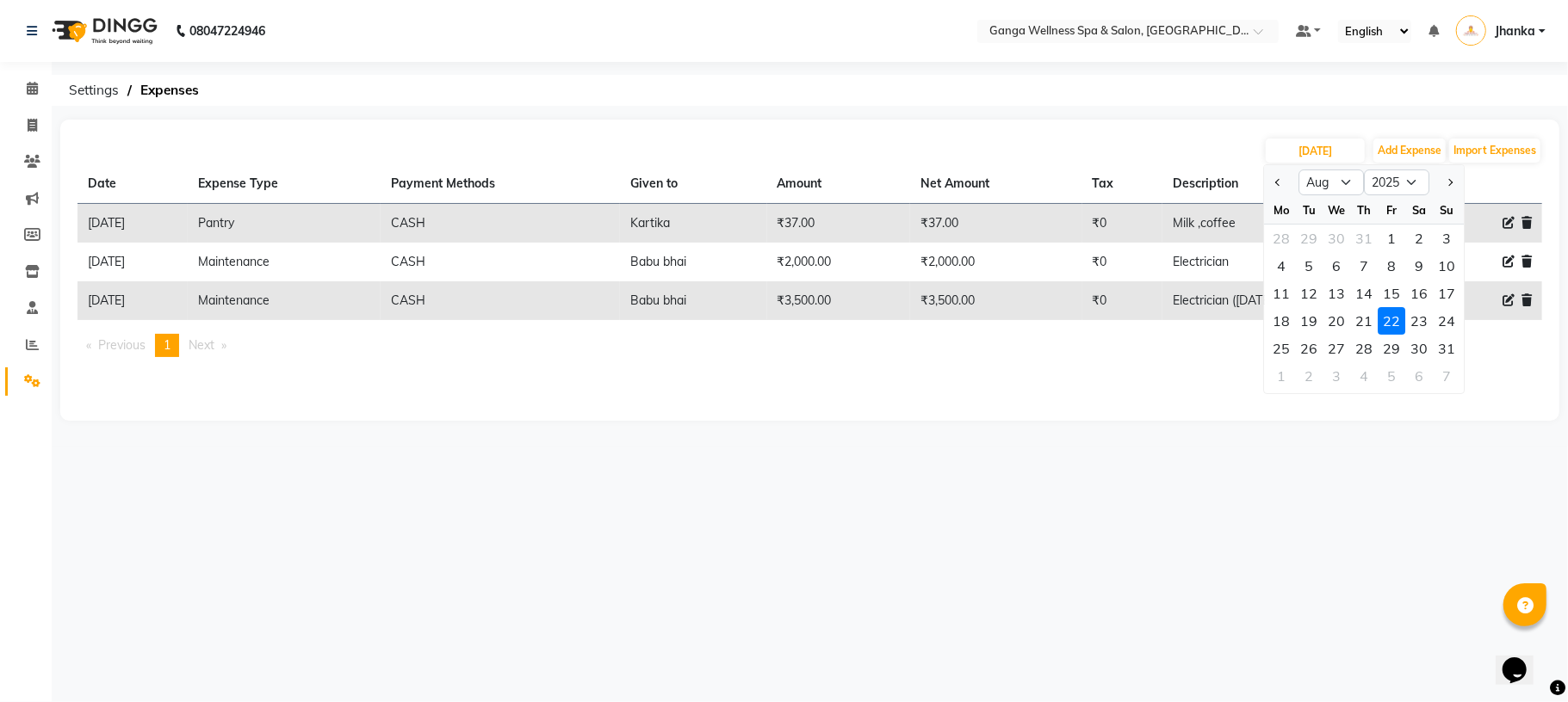
click at [1055, 404] on div "22-08-2025 Jan Feb Mar Apr May Jun Jul Aug Sep Oct Nov Dec 2015 2016 2017 2018 …" at bounding box center [809, 270] width 1499 height 302
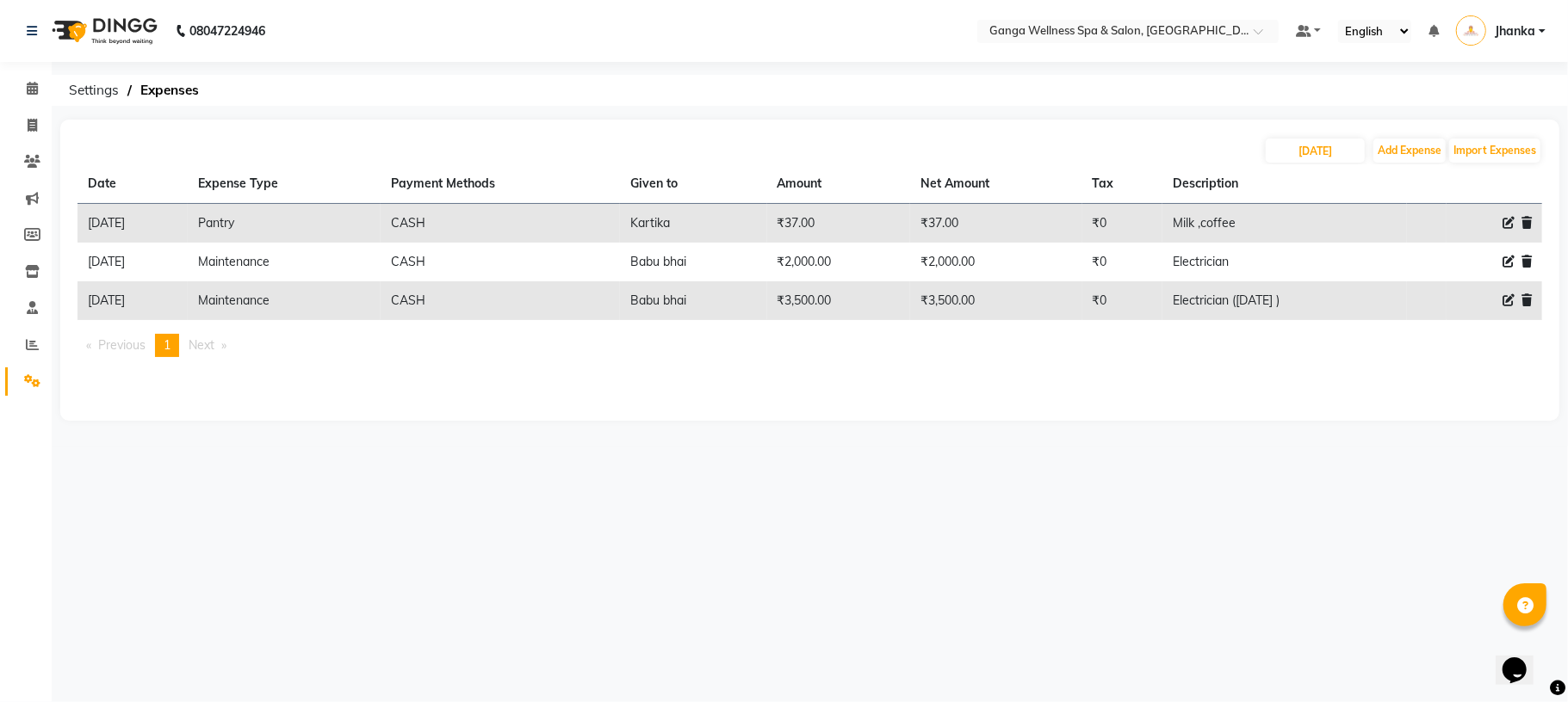
click at [1268, 400] on div "22-08-2025 Add Expense Import Expenses Date Expense Type Payment Methods Given …" at bounding box center [809, 270] width 1499 height 302
click at [1211, 129] on div "22-08-2025 Add Expense Import Expenses Date Expense Type Payment Methods Given …" at bounding box center [809, 270] width 1499 height 302
click at [1212, 129] on div "22-08-2025 Add Expense Import Expenses Date Expense Type Payment Methods Given …" at bounding box center [809, 270] width 1499 height 302
click at [1302, 146] on input "22-08-2025" at bounding box center [1315, 150] width 99 height 24
select select "8"
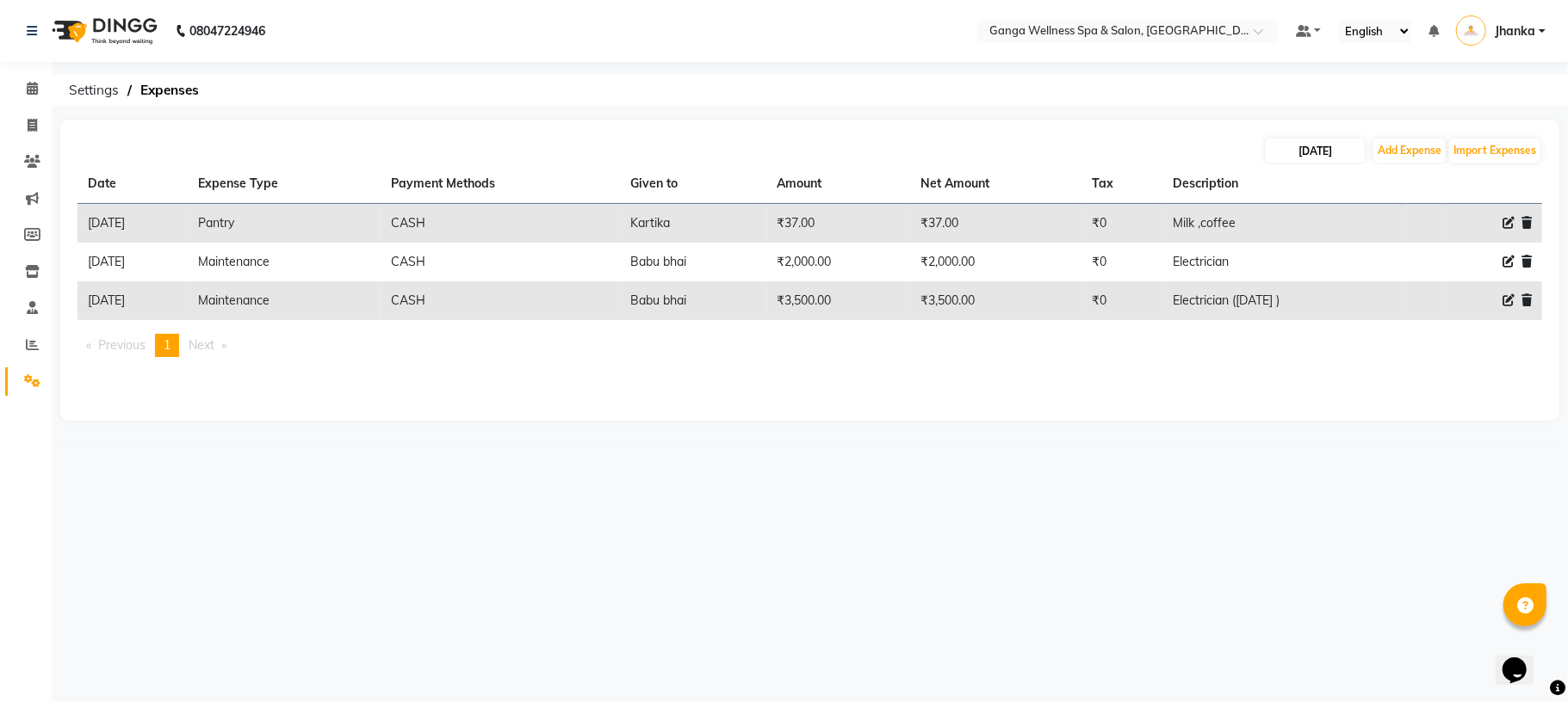
select select "2025"
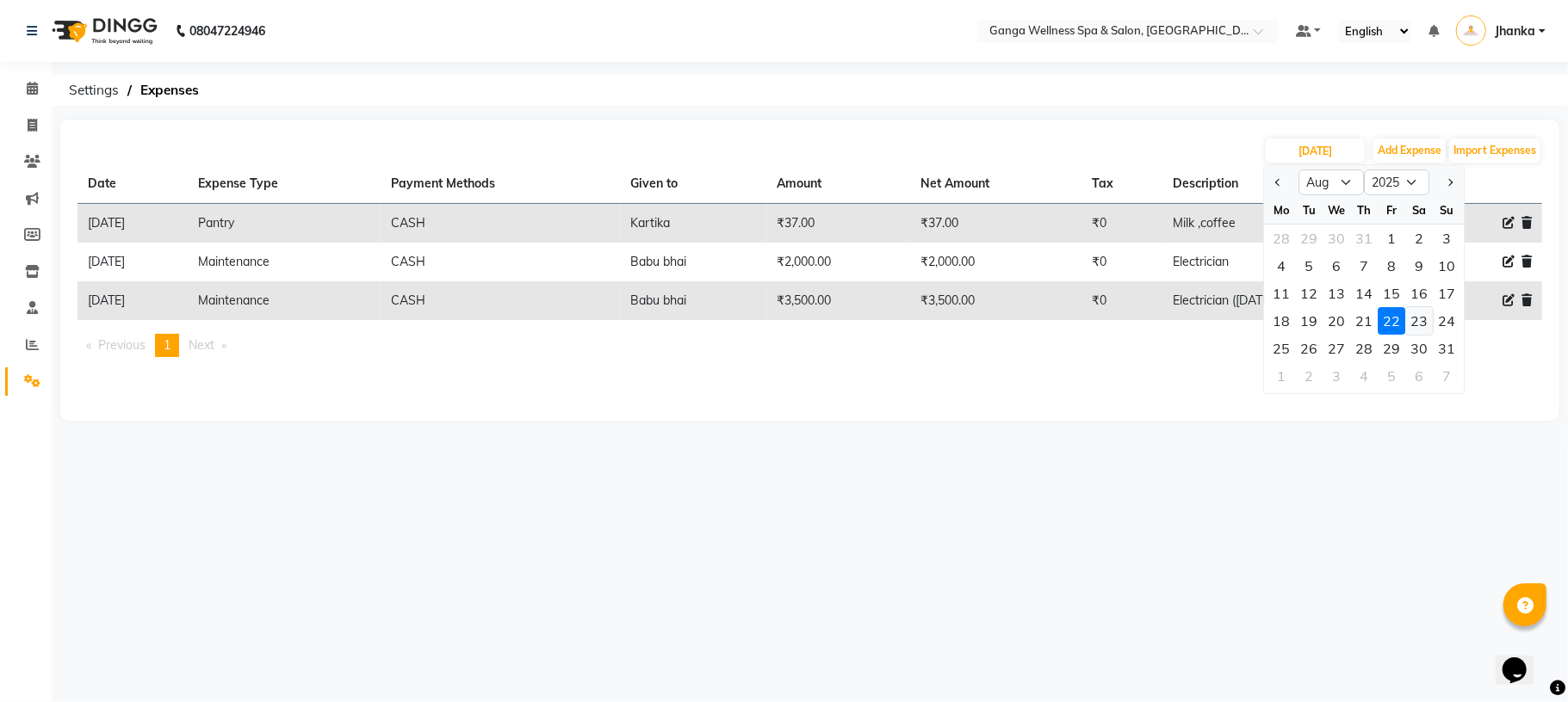
click at [1422, 310] on div "23" at bounding box center [1419, 320] width 28 height 28
type input "23-08-2025"
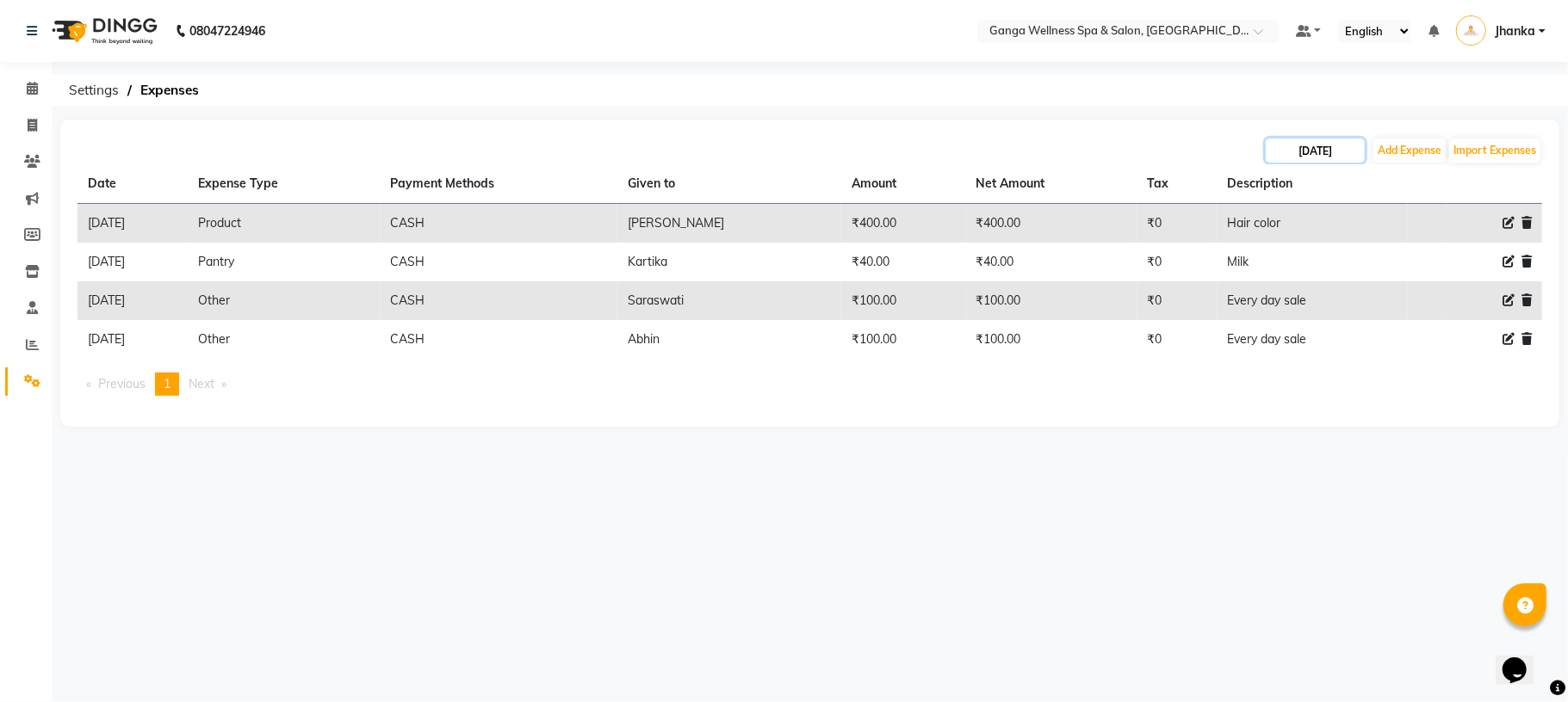
click at [1317, 153] on input "23-08-2025" at bounding box center [1315, 150] width 99 height 24
select select "8"
select select "2025"
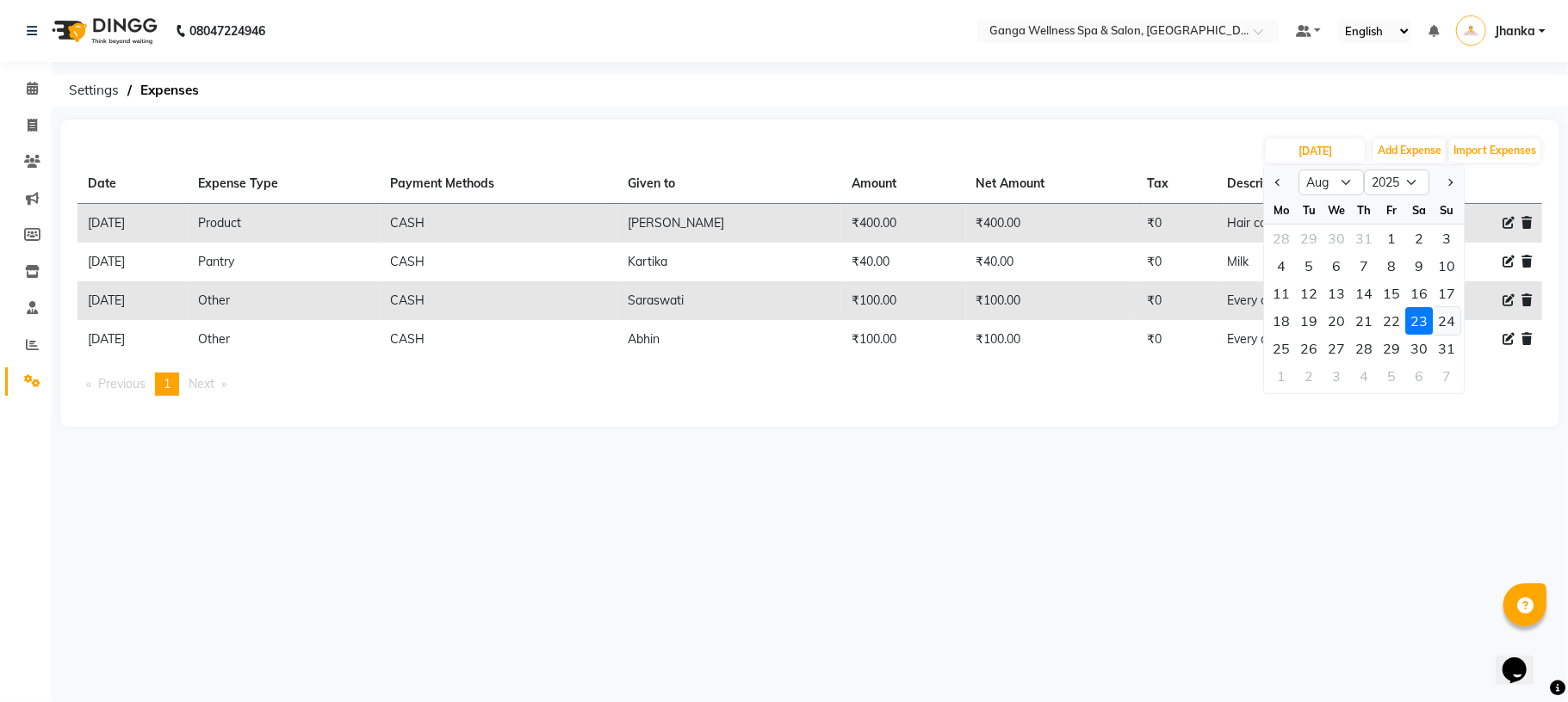
click at [1436, 319] on div "24" at bounding box center [1446, 320] width 28 height 28
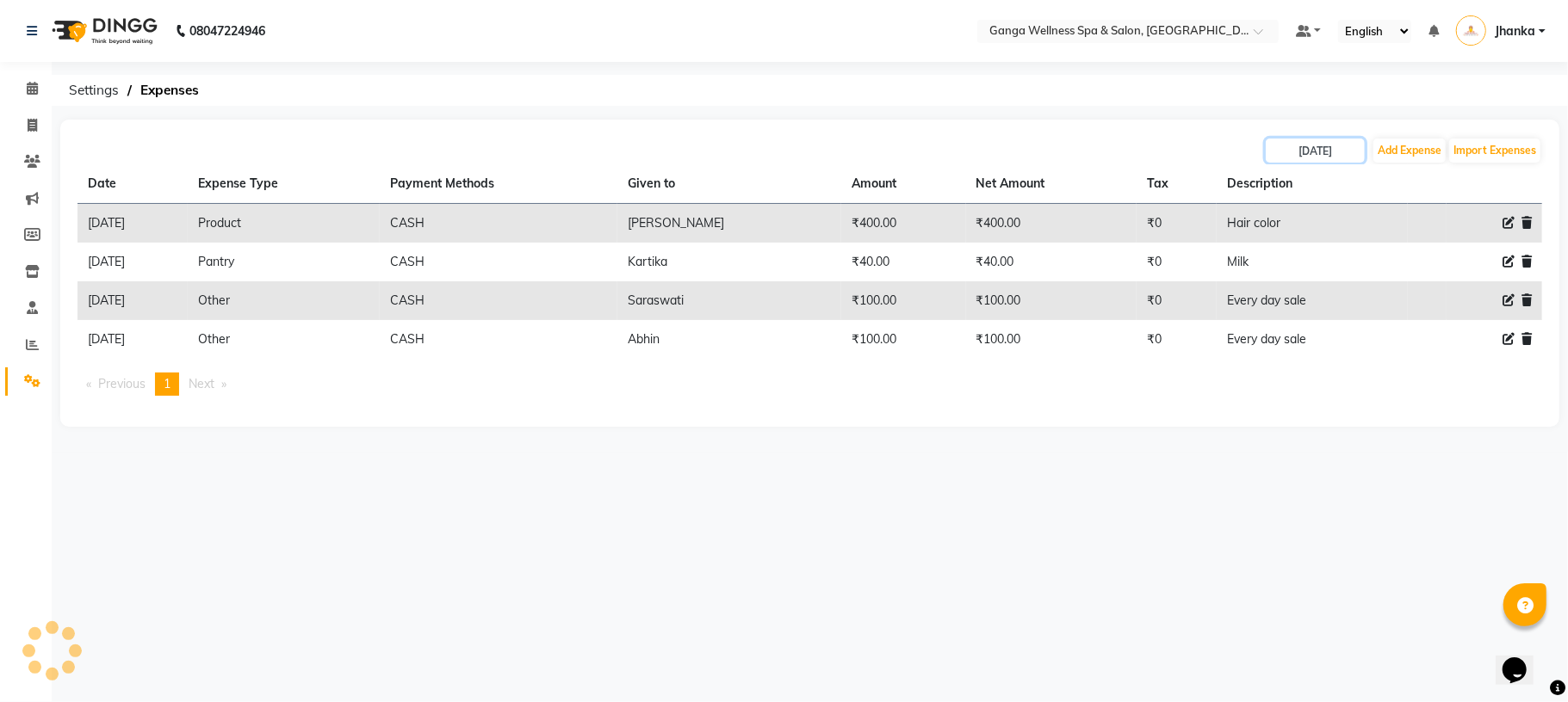
type input "24-08-2025"
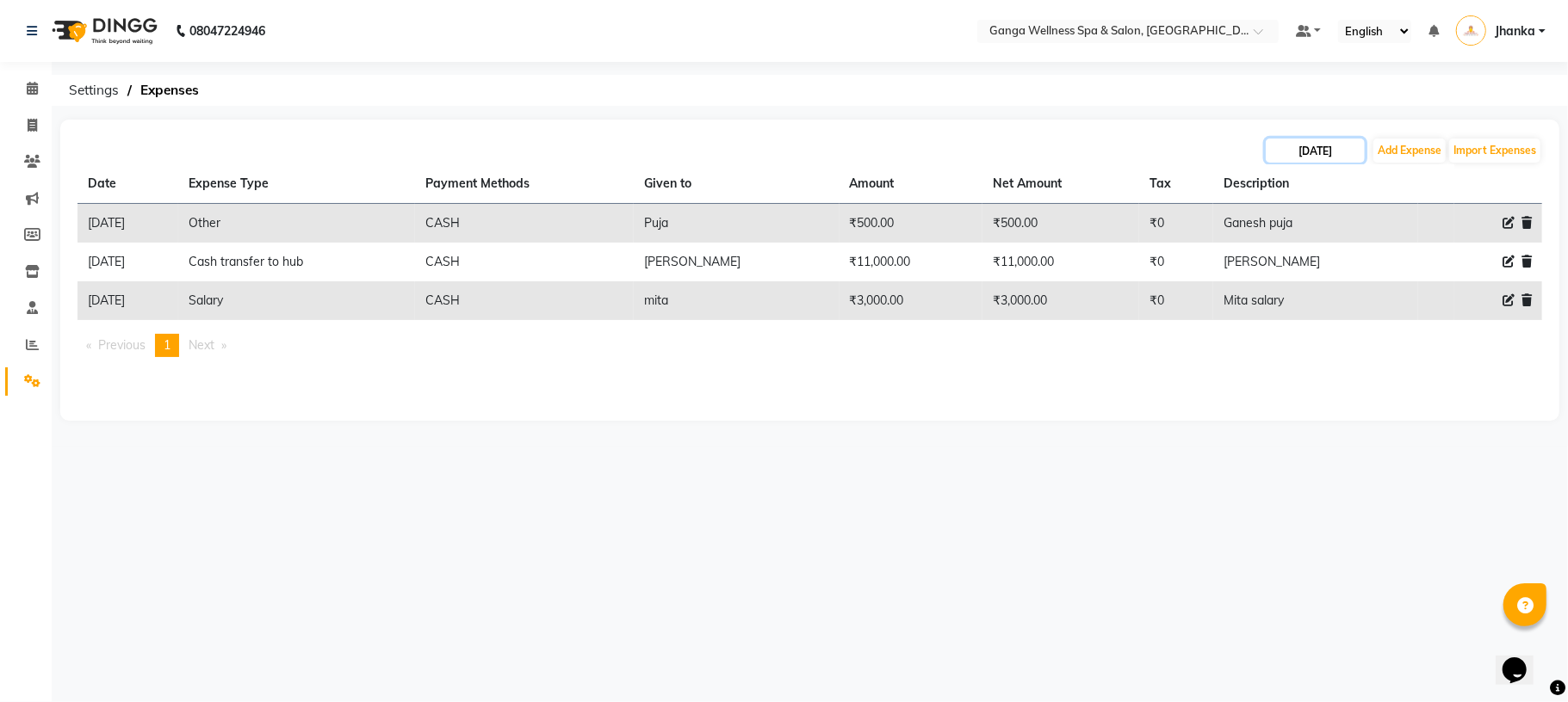
click at [1296, 142] on input "24-08-2025" at bounding box center [1315, 150] width 99 height 24
select select "8"
select select "2025"
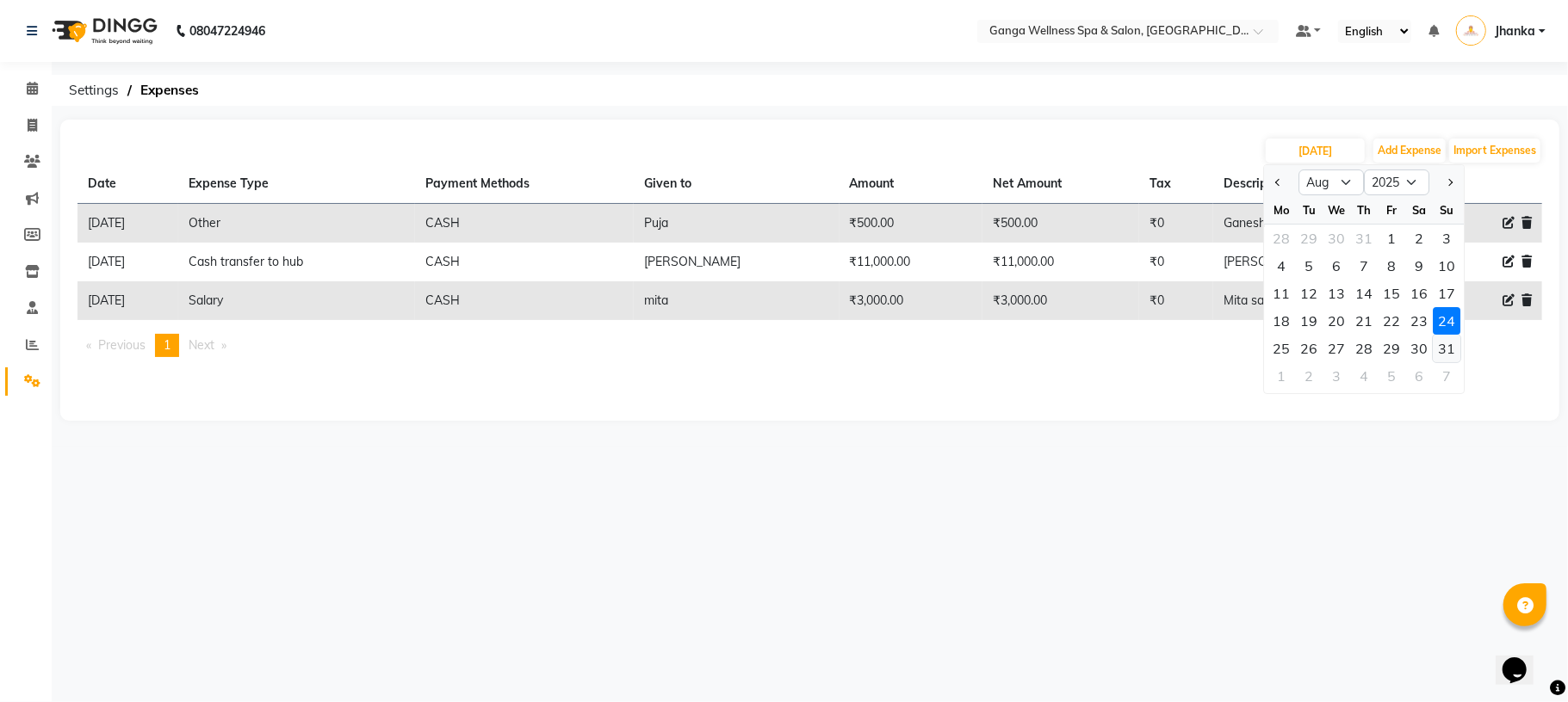
click at [1439, 352] on div "31" at bounding box center [1446, 348] width 28 height 28
type input "[DATE]"
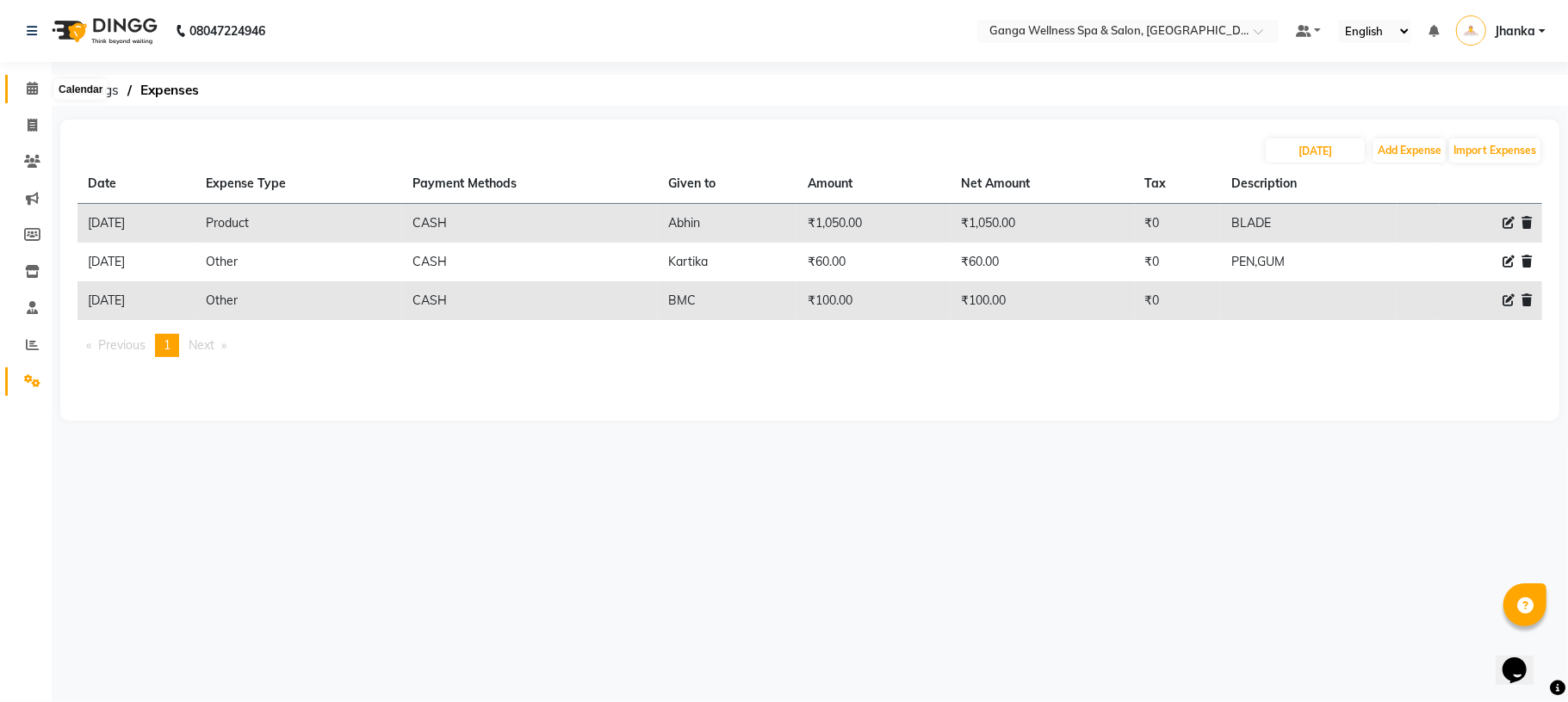
click at [23, 85] on span at bounding box center [32, 89] width 30 height 20
